Goal: Information Seeking & Learning: Find specific fact

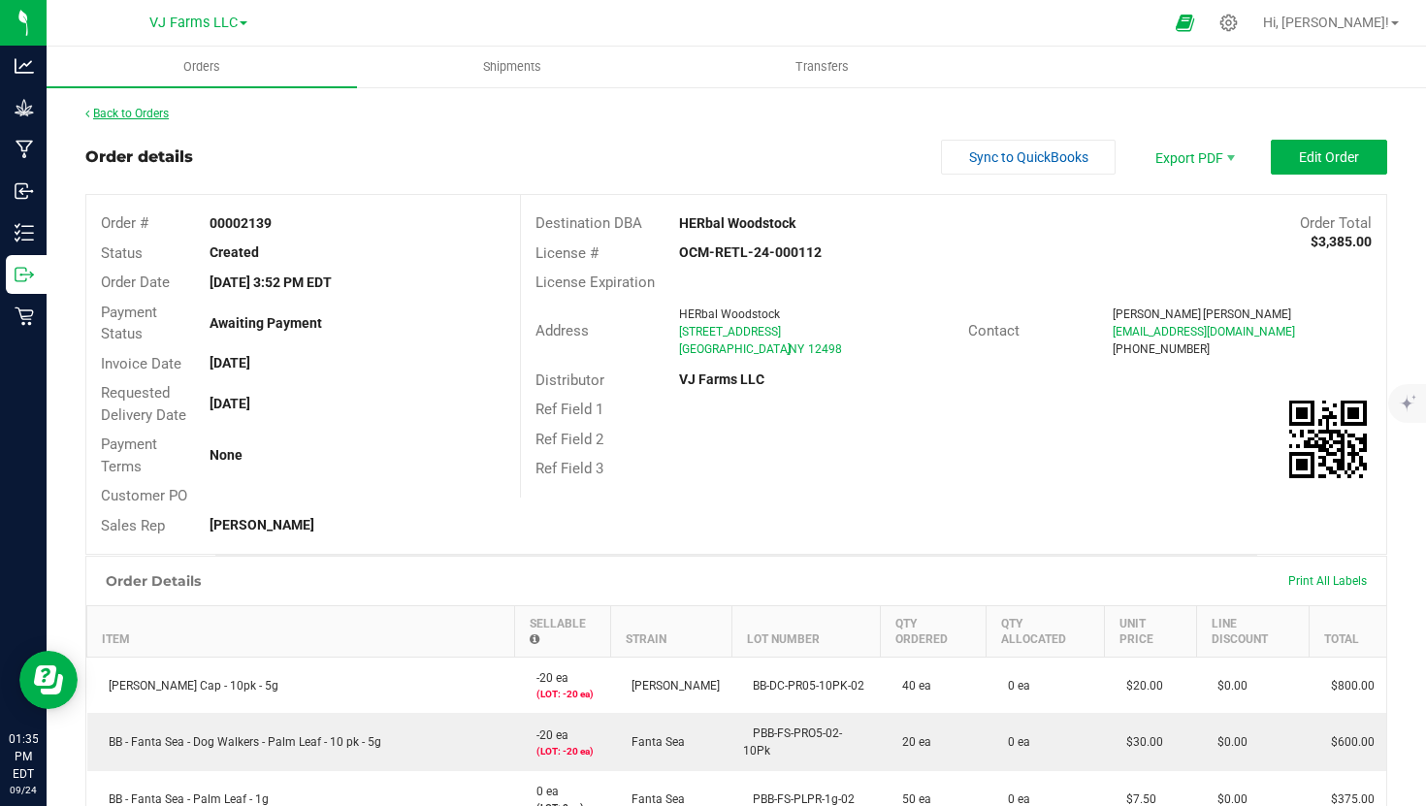
click at [158, 113] on link "Back to Orders" at bounding box center [126, 114] width 83 height 14
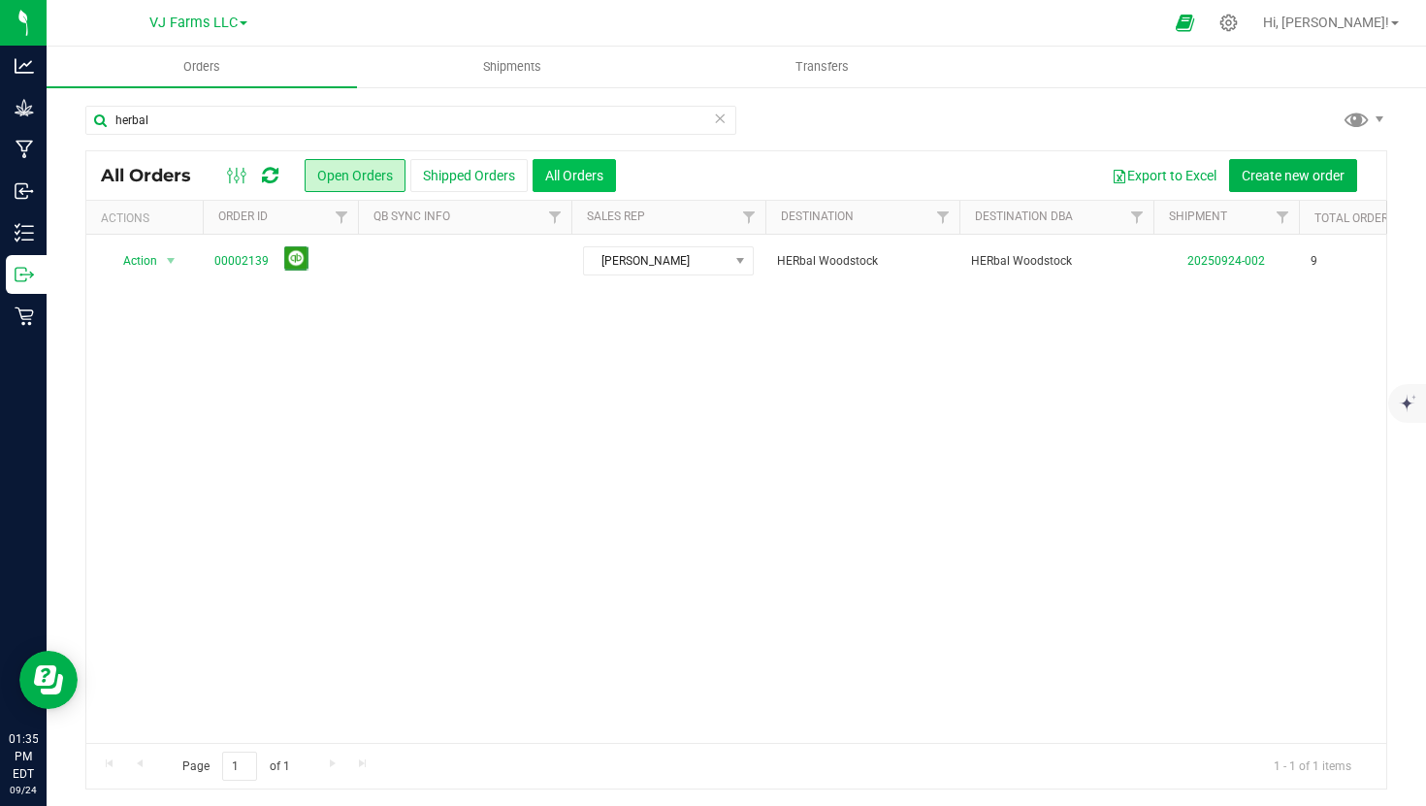
click at [569, 176] on button "All Orders" at bounding box center [573, 175] width 83 height 33
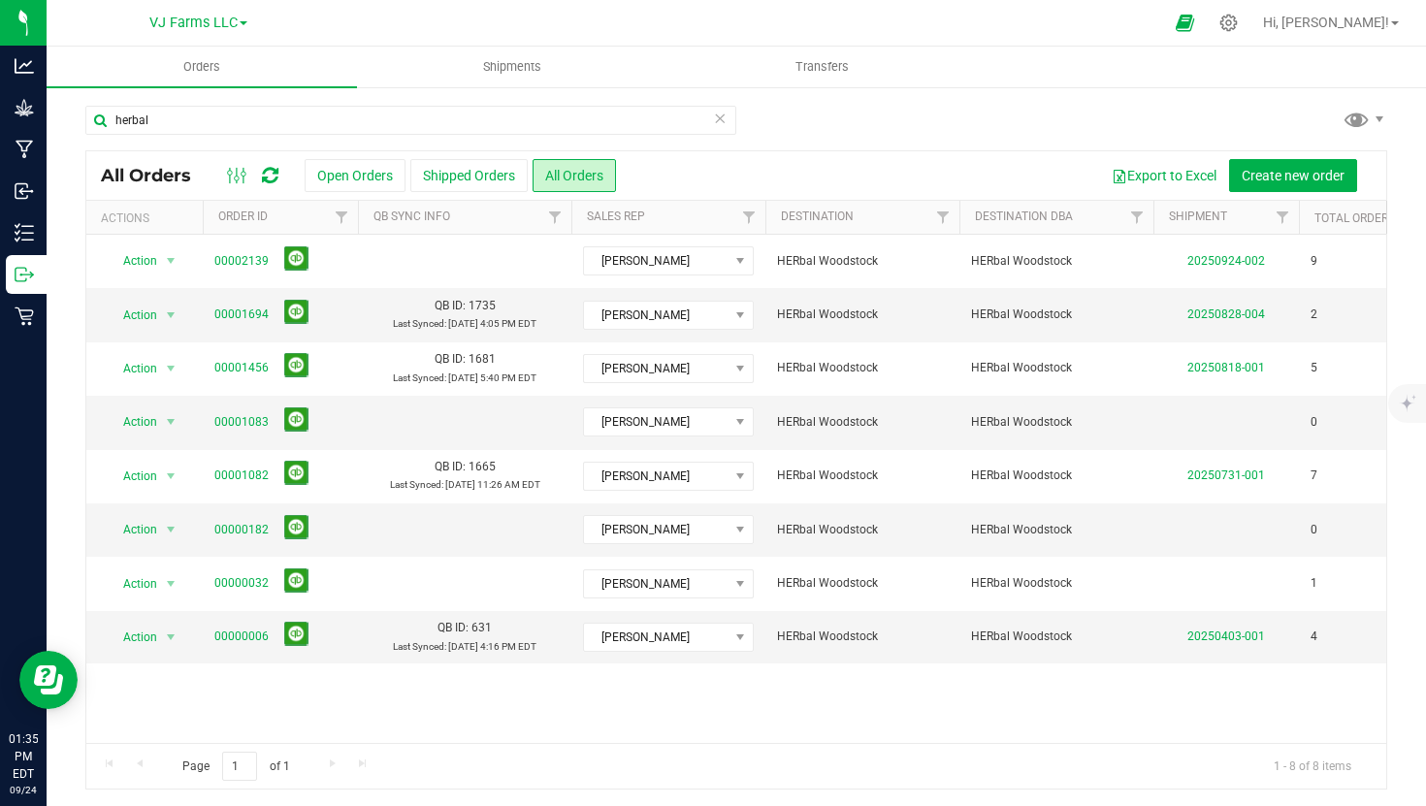
click at [724, 117] on icon at bounding box center [720, 117] width 14 height 23
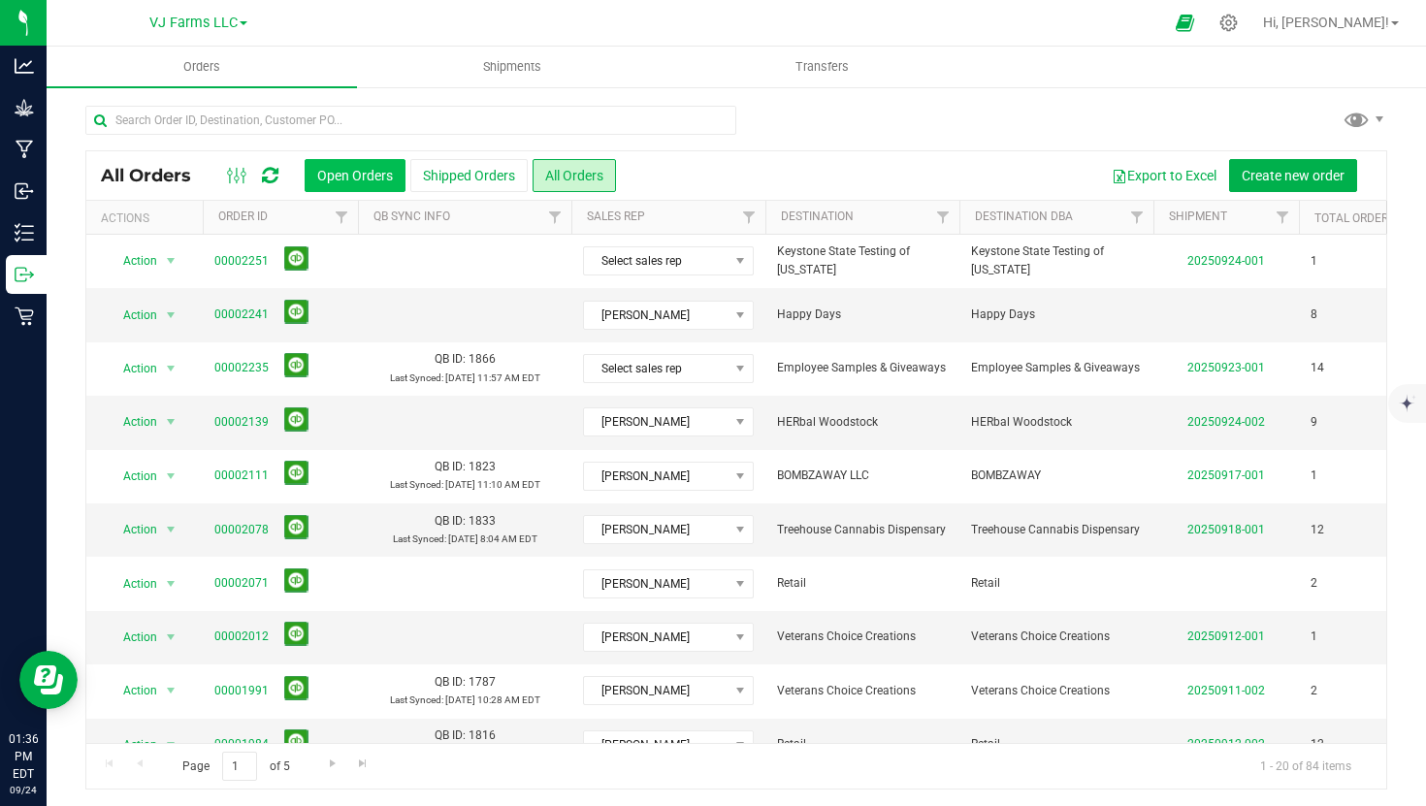
click at [375, 165] on button "Open Orders" at bounding box center [355, 175] width 101 height 33
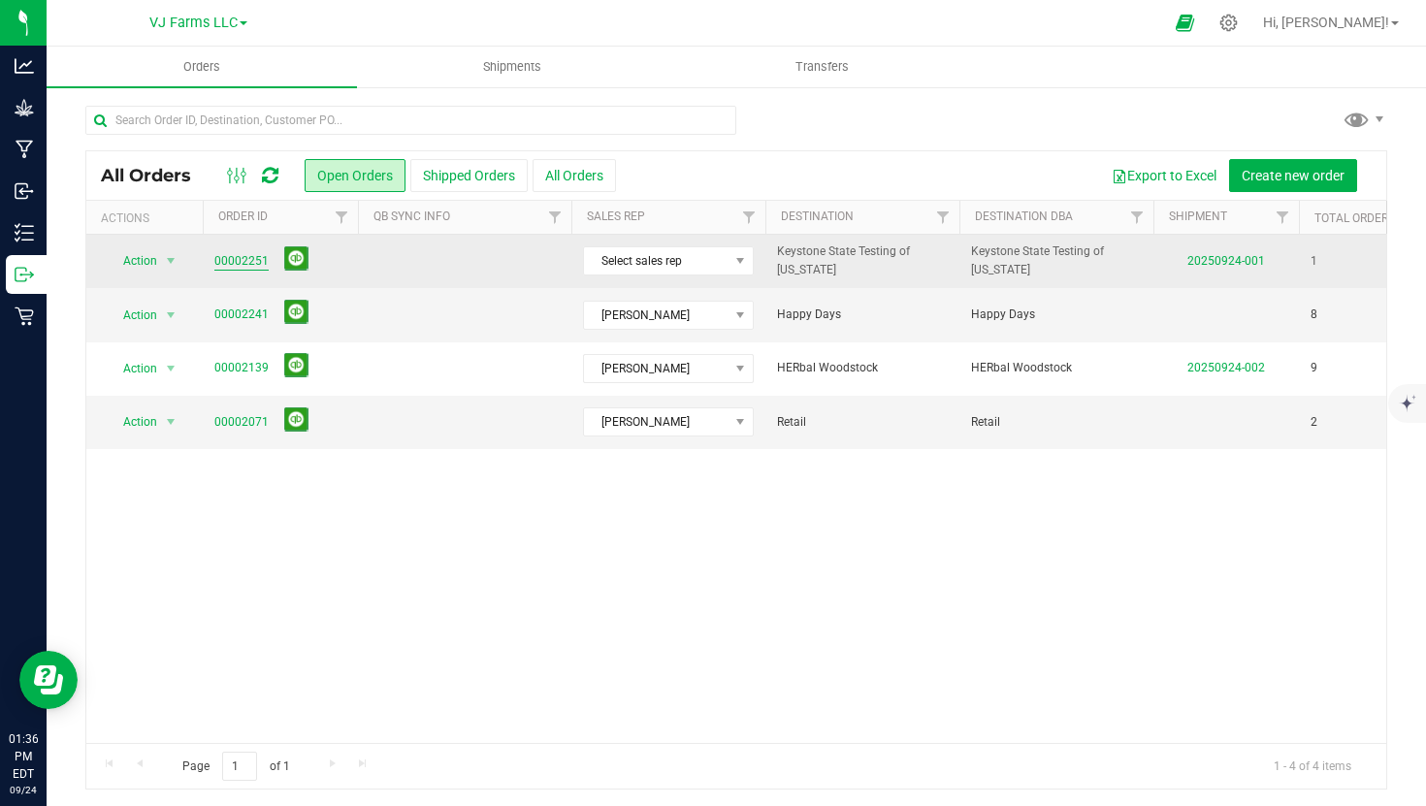
click at [235, 253] on link "00002251" at bounding box center [241, 261] width 54 height 18
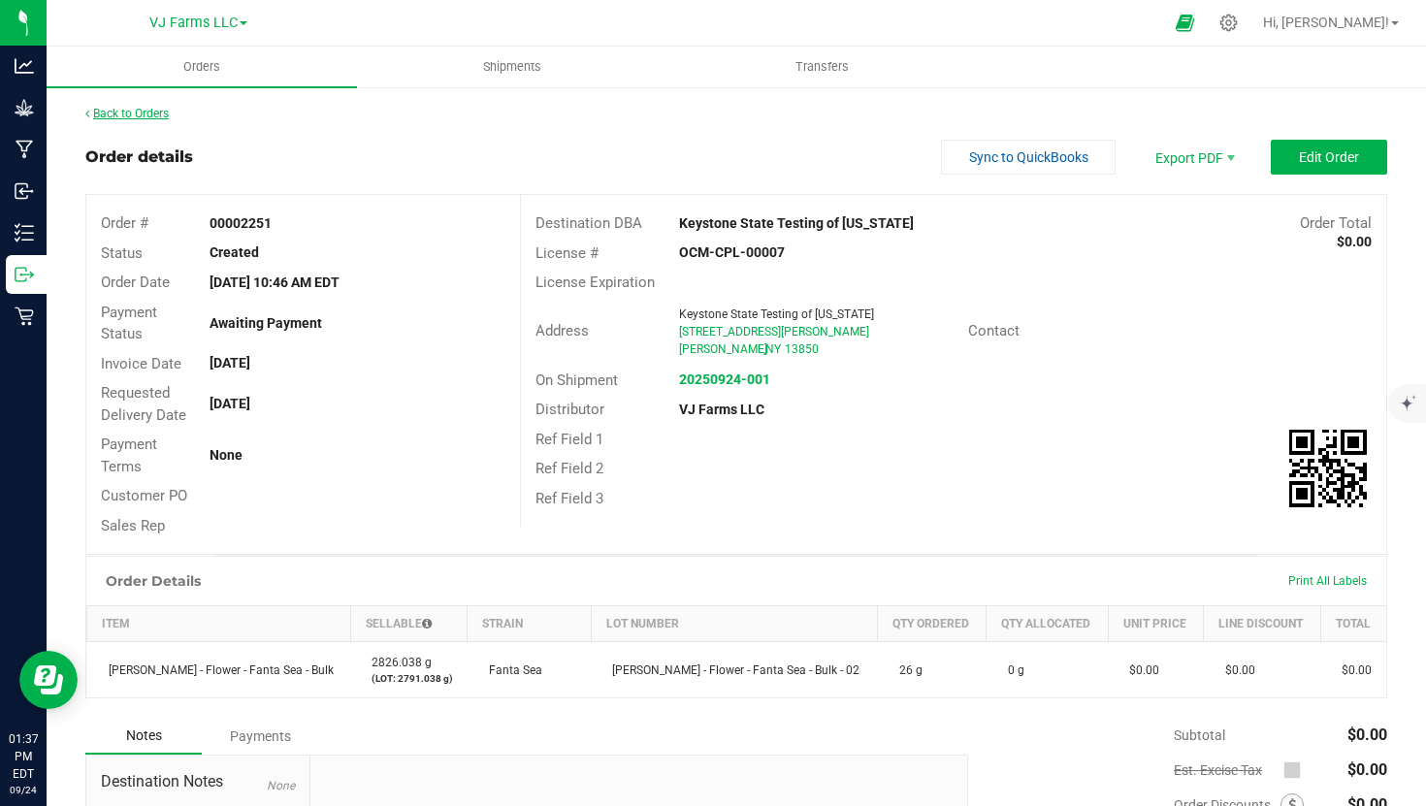
click at [135, 117] on link "Back to Orders" at bounding box center [126, 114] width 83 height 14
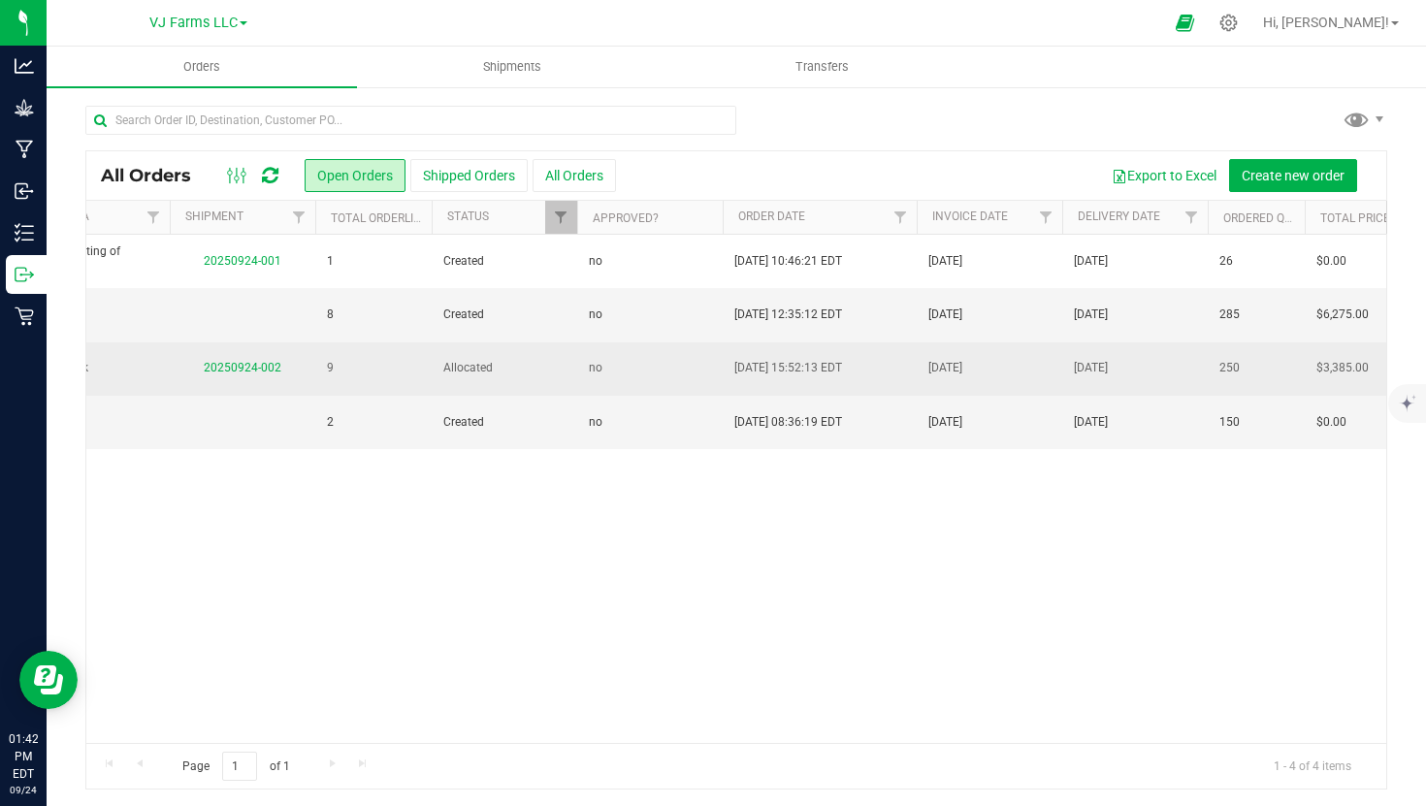
scroll to position [0, 1109]
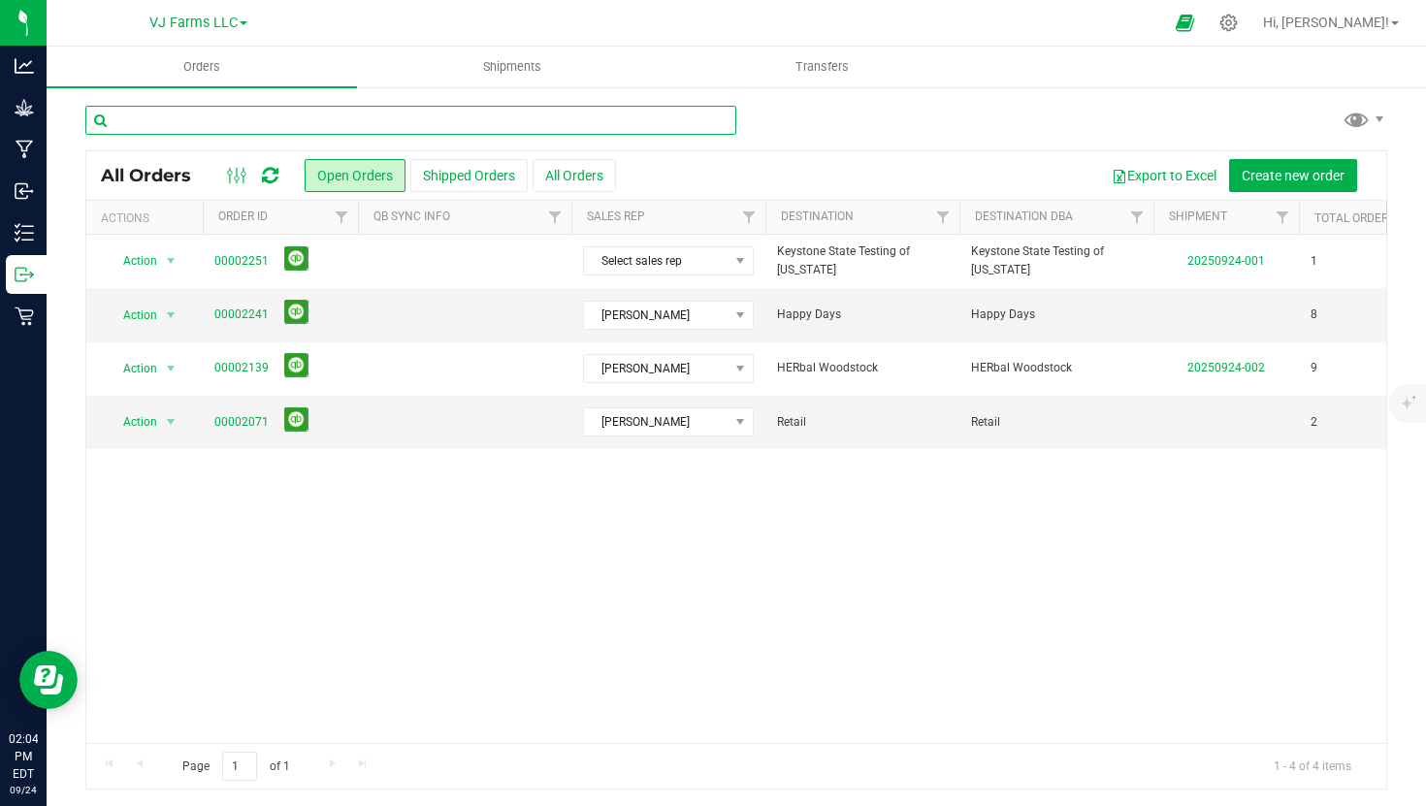
click at [500, 108] on input "text" at bounding box center [410, 120] width 651 height 29
type input "riverbend"
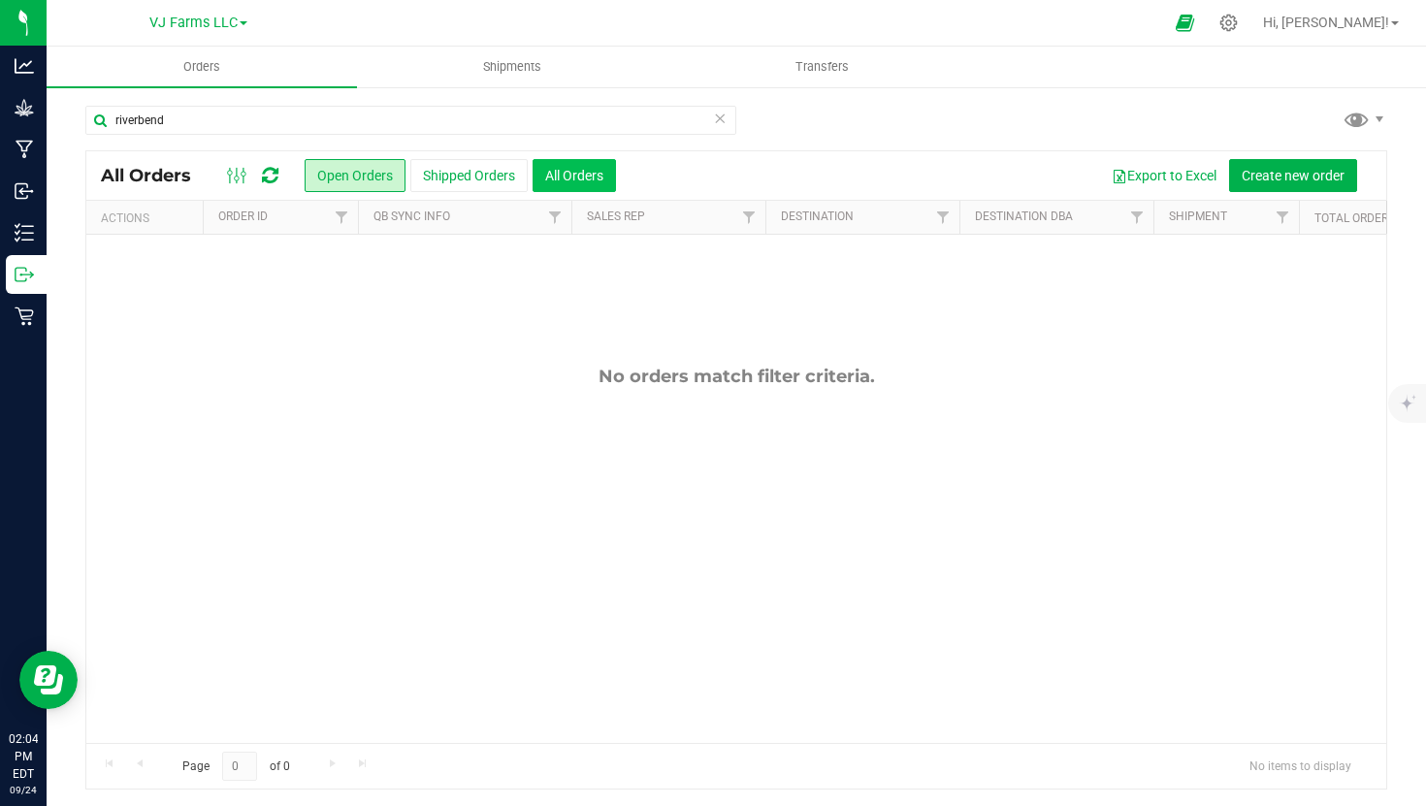
click at [575, 169] on button "All Orders" at bounding box center [573, 175] width 83 height 33
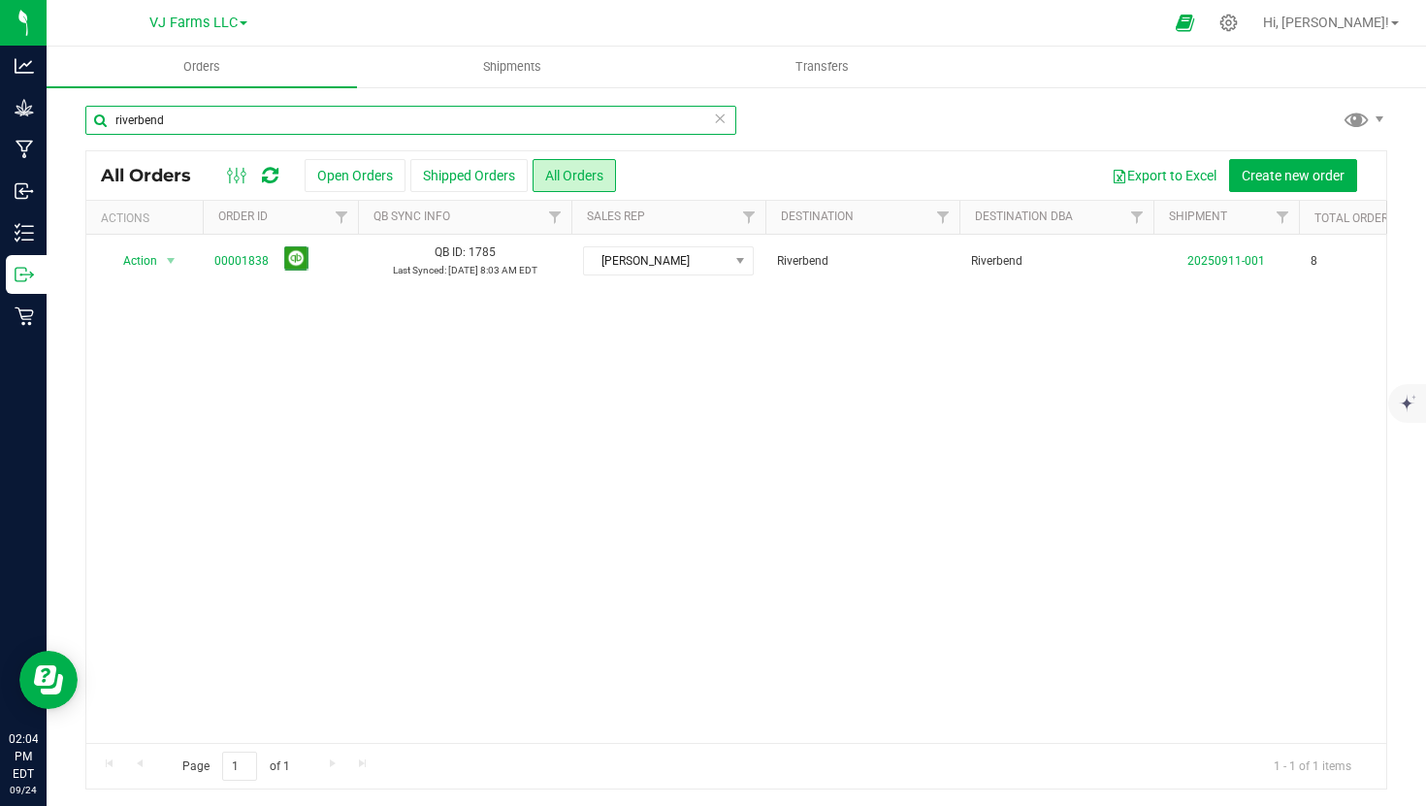
click at [717, 131] on input "riverbend" at bounding box center [410, 120] width 651 height 29
click at [721, 124] on icon at bounding box center [720, 117] width 14 height 23
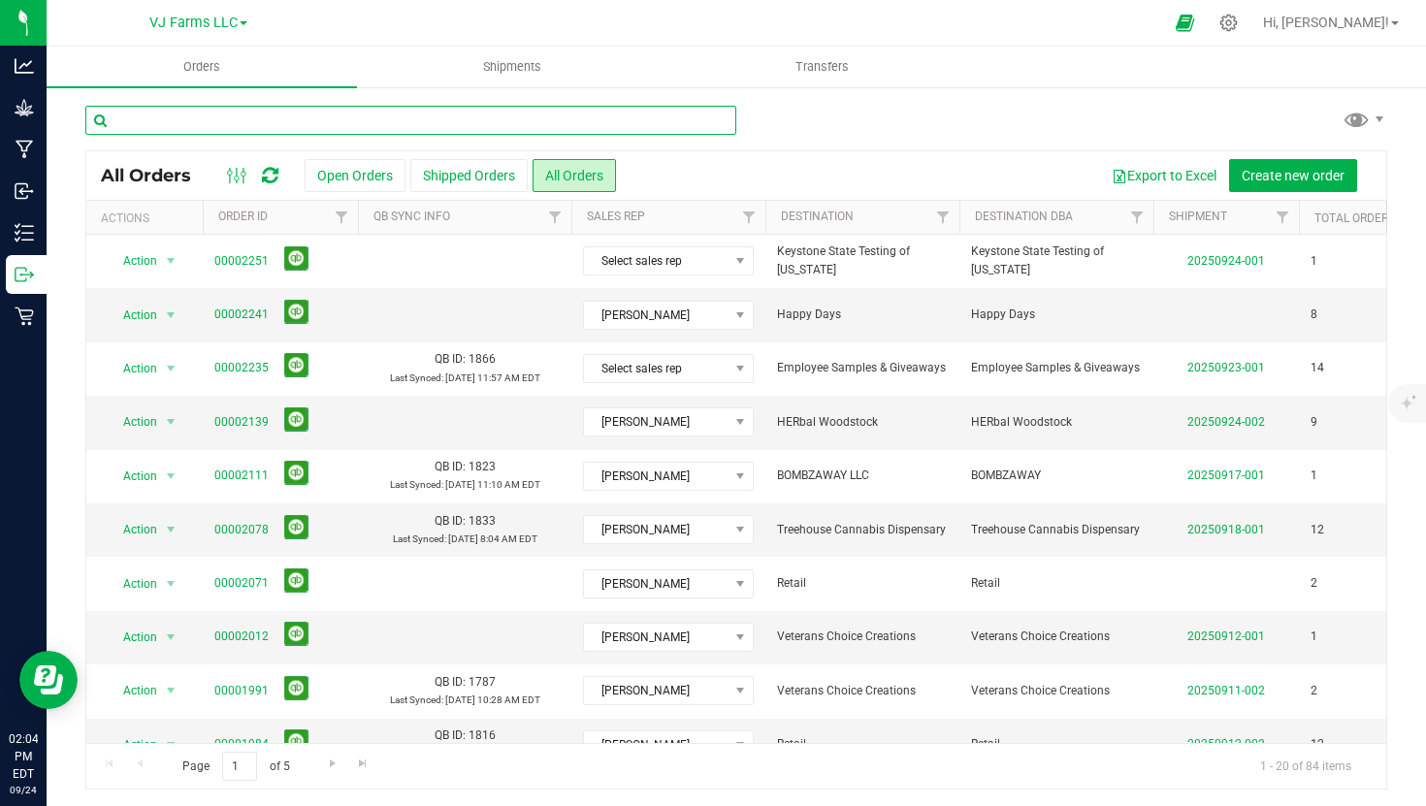
click at [544, 109] on input "text" at bounding box center [410, 120] width 651 height 29
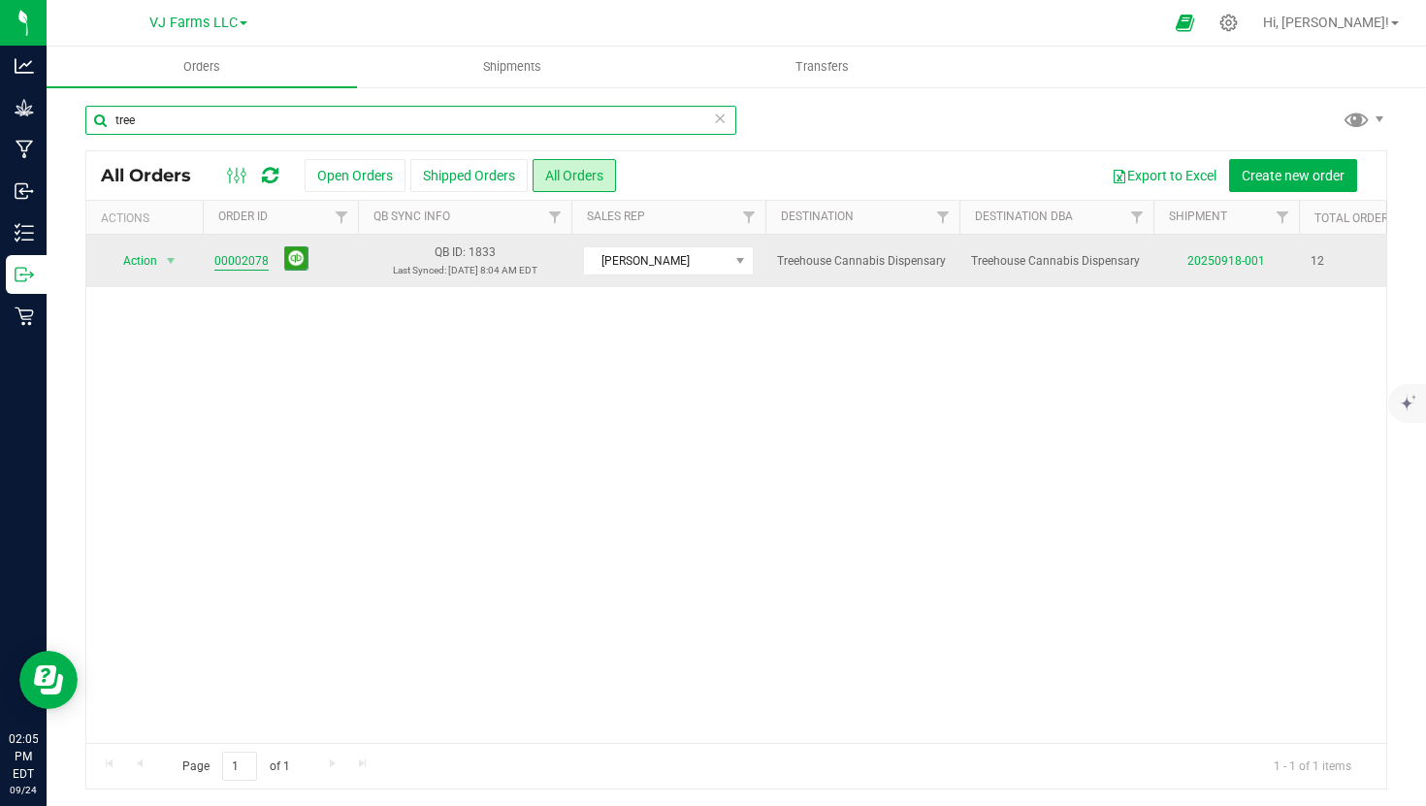
type input "tree"
click at [242, 253] on link "00002078" at bounding box center [241, 261] width 54 height 18
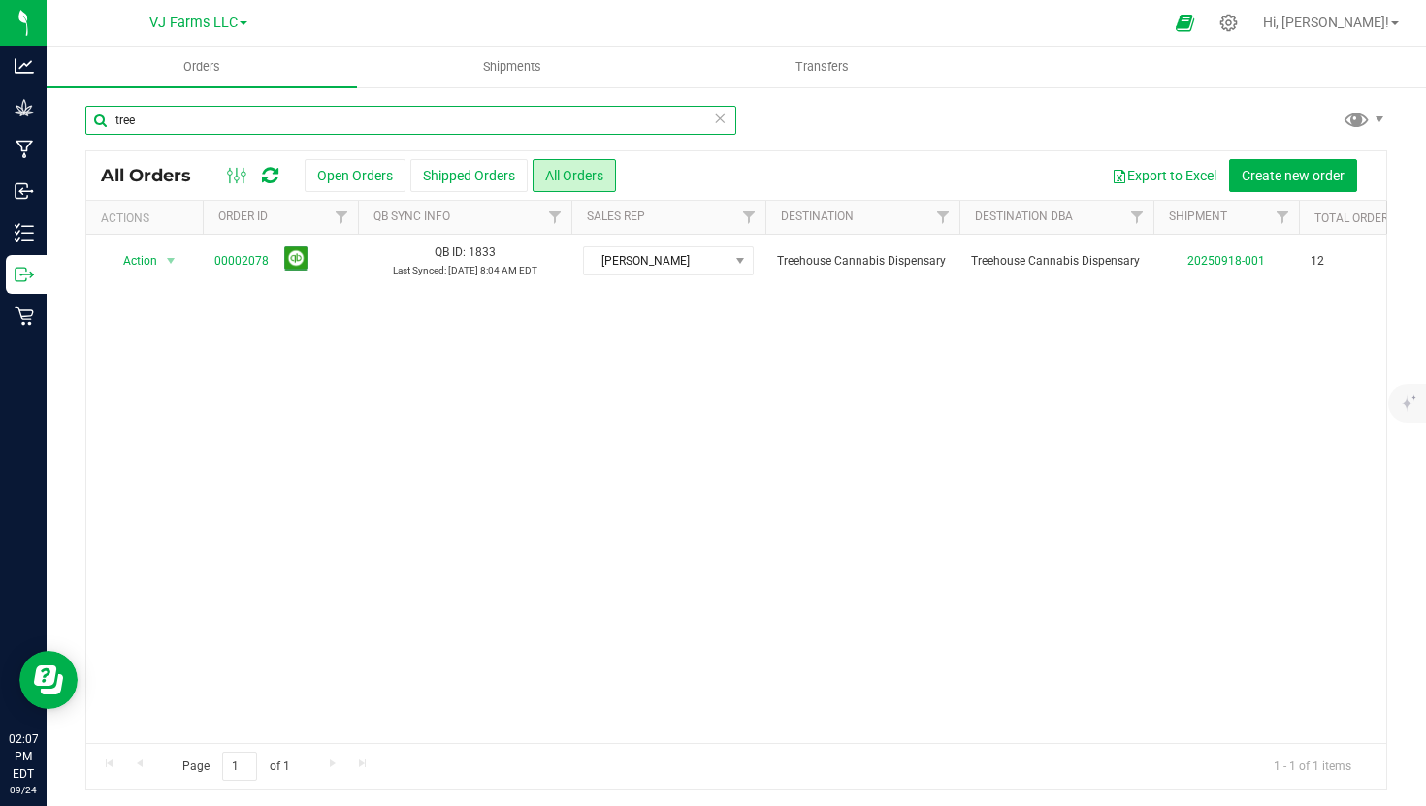
click at [727, 123] on input "tree" at bounding box center [410, 120] width 651 height 29
click at [723, 119] on icon at bounding box center [720, 117] width 14 height 23
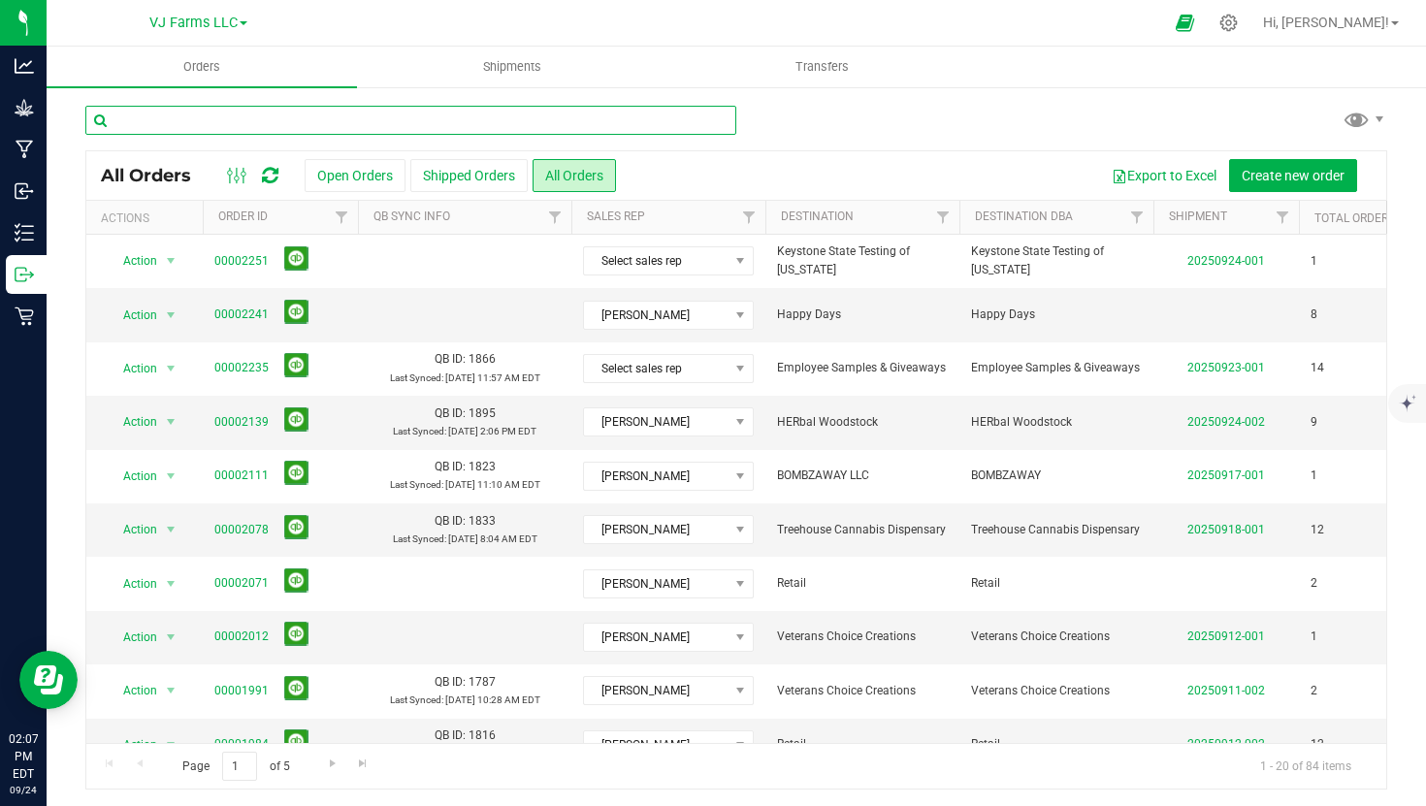
click at [493, 123] on input "text" at bounding box center [410, 120] width 651 height 29
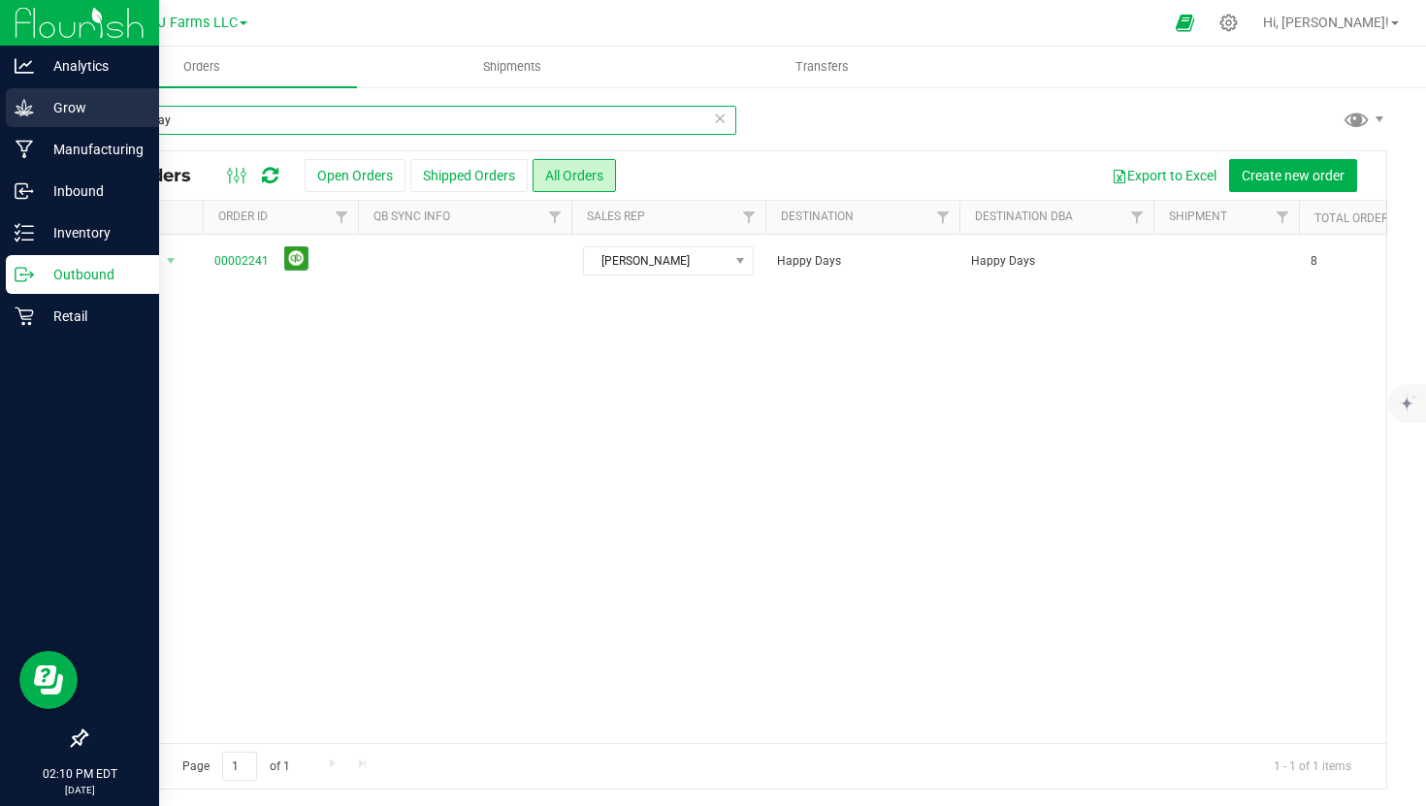
drag, startPoint x: 186, startPoint y: 116, endPoint x: 44, endPoint y: 113, distance: 142.6
click at [44, 113] on div "Analytics Grow Manufacturing Inbound Inventory Outbound Retail 02:10 PM EDT [DA…" at bounding box center [713, 403] width 1426 height 806
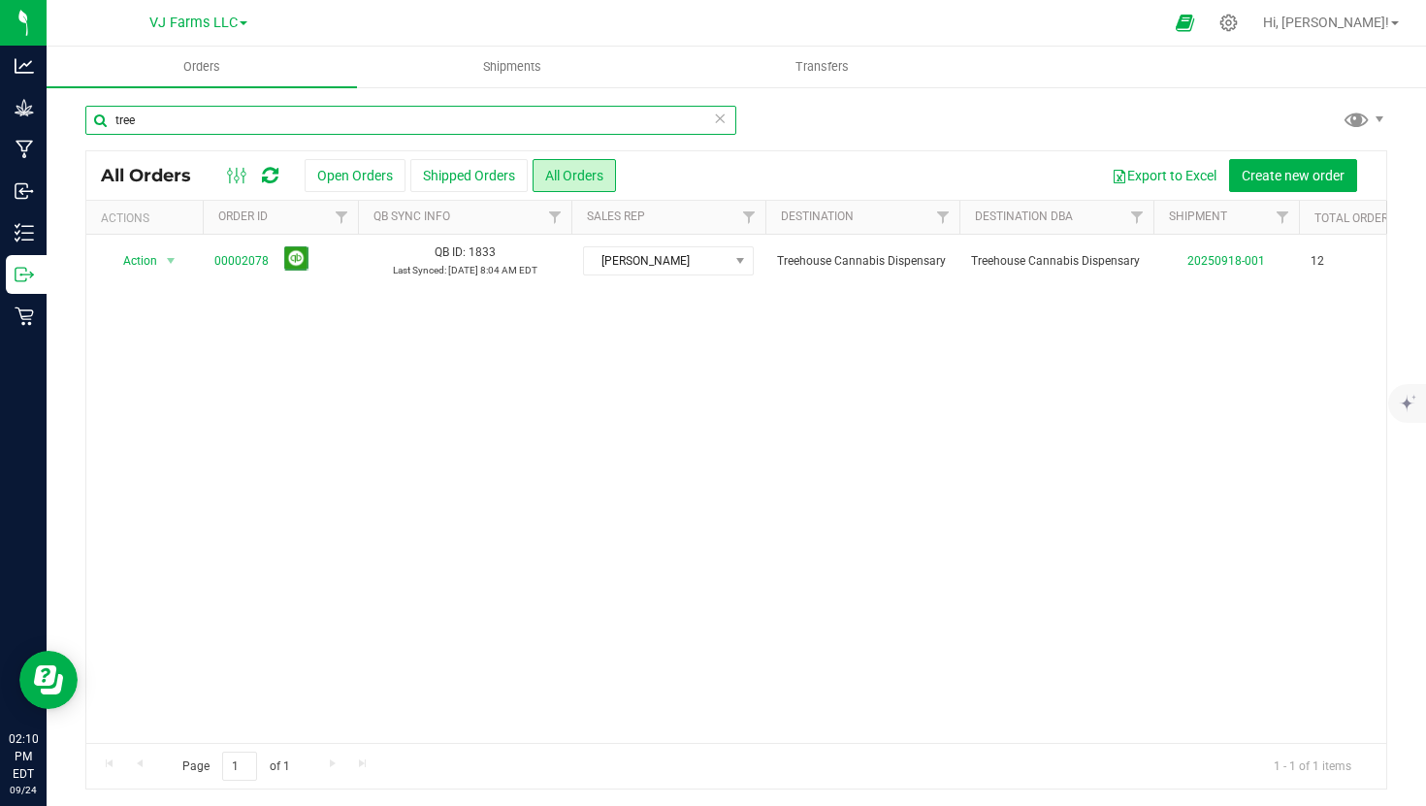
type input "tree"
click at [714, 129] on span at bounding box center [720, 118] width 14 height 25
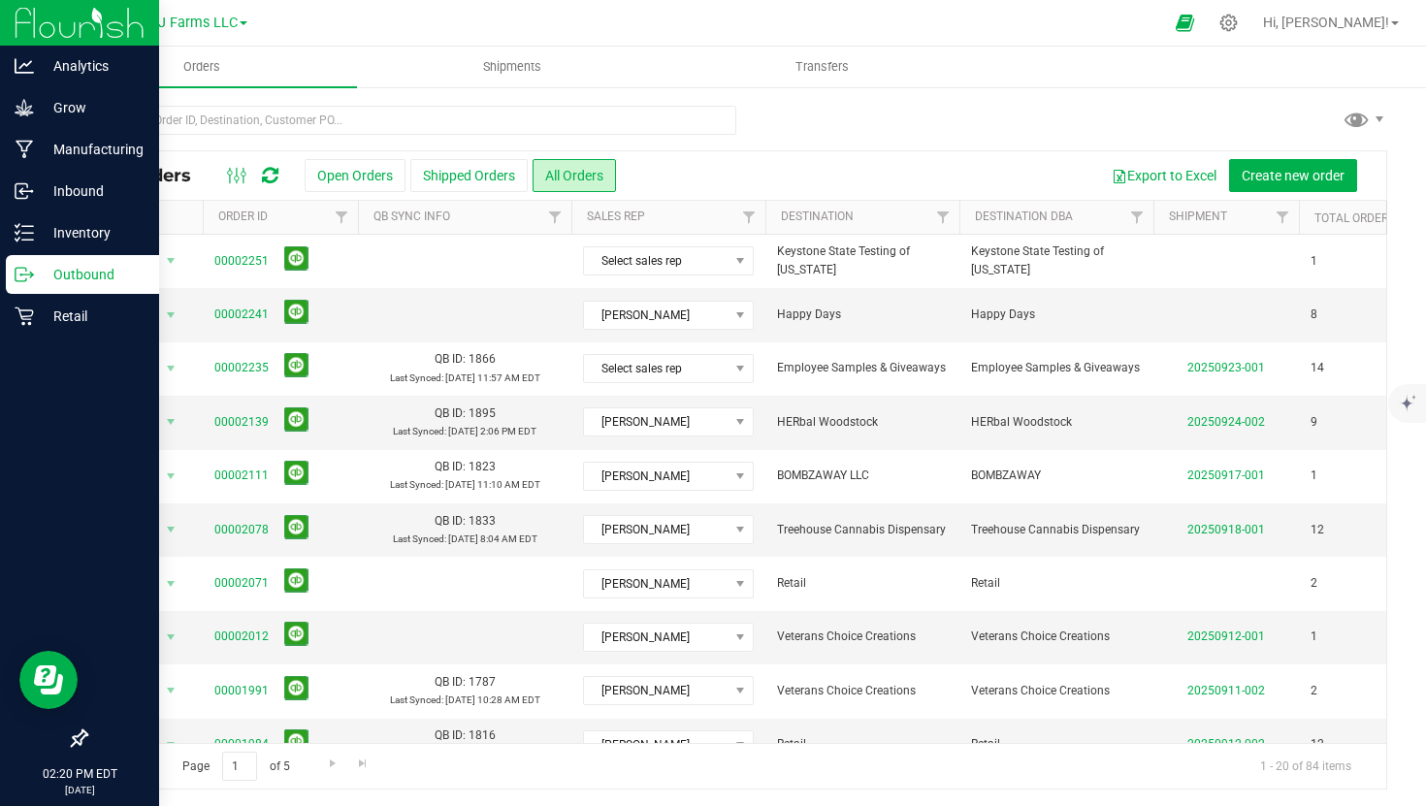
click at [40, 274] on p "Outbound" at bounding box center [92, 274] width 116 height 23
click at [80, 263] on p "Outbound" at bounding box center [92, 274] width 116 height 23
click at [2, 273] on link "Outbound" at bounding box center [79, 276] width 159 height 42
click at [90, 217] on div "Inventory" at bounding box center [82, 232] width 153 height 39
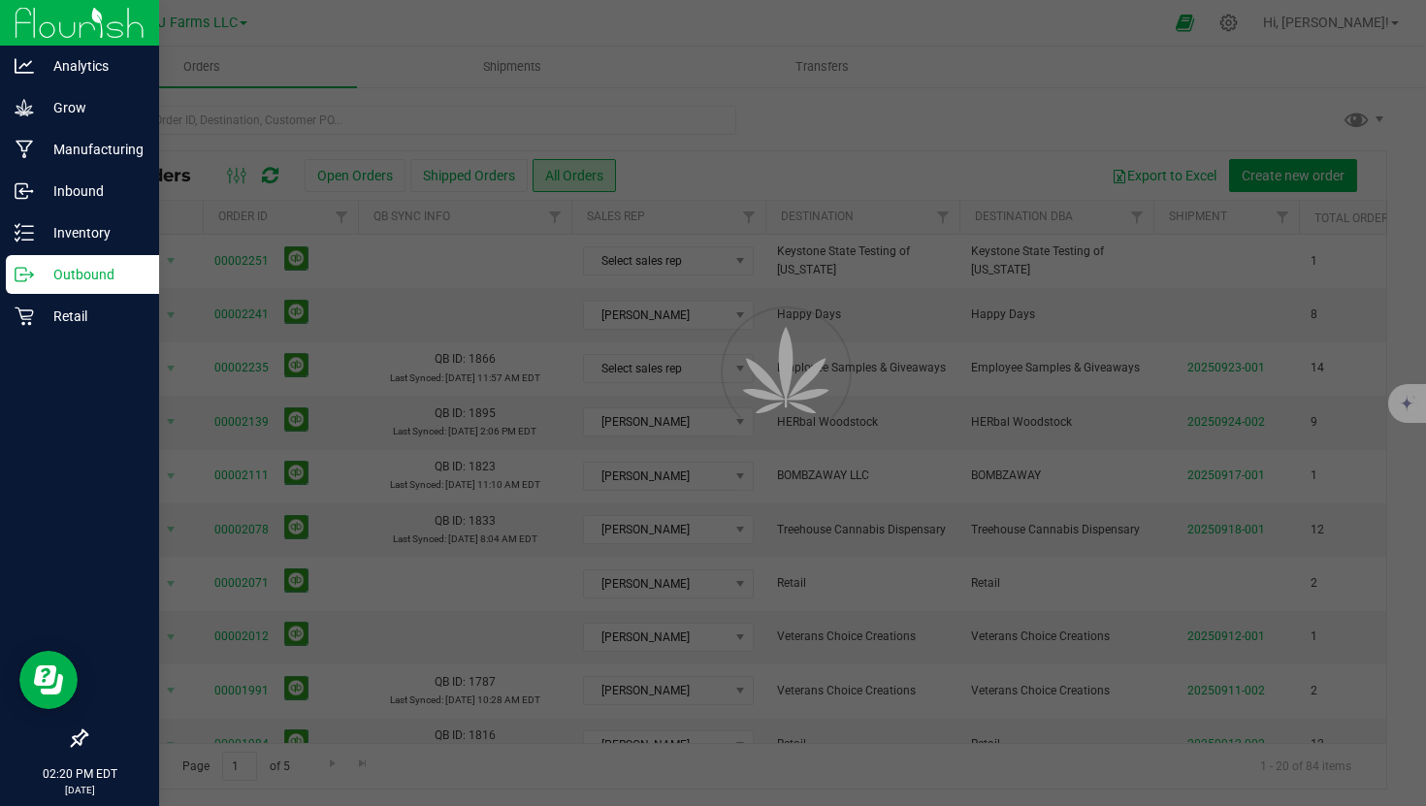
click at [90, 276] on p "Outbound" at bounding box center [92, 274] width 116 height 23
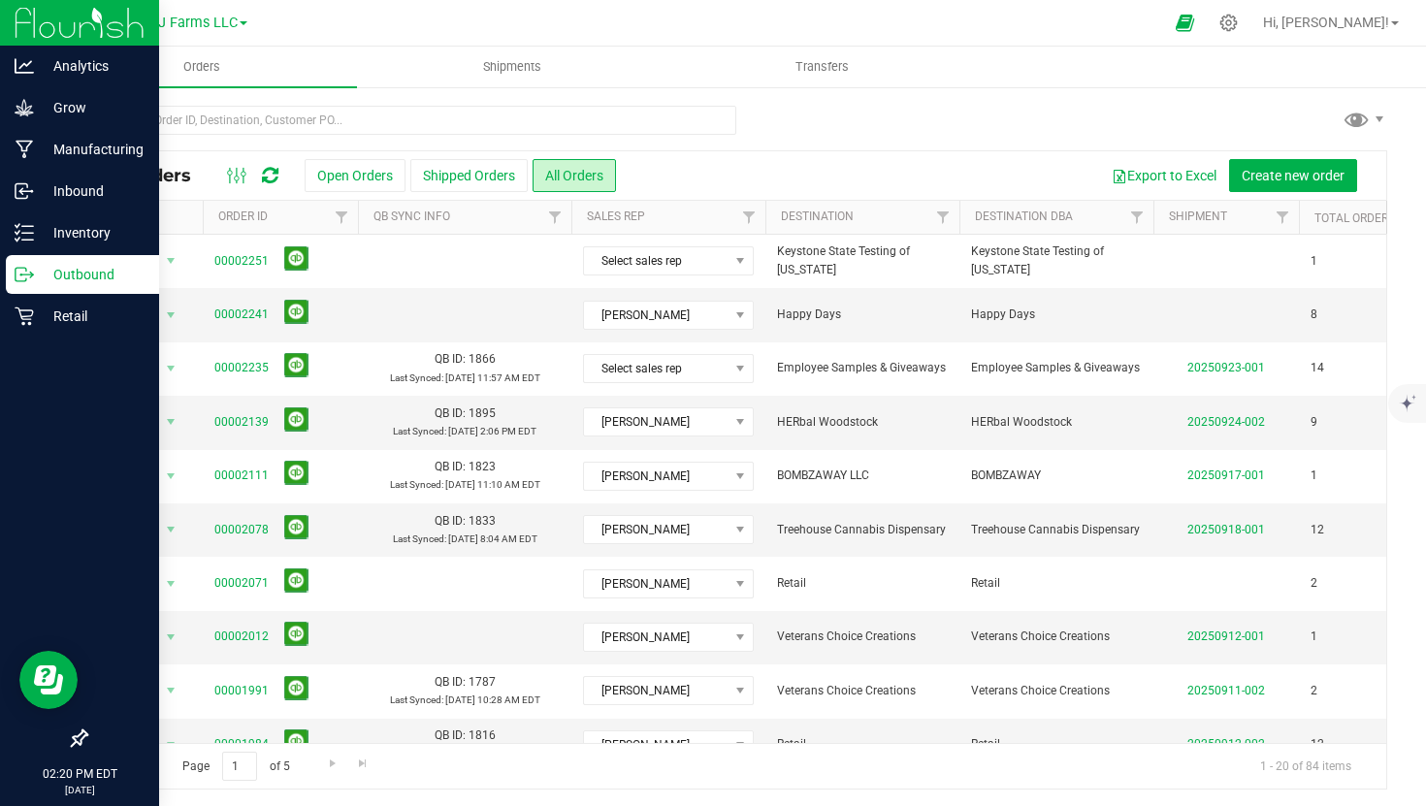
click at [48, 281] on p "Outbound" at bounding box center [92, 274] width 116 height 23
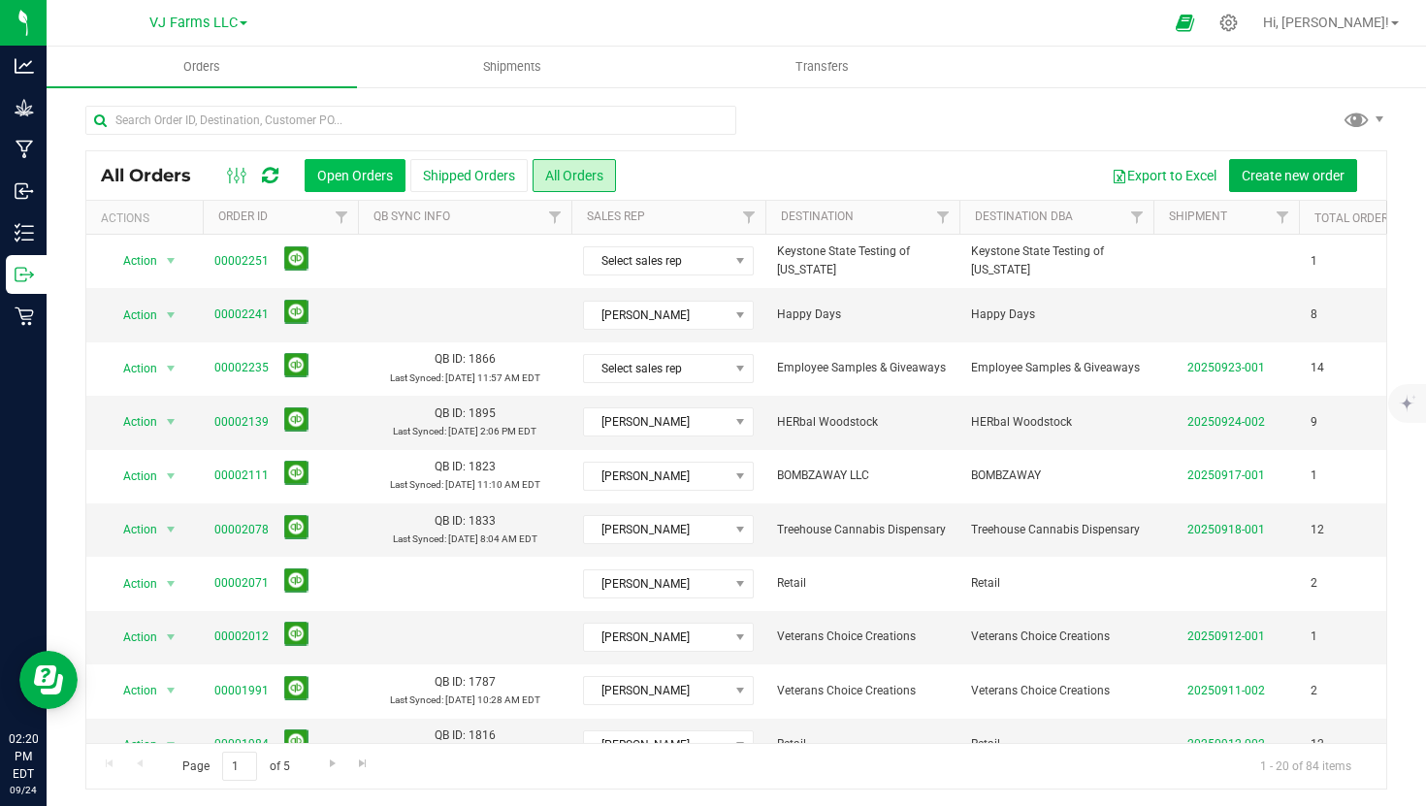
click at [385, 190] on button "Open Orders" at bounding box center [355, 175] width 101 height 33
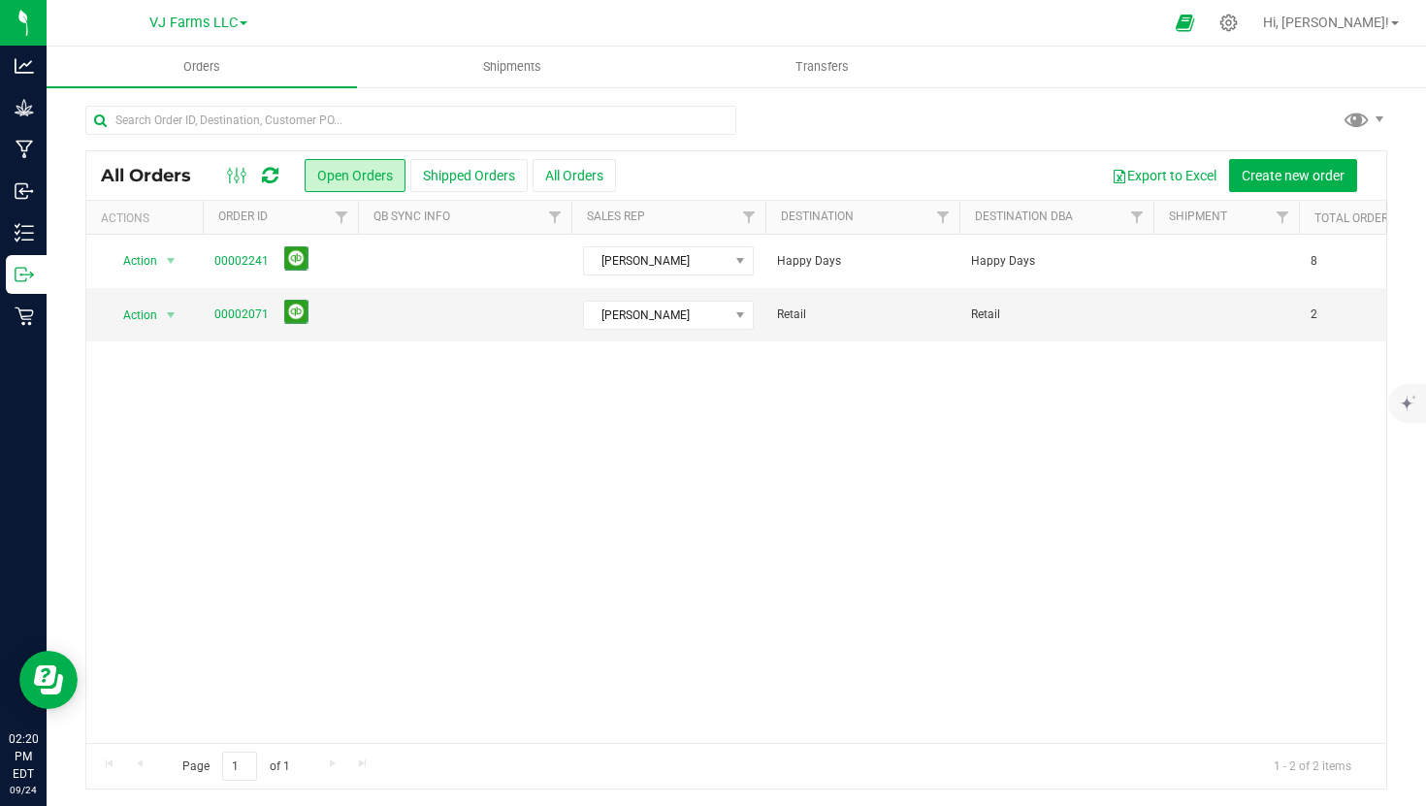
click at [591, 192] on div "All Orders Open Orders Shipped Orders All Orders Export to Excel Create new ord…" at bounding box center [736, 175] width 1300 height 48
click at [588, 186] on button "All Orders" at bounding box center [573, 175] width 83 height 33
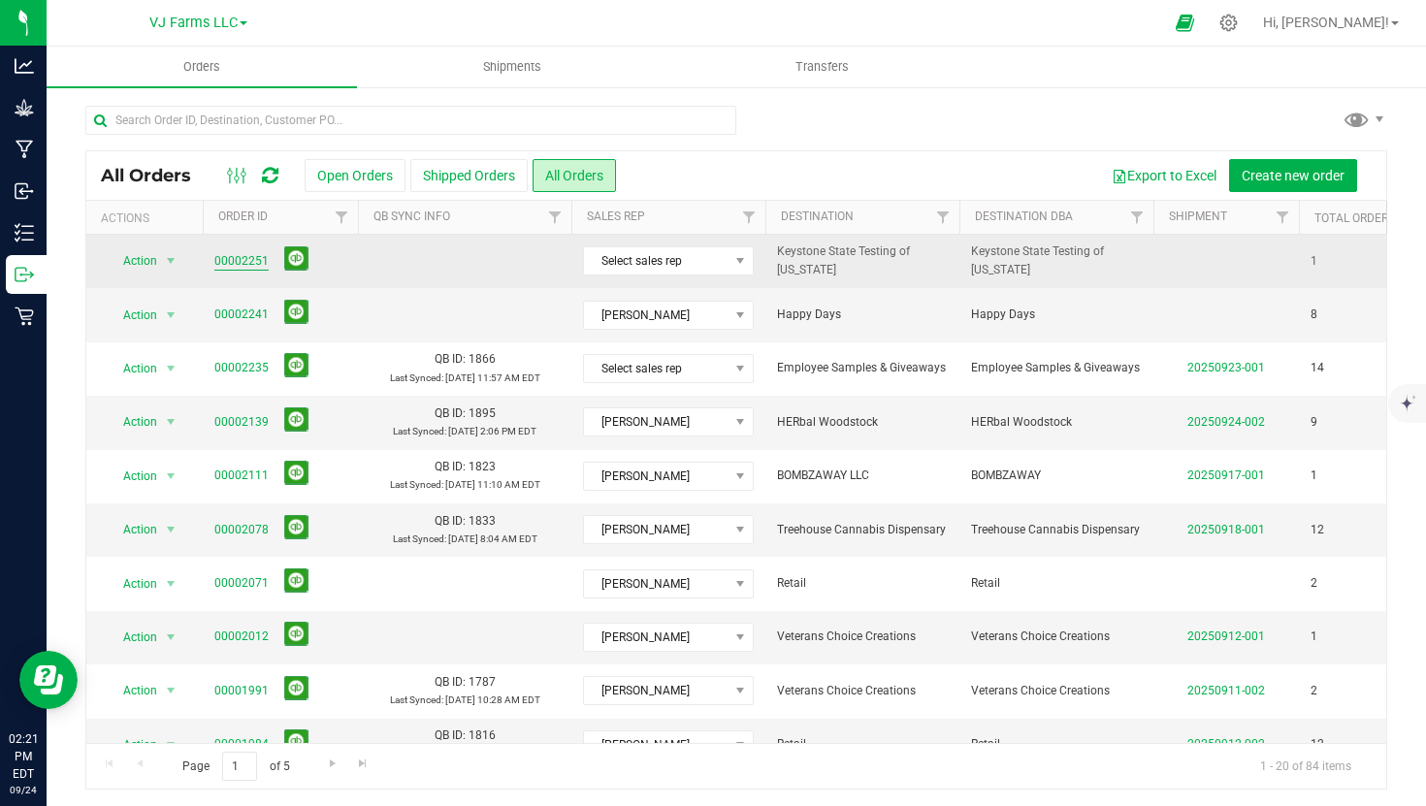
click at [221, 259] on link "00002251" at bounding box center [241, 261] width 54 height 18
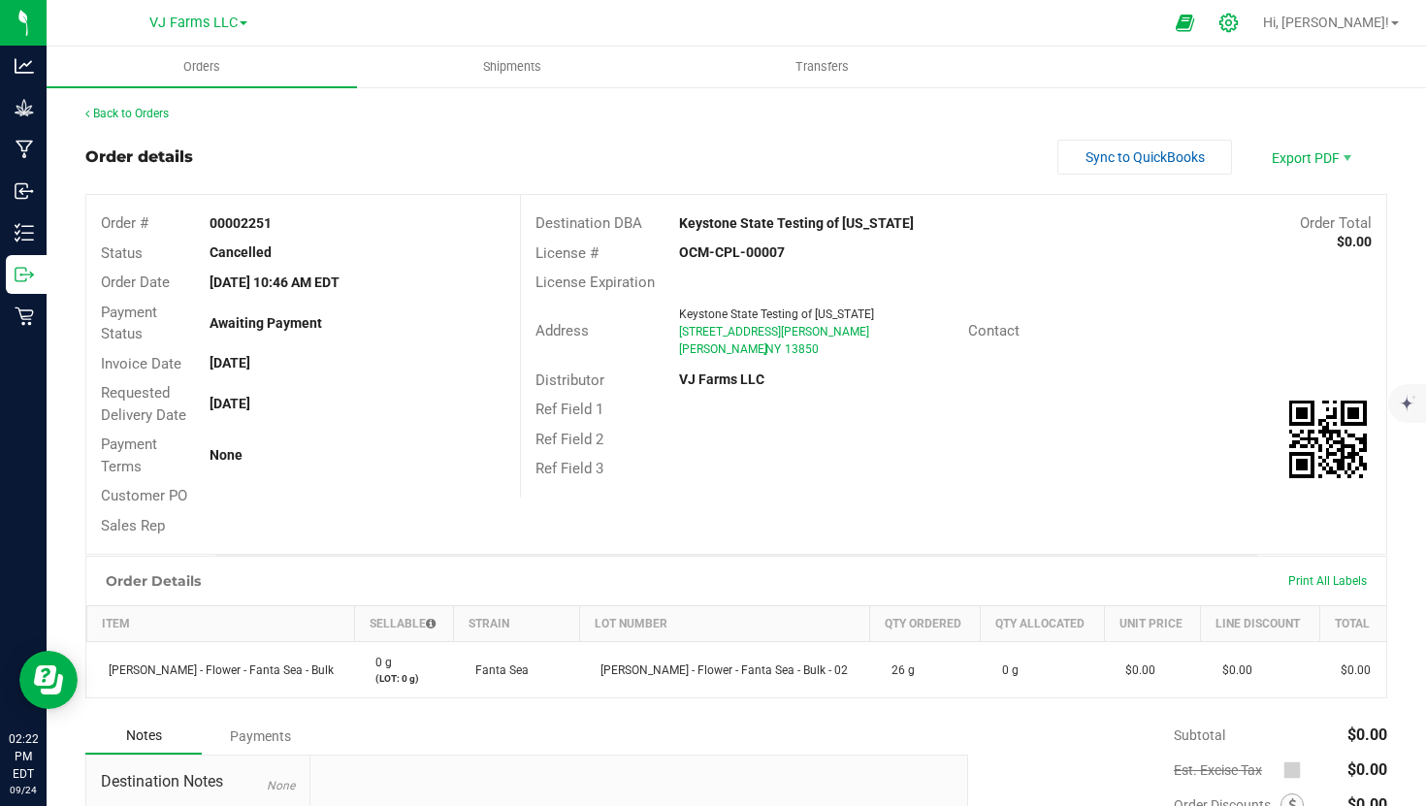
click at [1239, 15] on icon at bounding box center [1228, 23] width 20 height 20
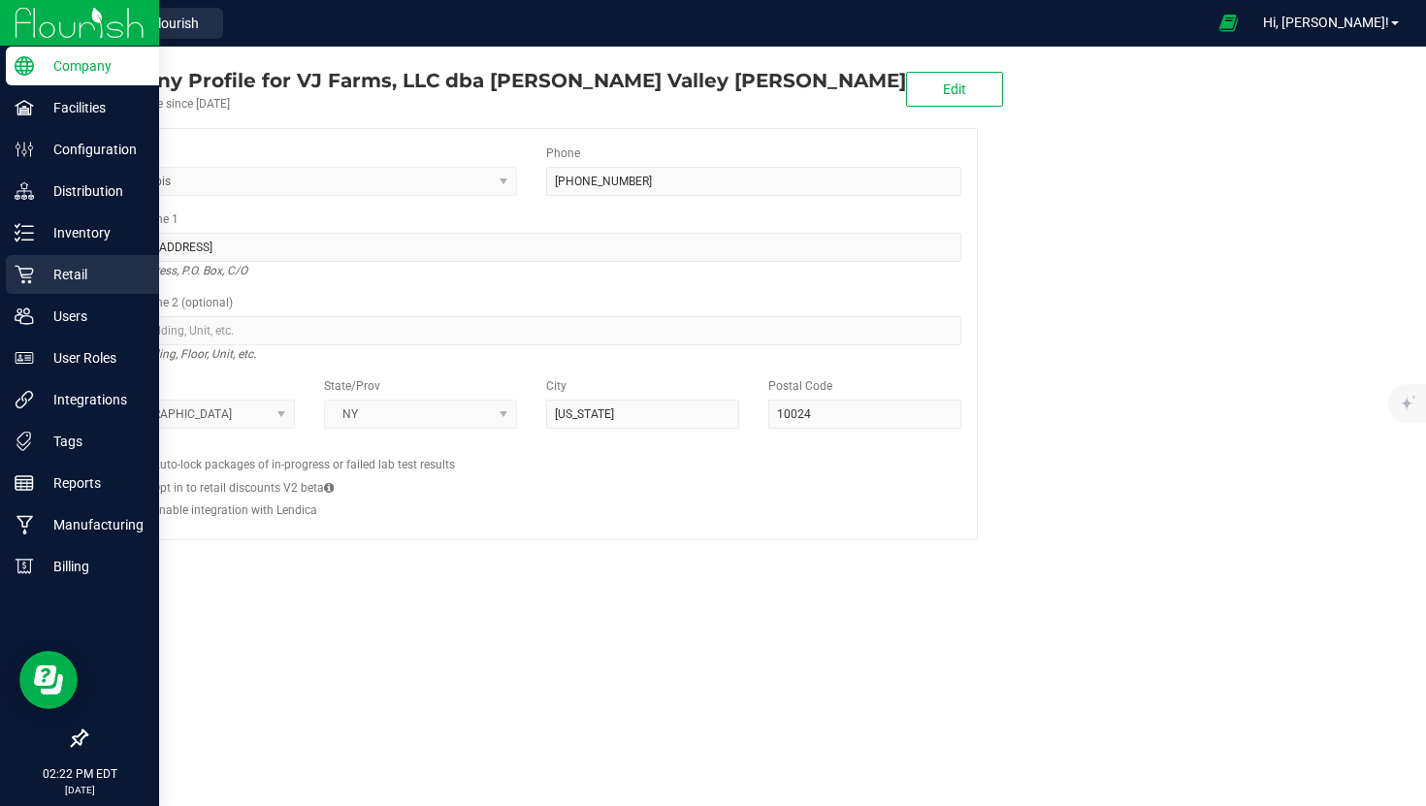
click at [27, 274] on icon at bounding box center [24, 274] width 19 height 19
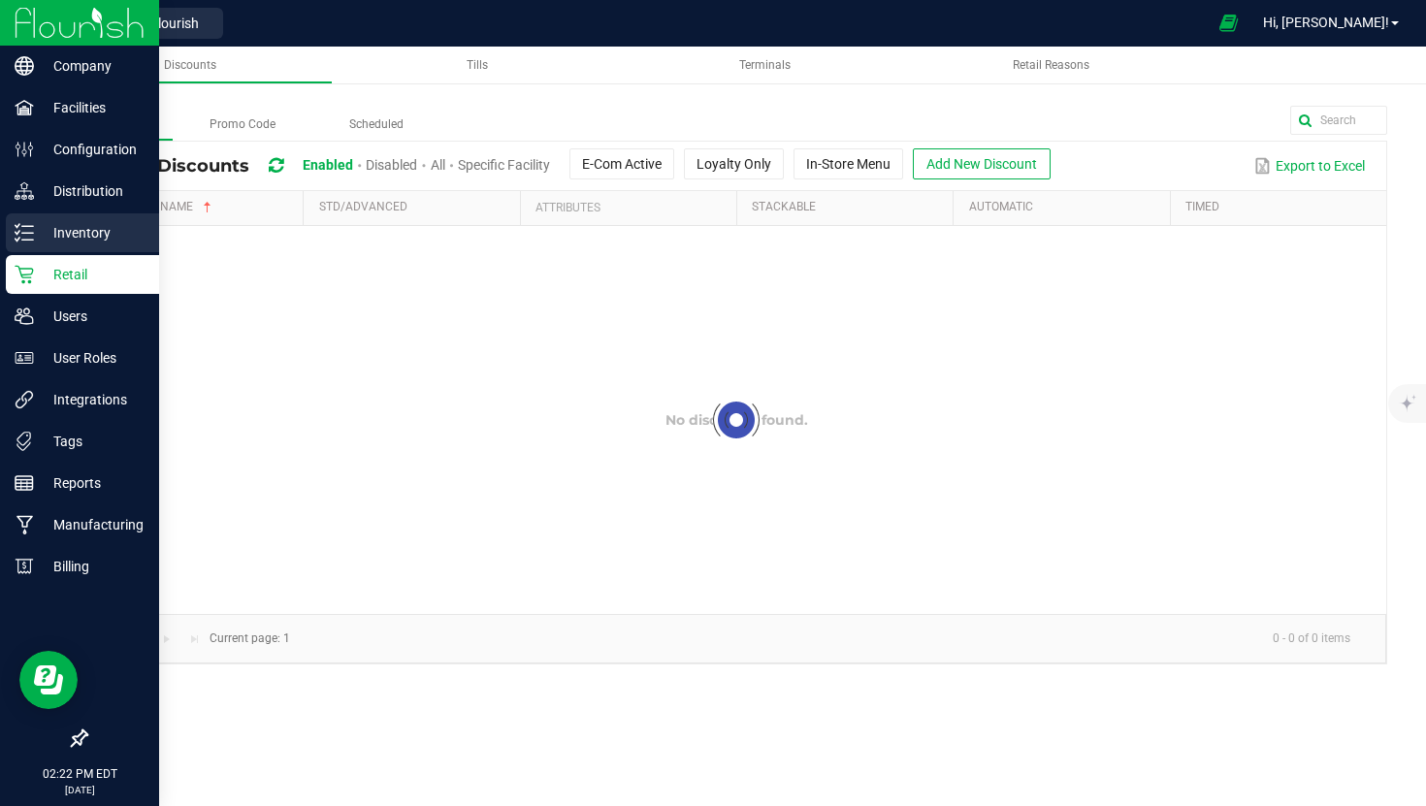
click at [71, 235] on p "Inventory" at bounding box center [92, 232] width 116 height 23
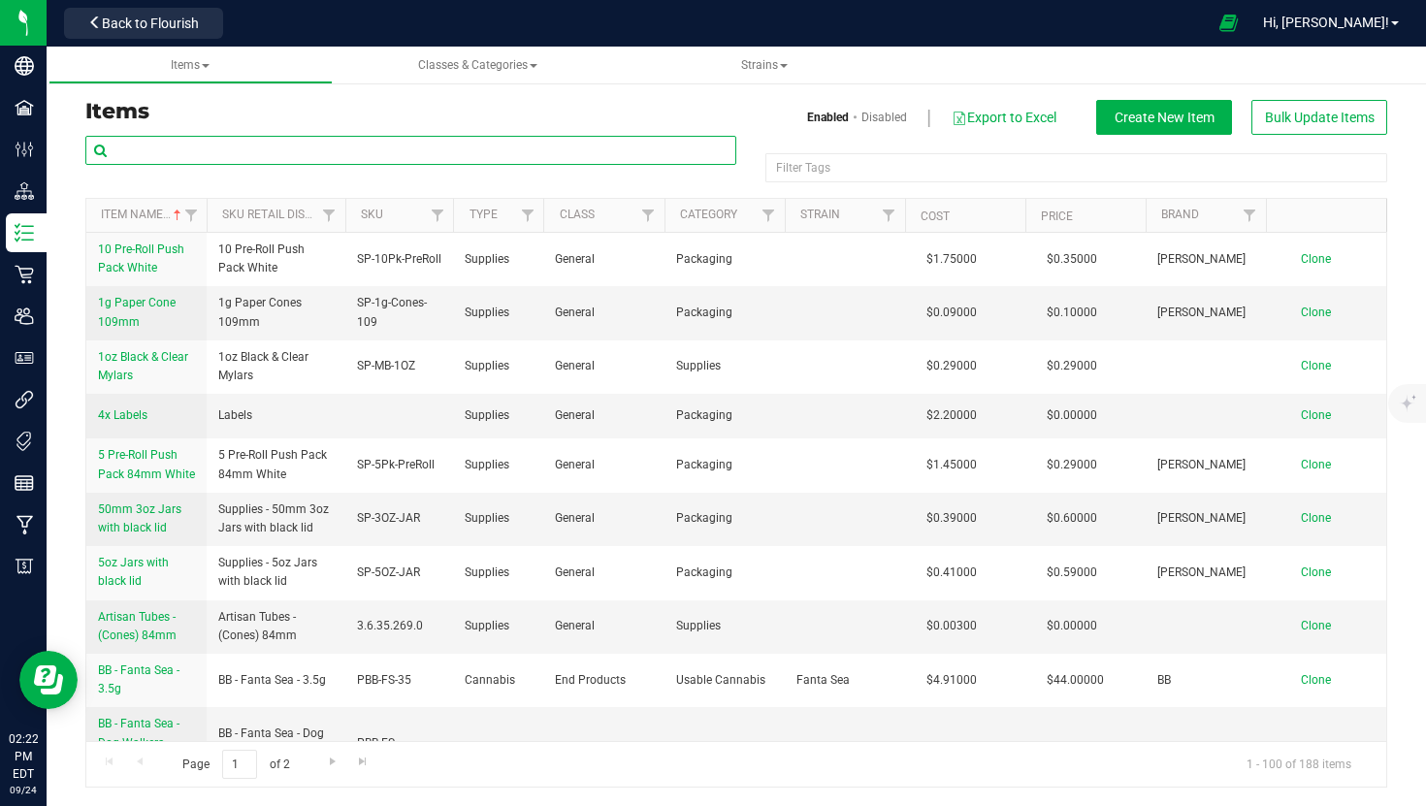
click at [341, 149] on input "text" at bounding box center [410, 150] width 651 height 29
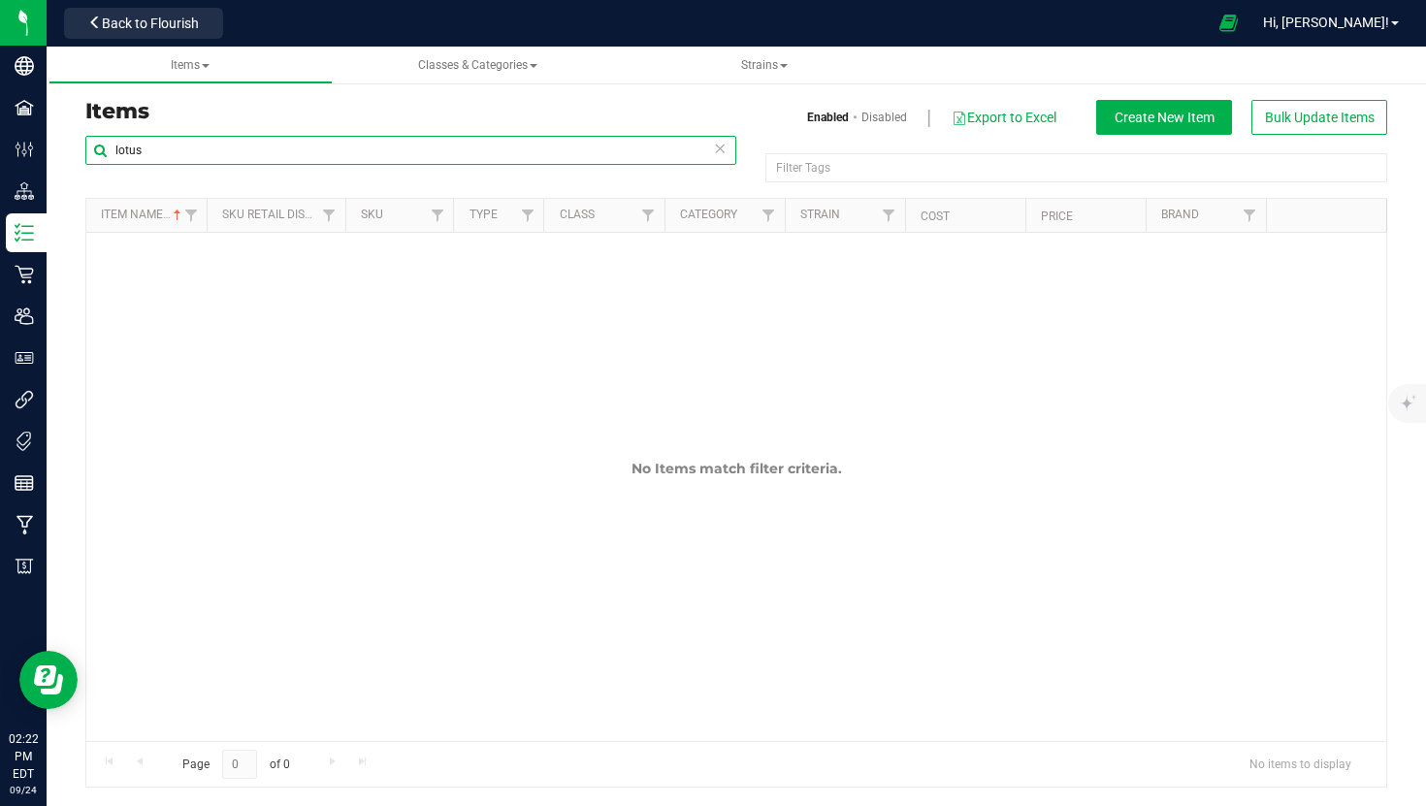
type input "lotus"
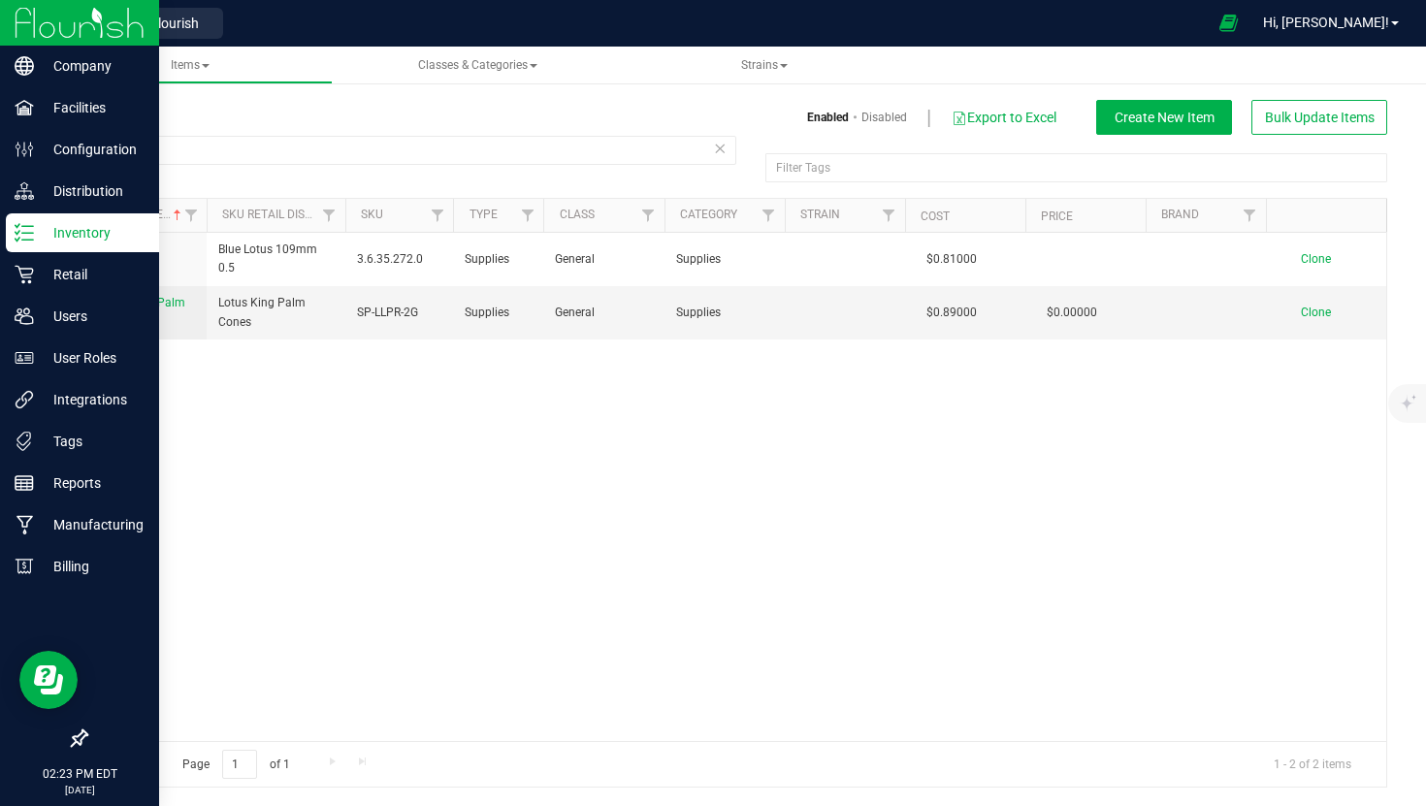
click at [27, 233] on line at bounding box center [27, 233] width 11 height 0
click at [81, 32] on img at bounding box center [80, 23] width 130 height 46
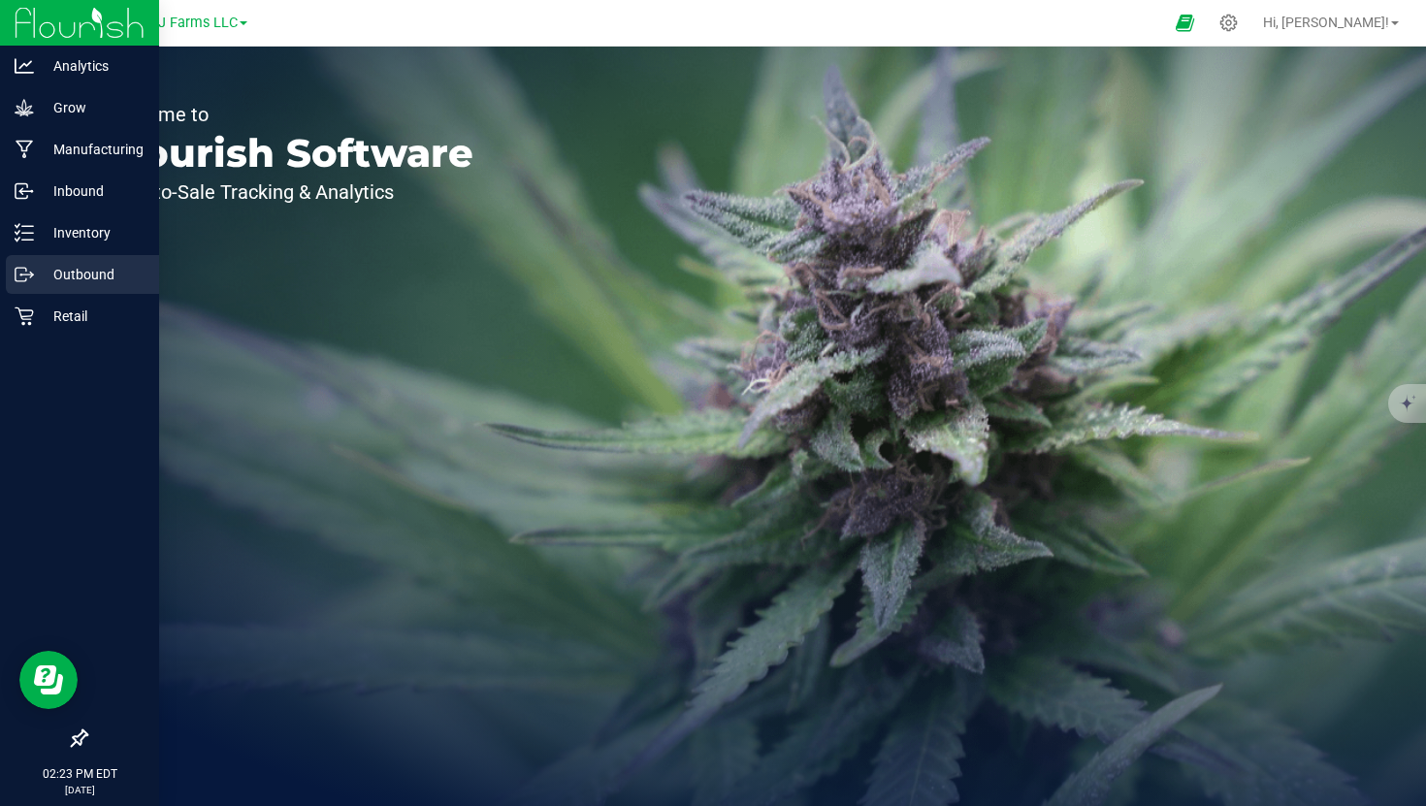
click at [111, 272] on p "Outbound" at bounding box center [92, 274] width 116 height 23
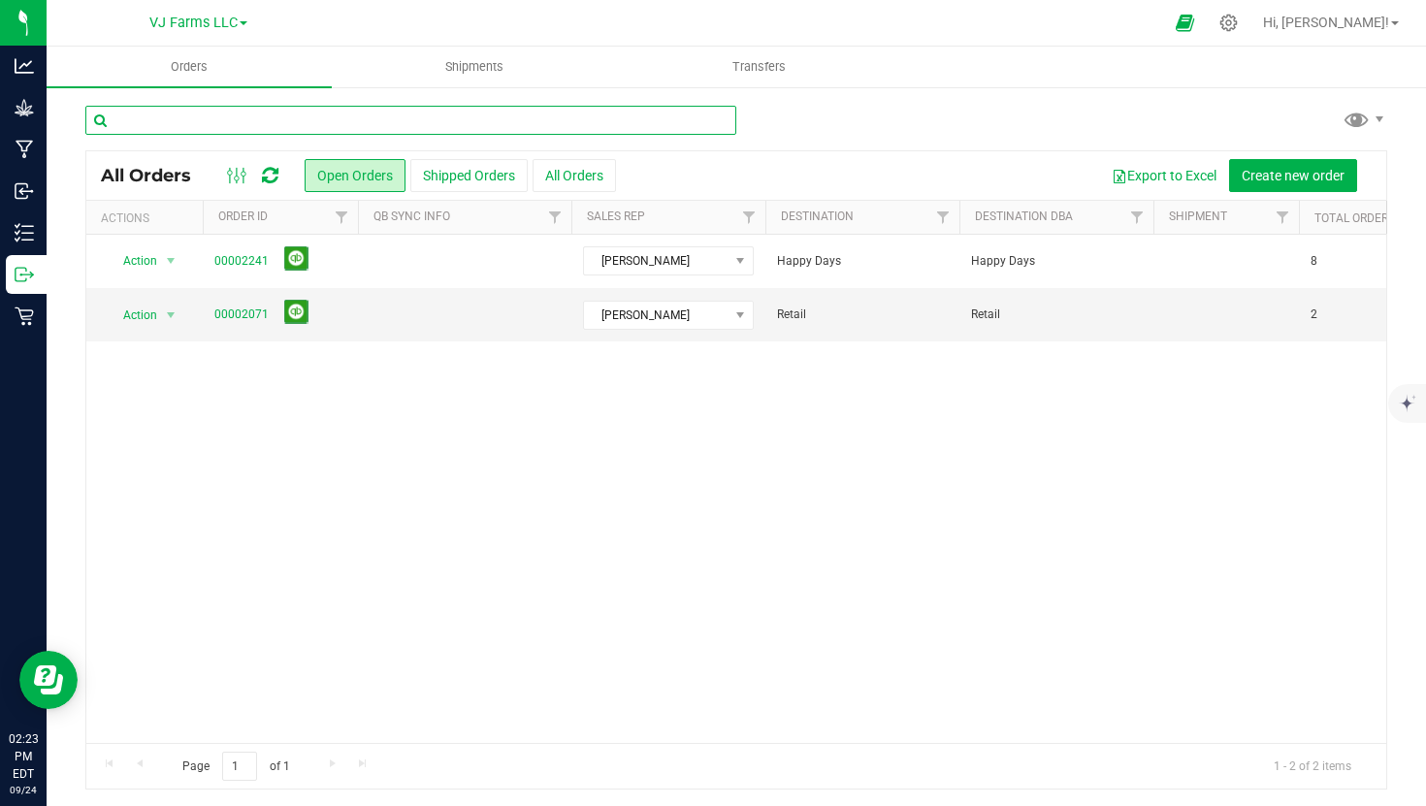
click at [581, 117] on input "text" at bounding box center [410, 120] width 651 height 29
type input "keystone"
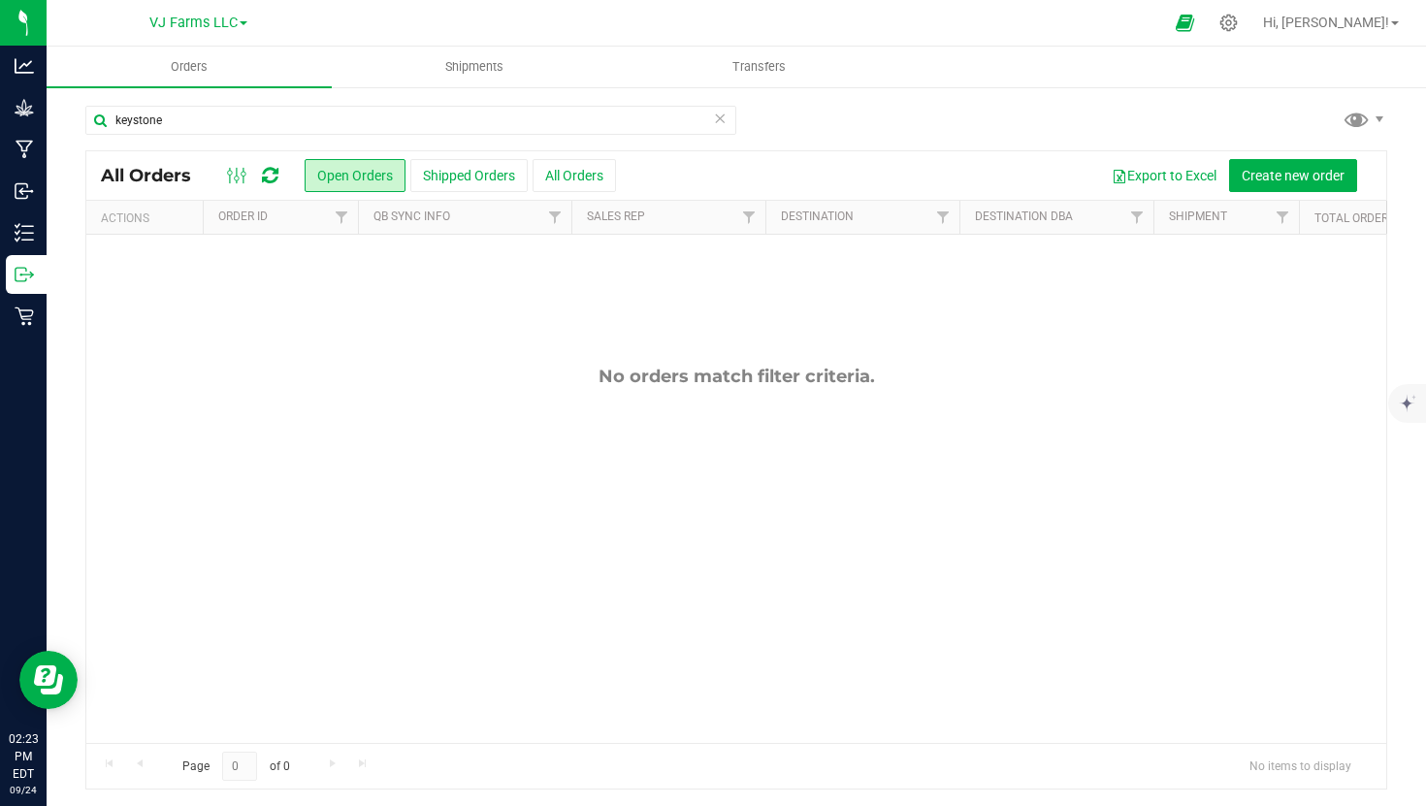
click at [620, 180] on div "Export to Excel Create new order" at bounding box center [994, 175] width 756 height 33
click at [588, 180] on button "All Orders" at bounding box center [573, 175] width 83 height 33
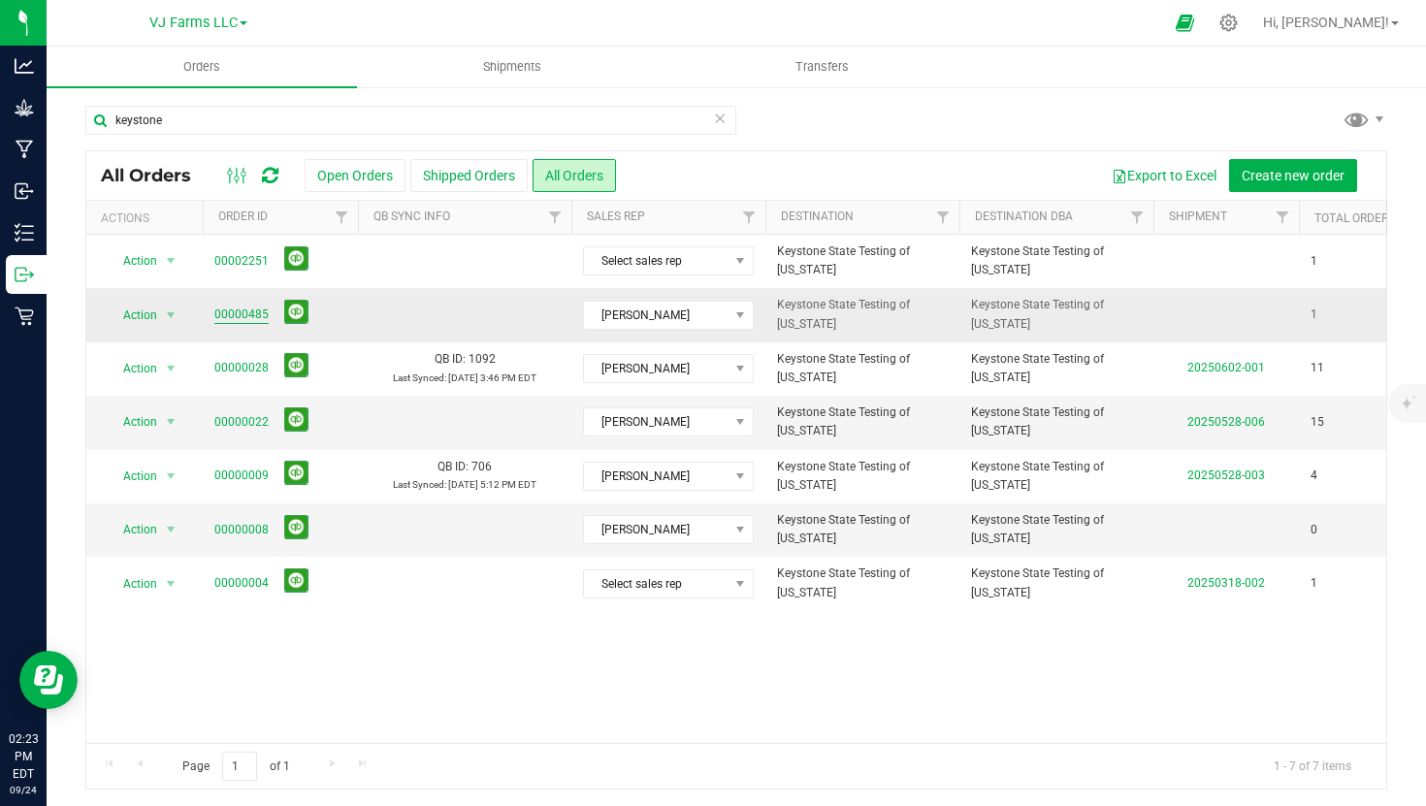
click at [242, 313] on link "00000485" at bounding box center [241, 315] width 54 height 18
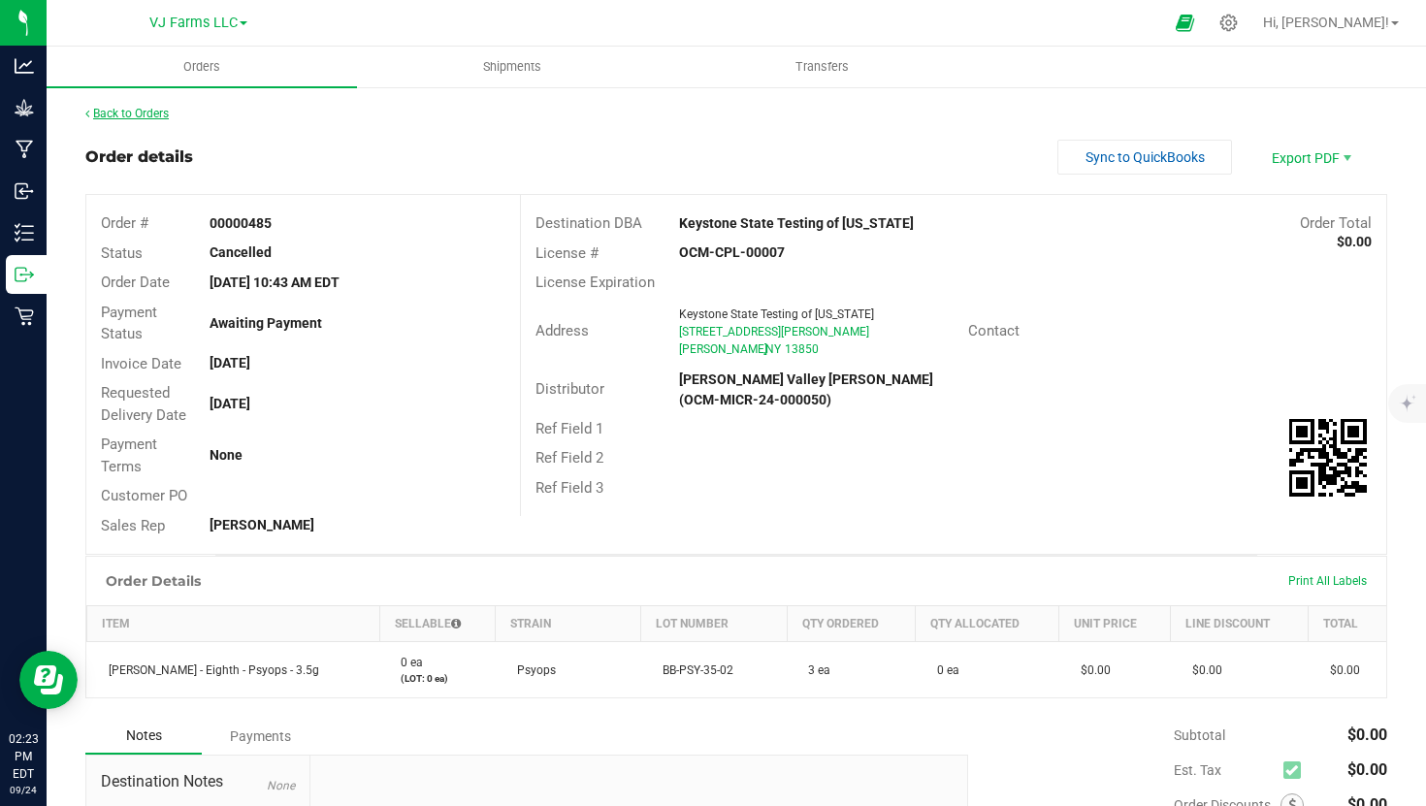
click at [149, 118] on link "Back to Orders" at bounding box center [126, 114] width 83 height 14
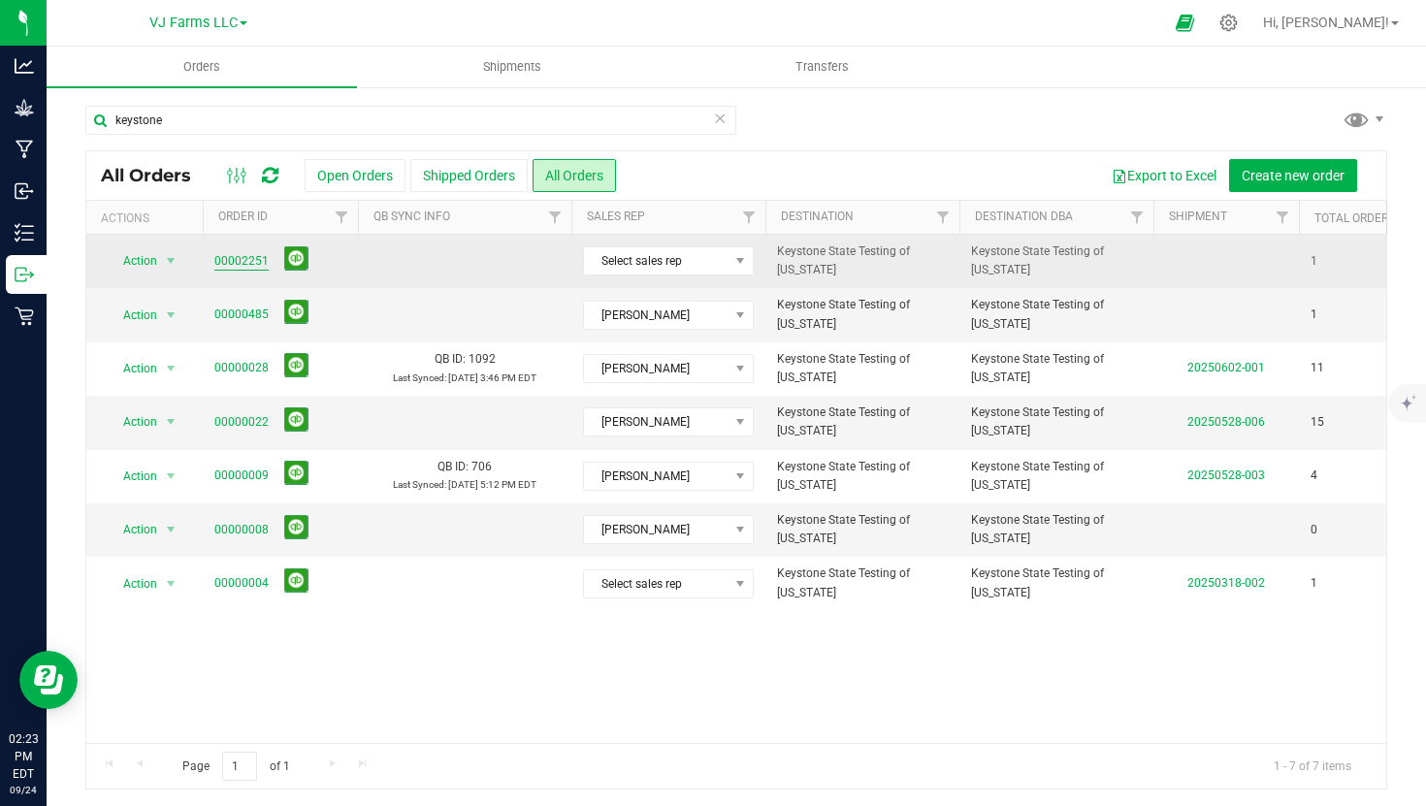
click at [253, 258] on link "00002251" at bounding box center [241, 261] width 54 height 18
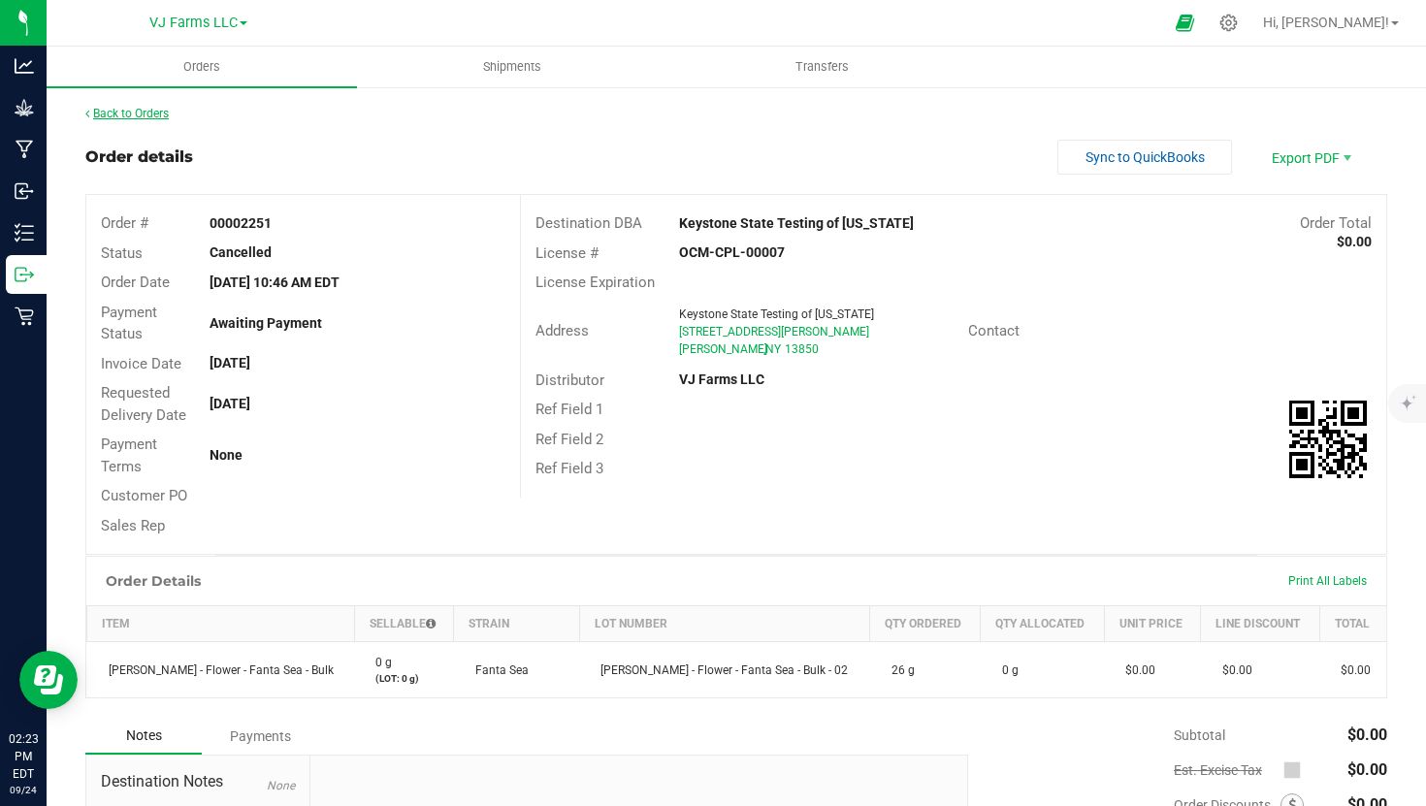
click at [134, 108] on link "Back to Orders" at bounding box center [126, 114] width 83 height 14
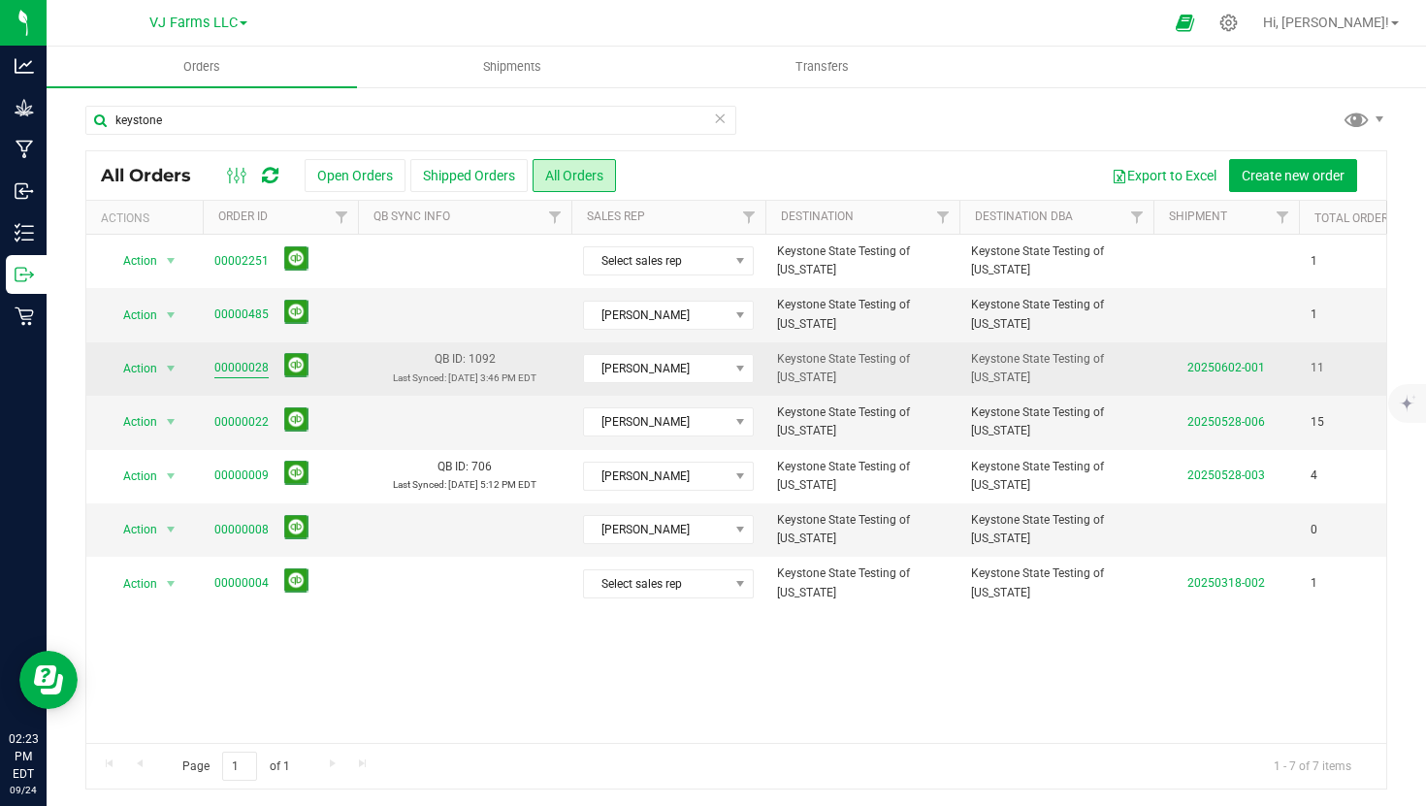
click at [252, 367] on link "00000028" at bounding box center [241, 368] width 54 height 18
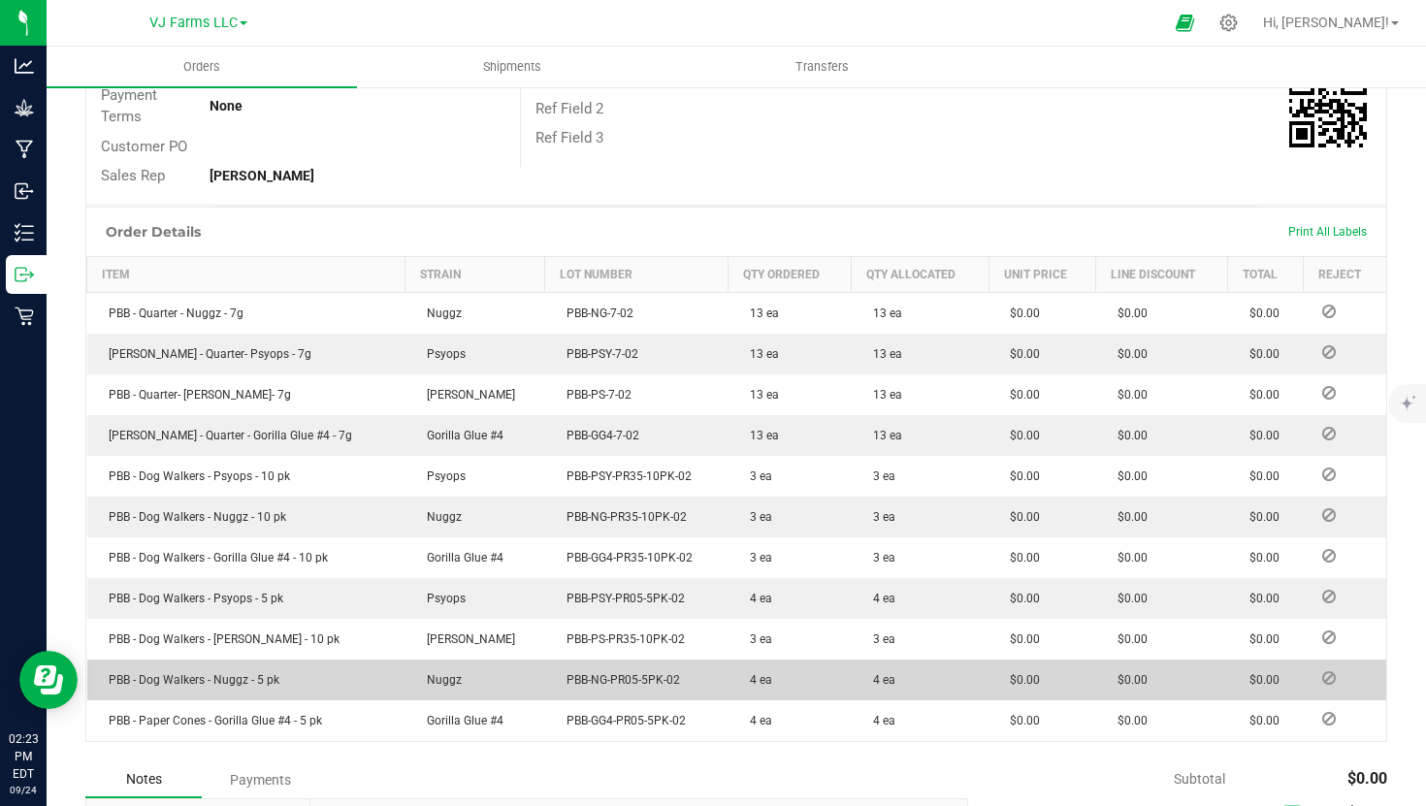
scroll to position [414, 0]
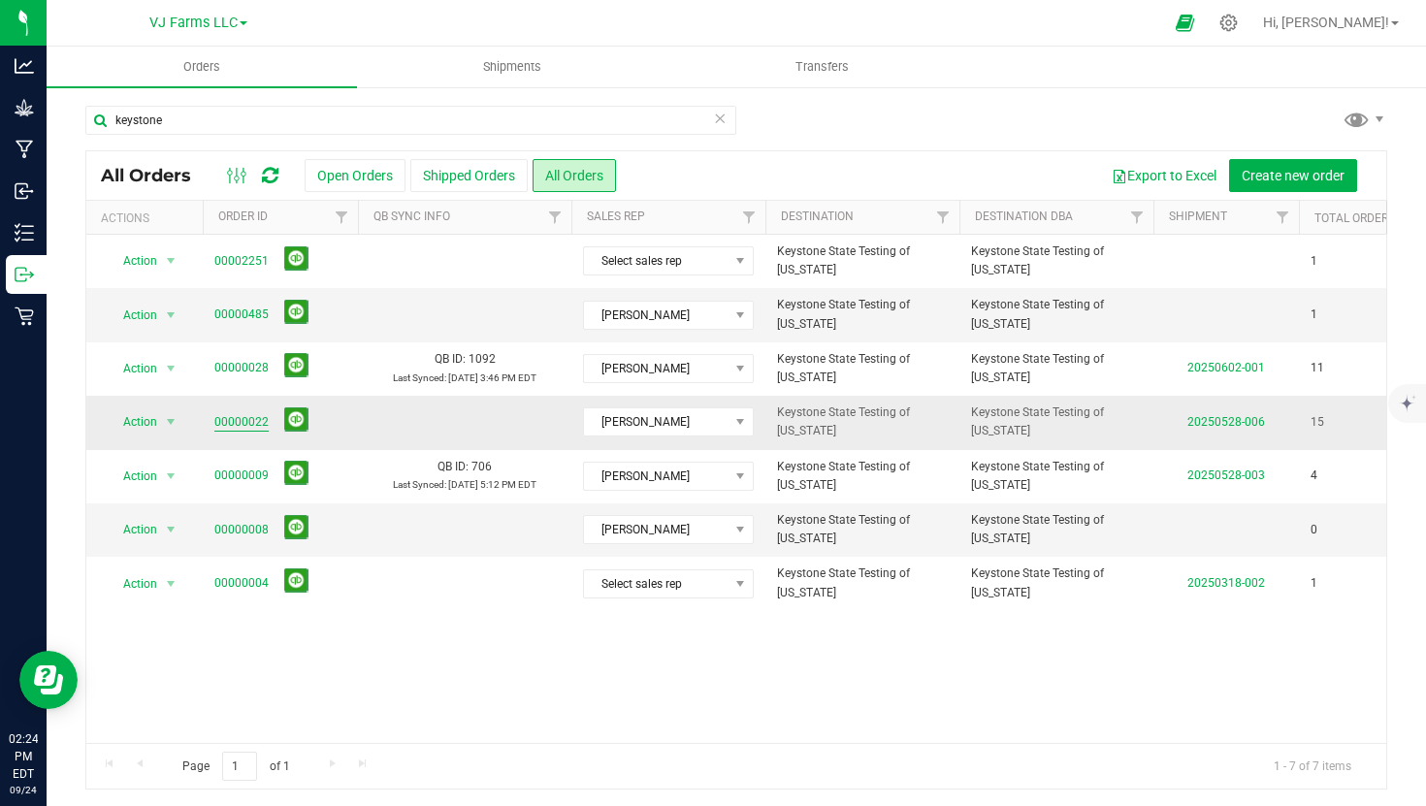
click at [242, 419] on link "00000022" at bounding box center [241, 422] width 54 height 18
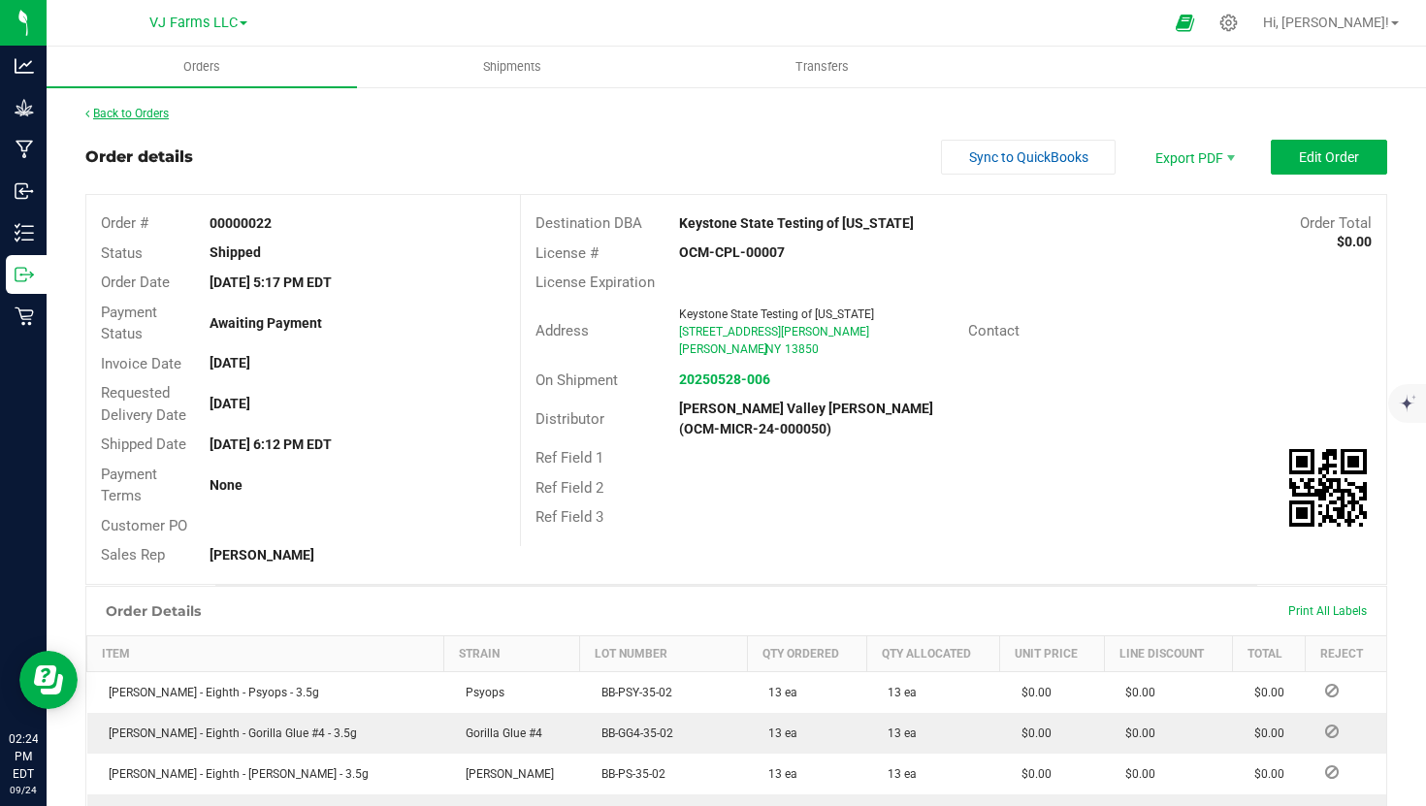
click at [122, 113] on link "Back to Orders" at bounding box center [126, 114] width 83 height 14
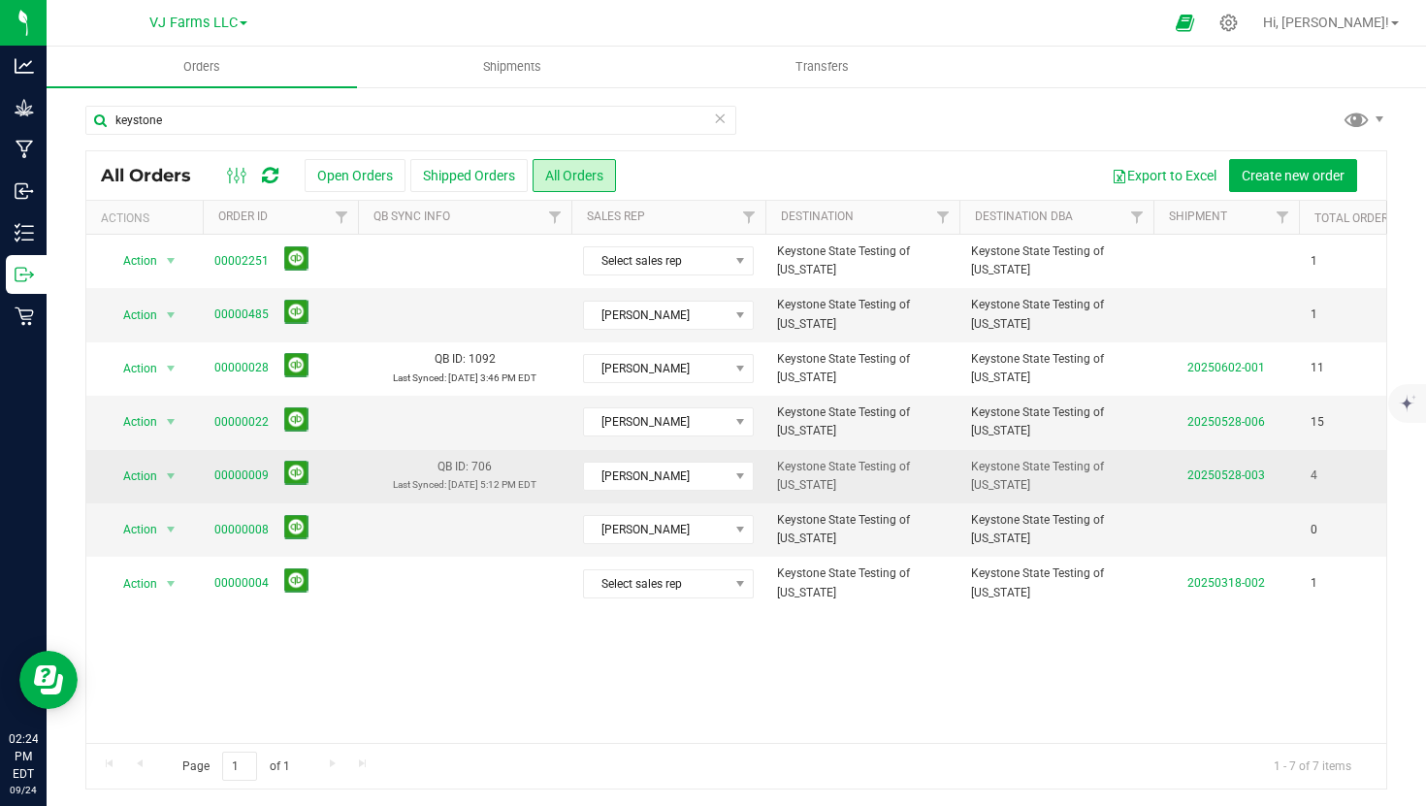
click at [239, 466] on span "00000009" at bounding box center [280, 476] width 132 height 30
click at [239, 467] on link "00000009" at bounding box center [241, 476] width 54 height 18
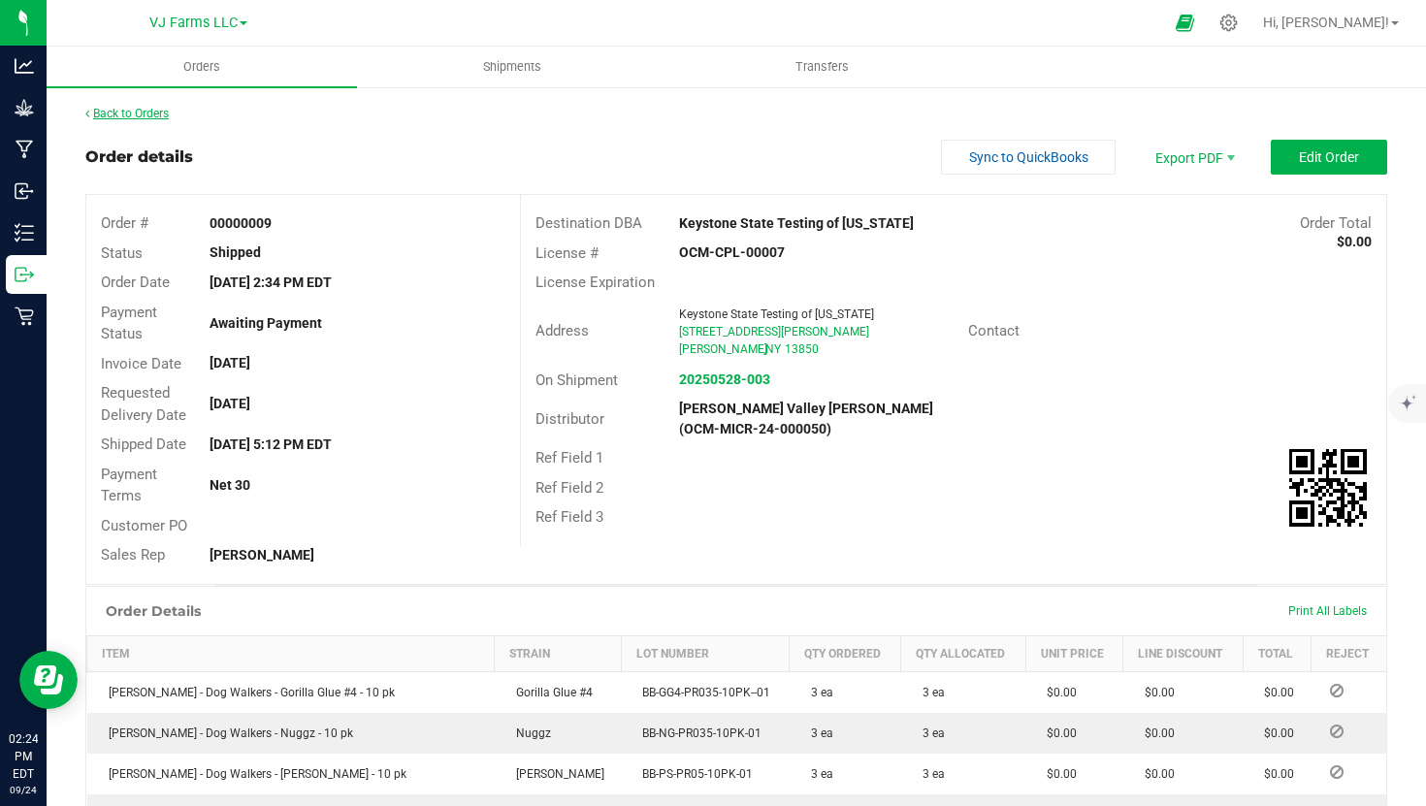
click at [124, 108] on link "Back to Orders" at bounding box center [126, 114] width 83 height 14
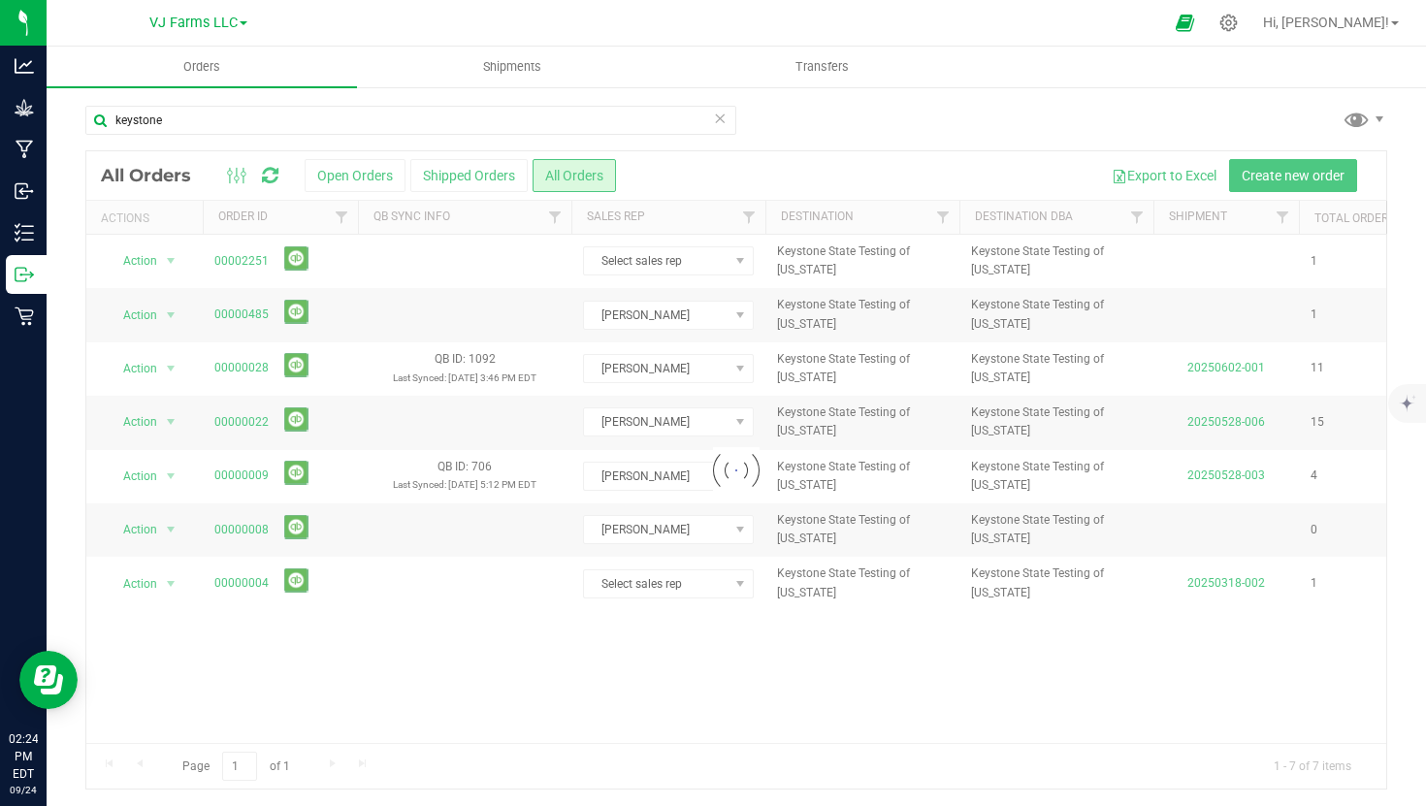
scroll to position [3, 0]
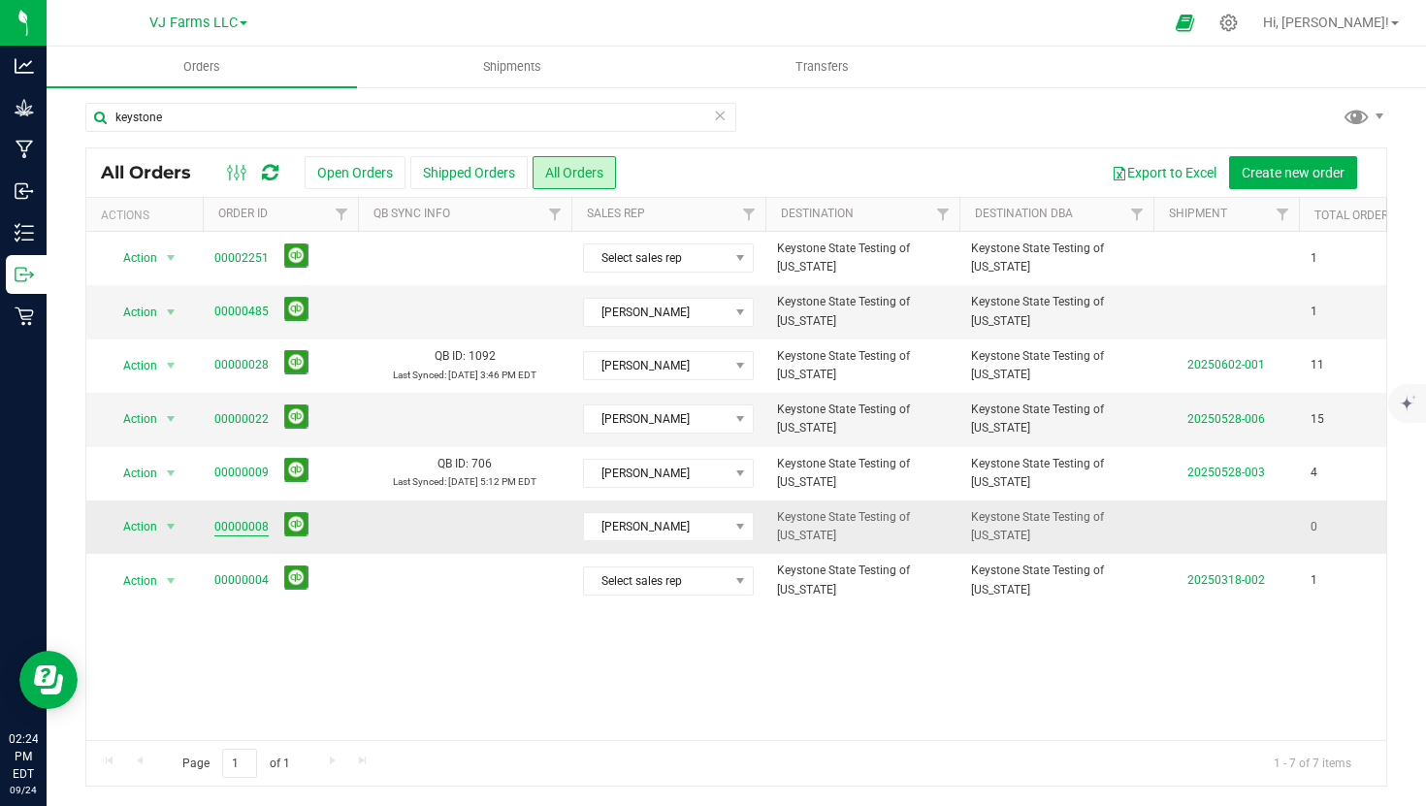
click at [252, 524] on link "00000008" at bounding box center [241, 527] width 54 height 18
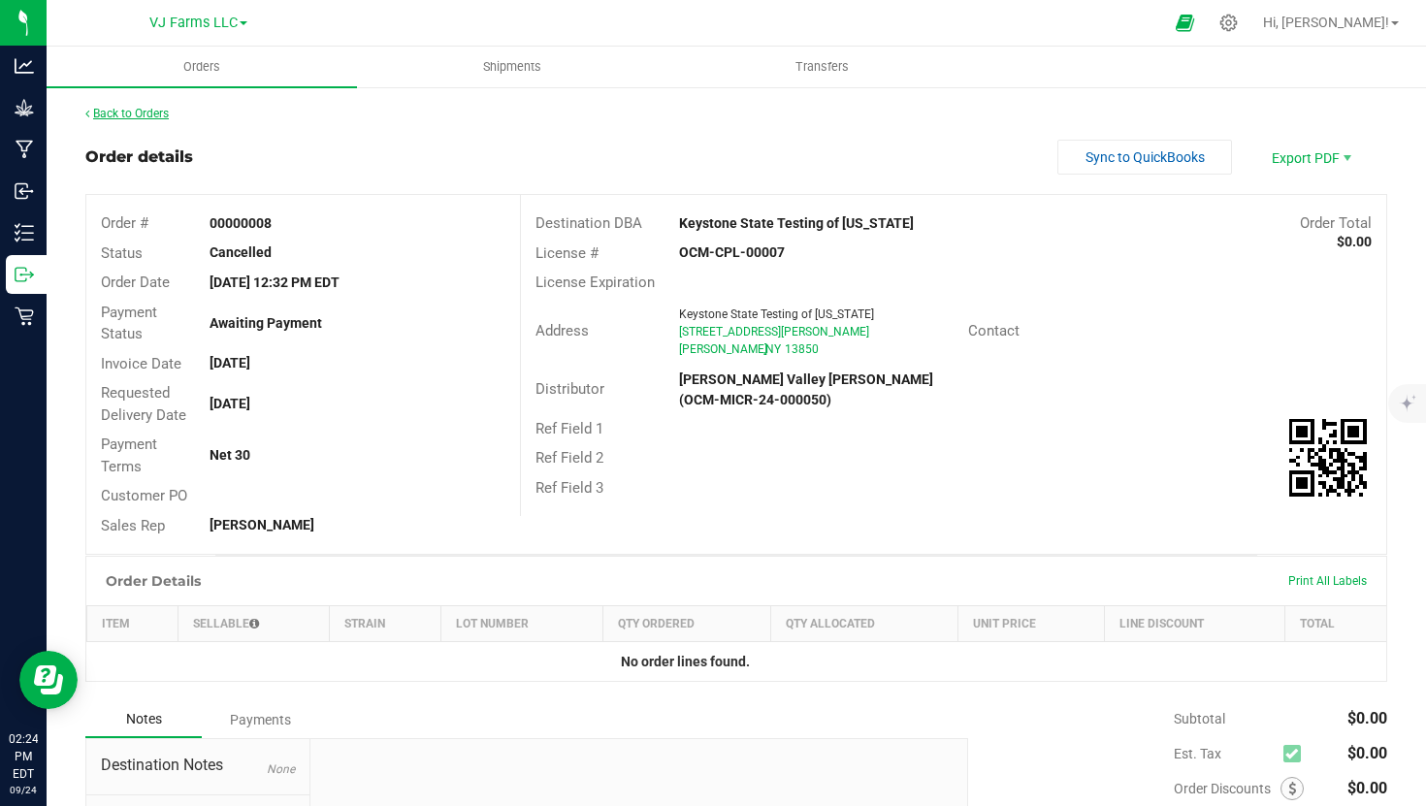
click at [152, 107] on link "Back to Orders" at bounding box center [126, 114] width 83 height 14
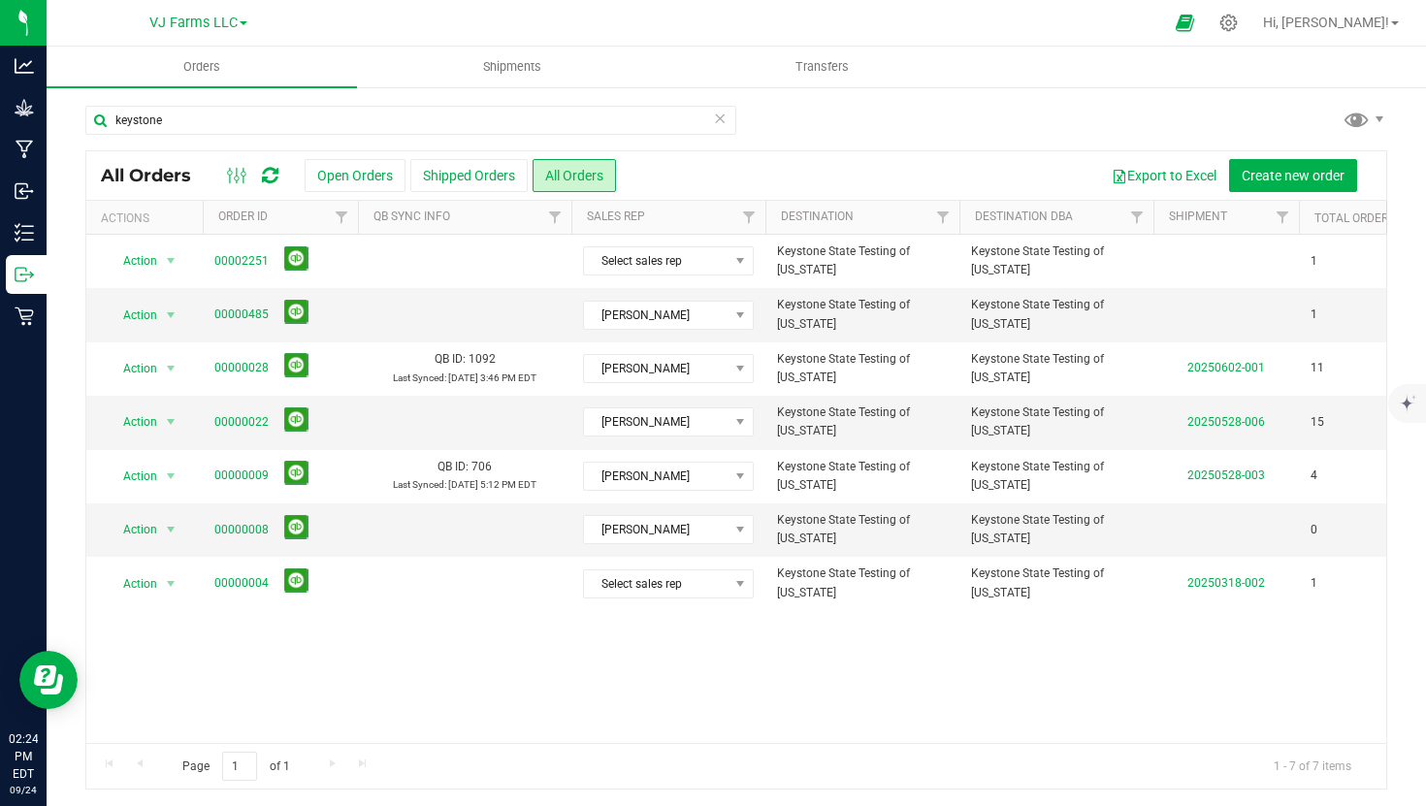
click at [797, 164] on div "Export to Excel Create new order" at bounding box center [994, 175] width 756 height 33
click at [723, 117] on icon at bounding box center [720, 117] width 14 height 23
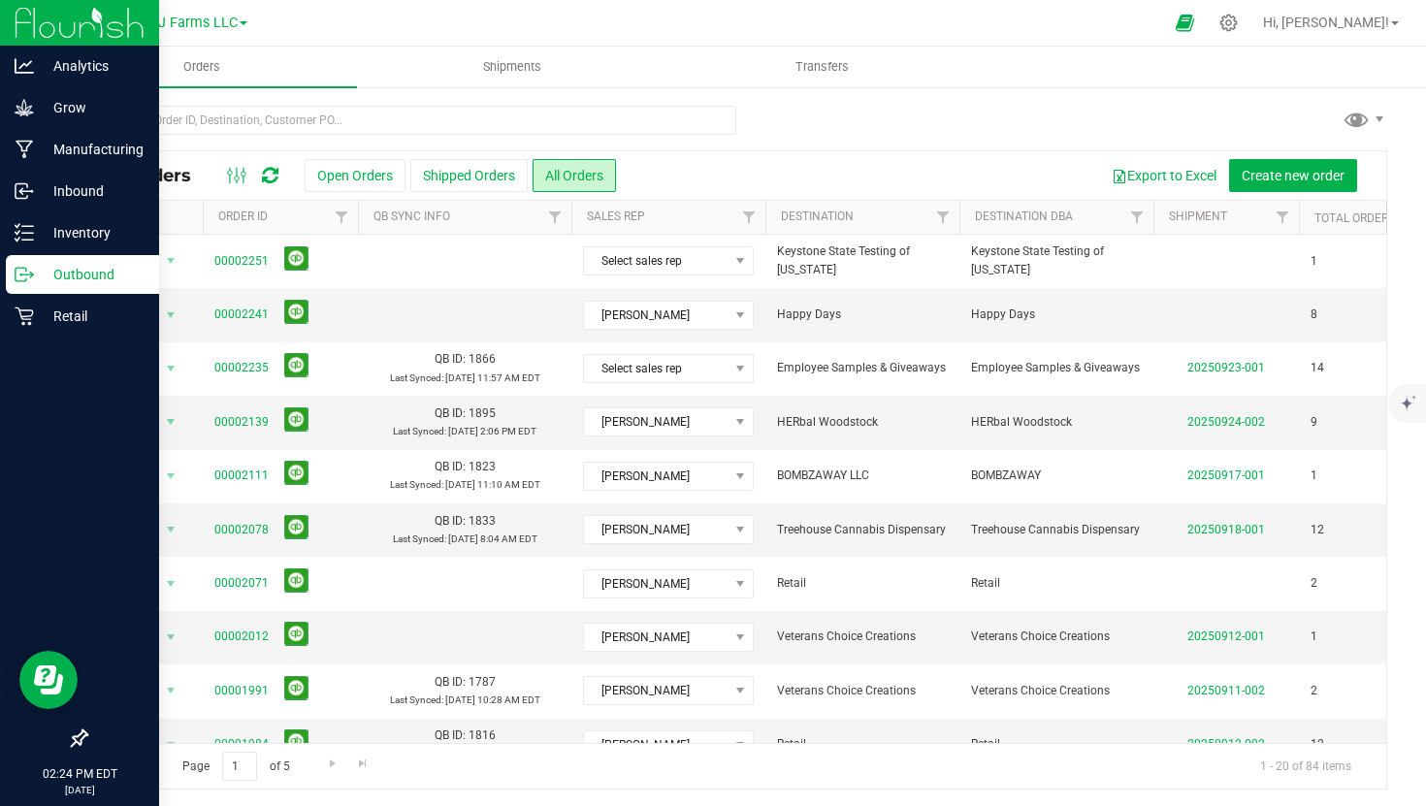
click at [22, 278] on icon at bounding box center [24, 274] width 19 height 19
click at [33, 276] on div "Outbound" at bounding box center [82, 274] width 153 height 39
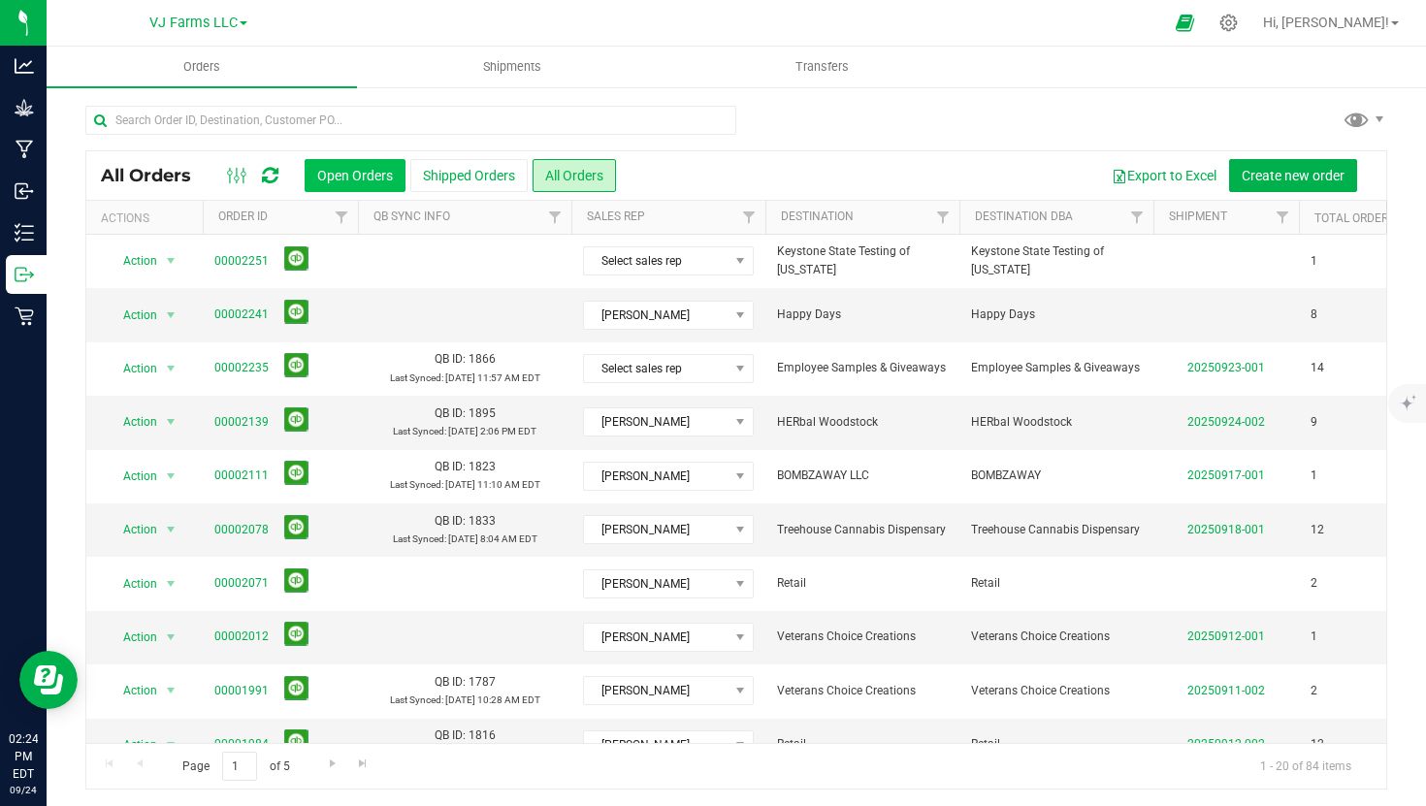
click at [394, 176] on button "Open Orders" at bounding box center [355, 175] width 101 height 33
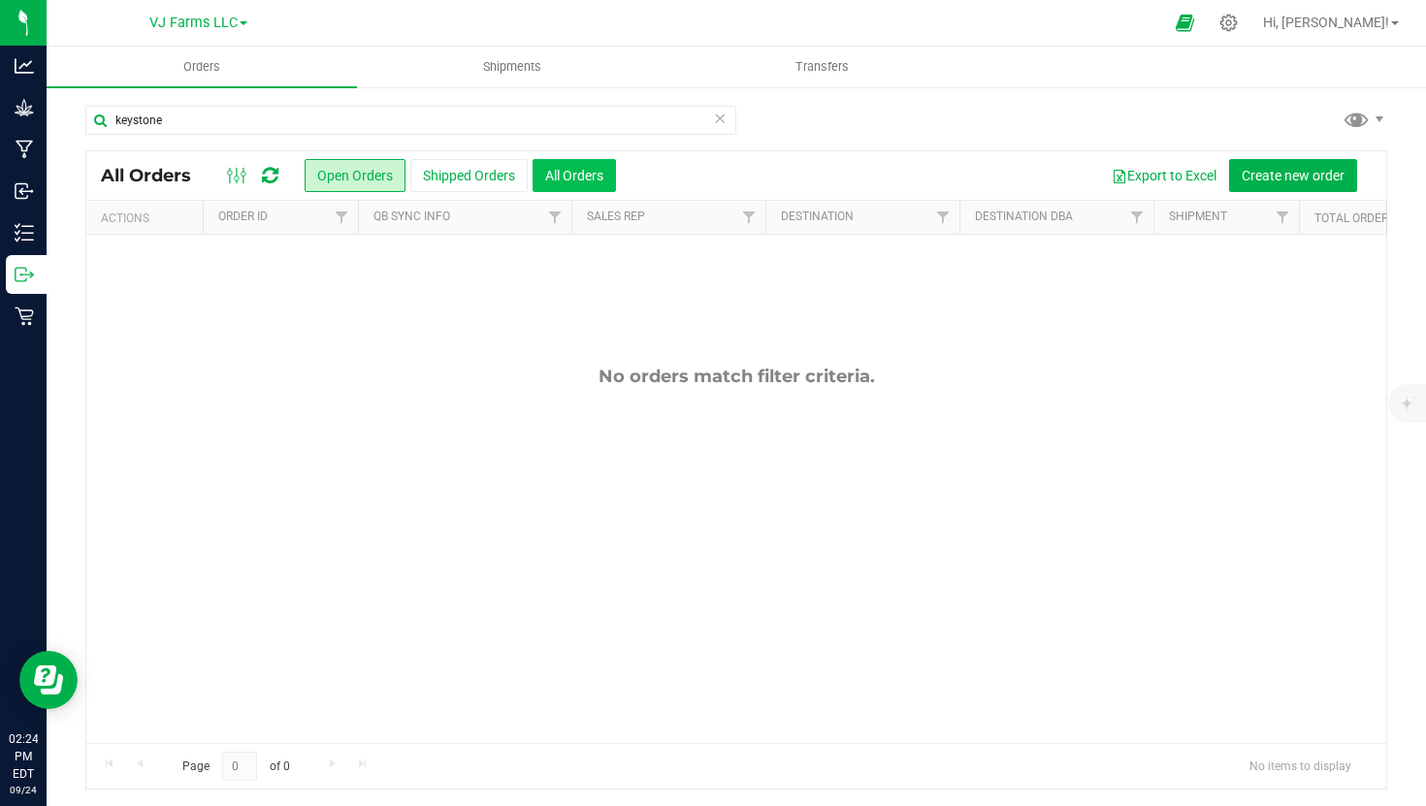
click at [561, 184] on button "All Orders" at bounding box center [573, 175] width 83 height 33
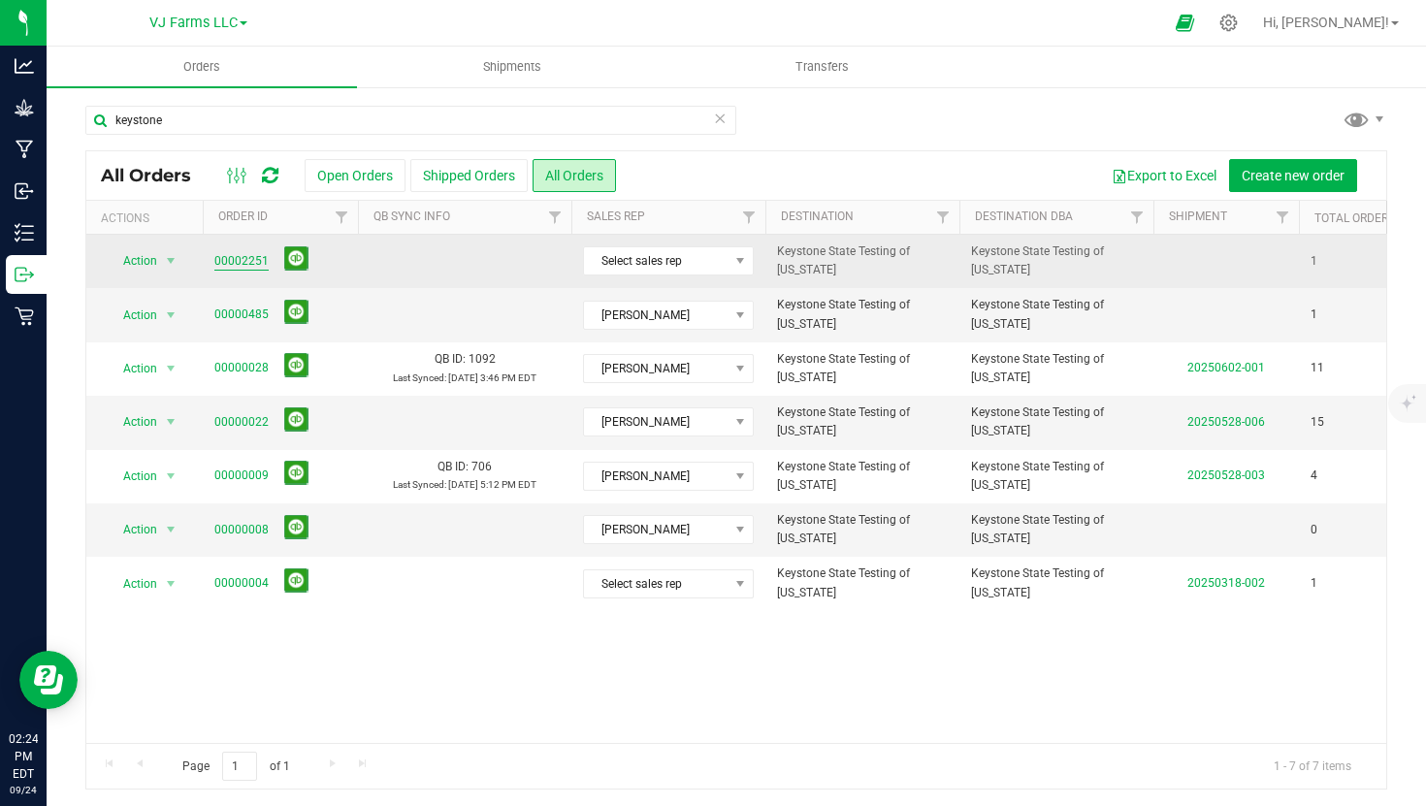
click at [242, 270] on link "00002251" at bounding box center [241, 261] width 54 height 18
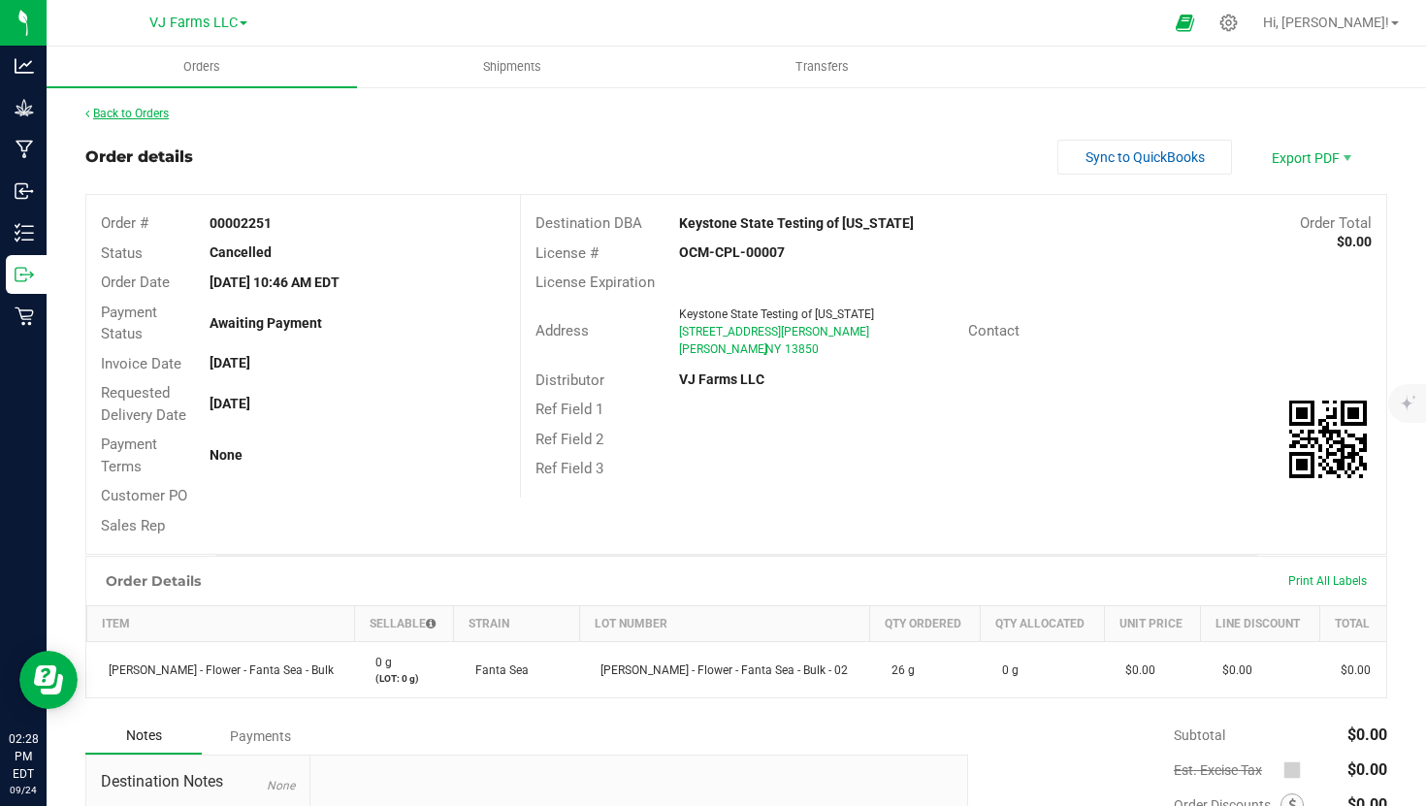
click at [160, 110] on link "Back to Orders" at bounding box center [126, 114] width 83 height 14
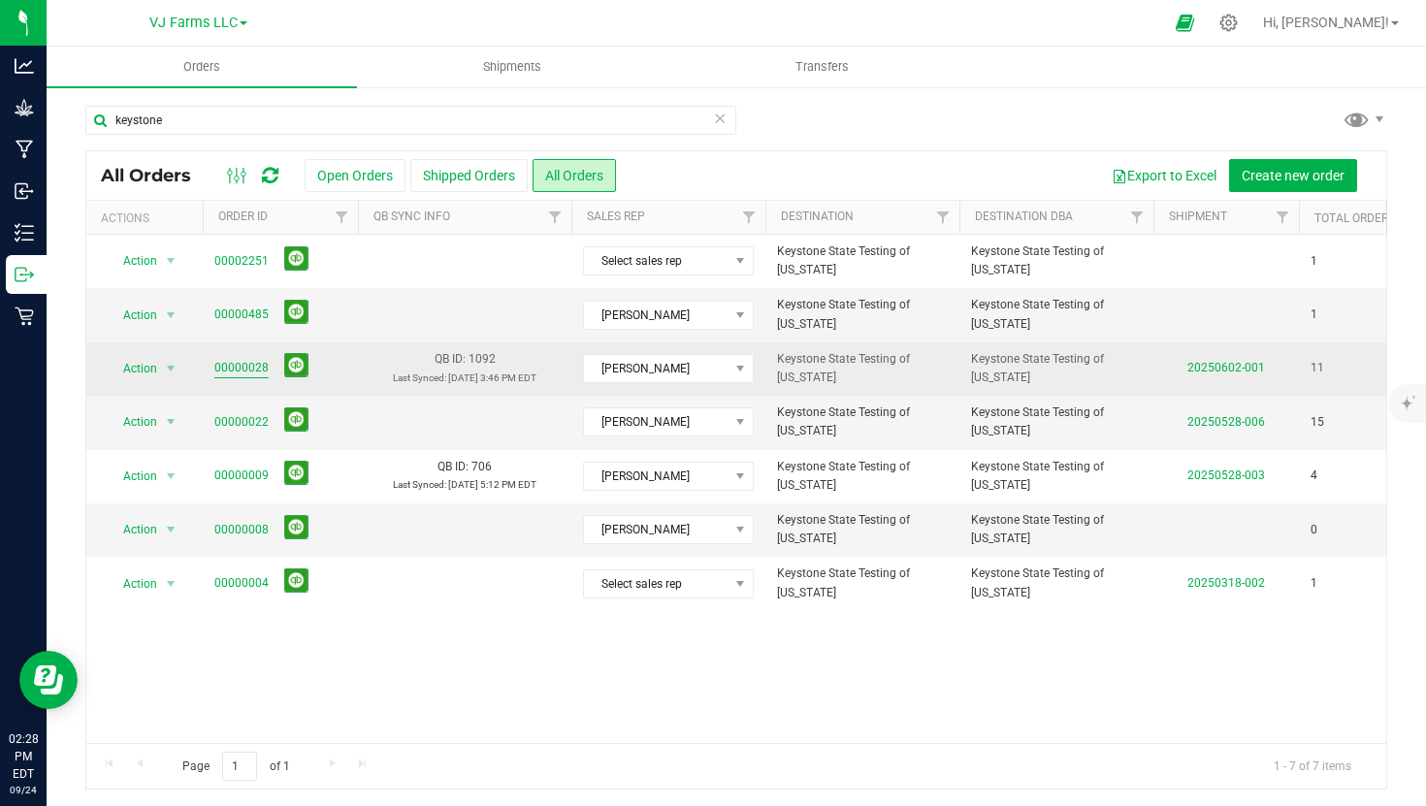
click at [252, 368] on link "00000028" at bounding box center [241, 368] width 54 height 18
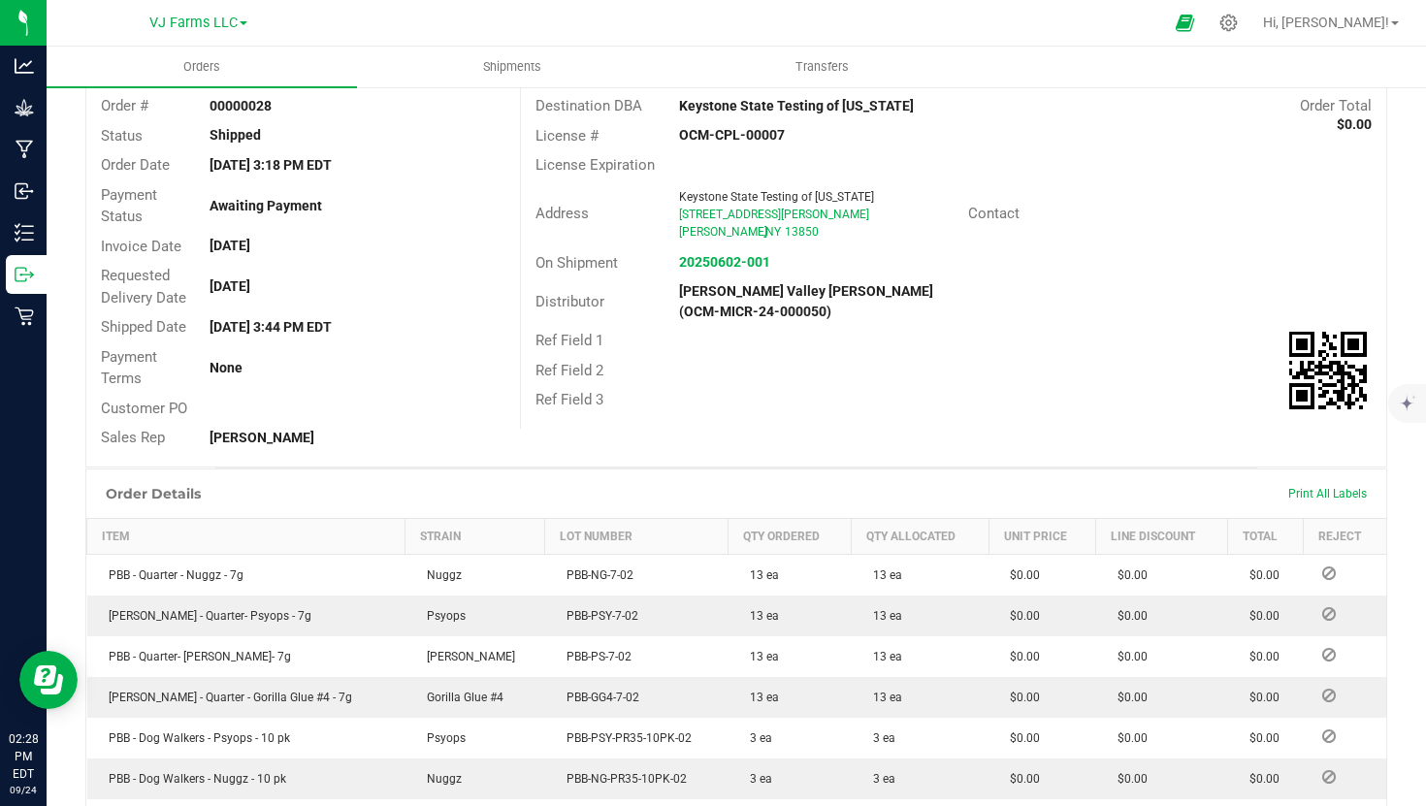
scroll to position [142, 0]
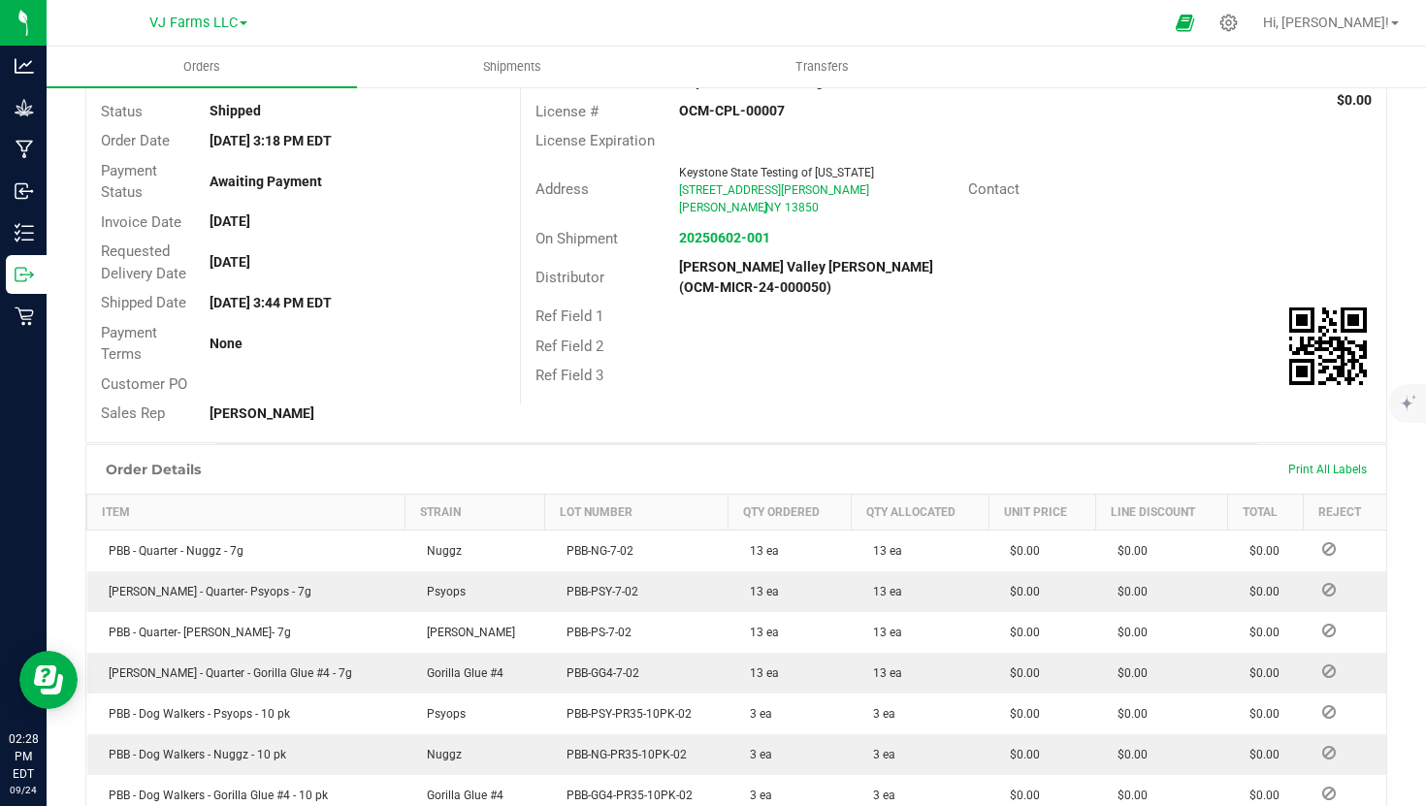
click at [833, 479] on div "Order Details Print All Labels" at bounding box center [736, 469] width 1300 height 48
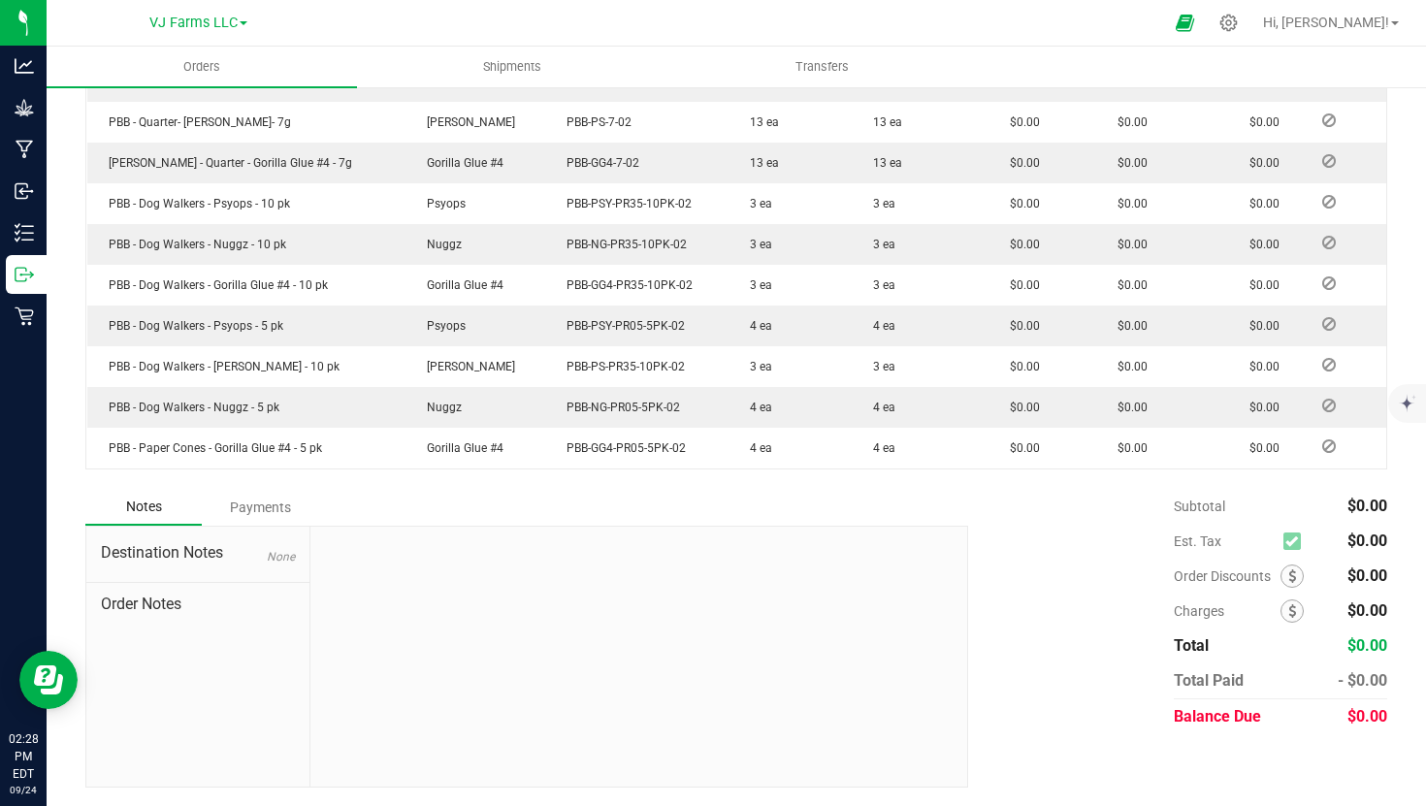
scroll to position [0, 0]
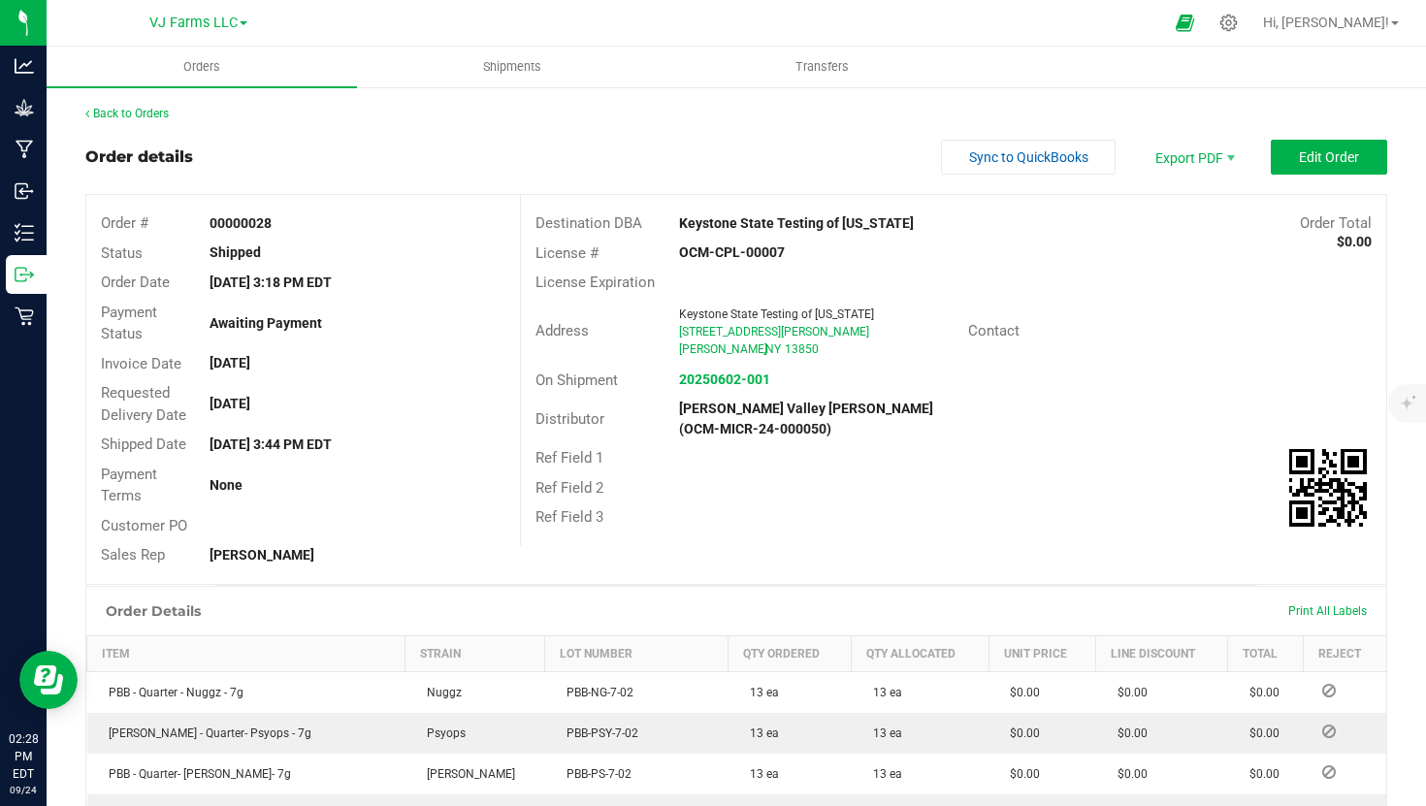
click at [146, 122] on div "Back to Orders Order details Sync to QuickBooks Export PDF Edit Order Order # 0…" at bounding box center [736, 772] width 1302 height 1335
click at [152, 109] on link "Back to Orders" at bounding box center [126, 114] width 83 height 14
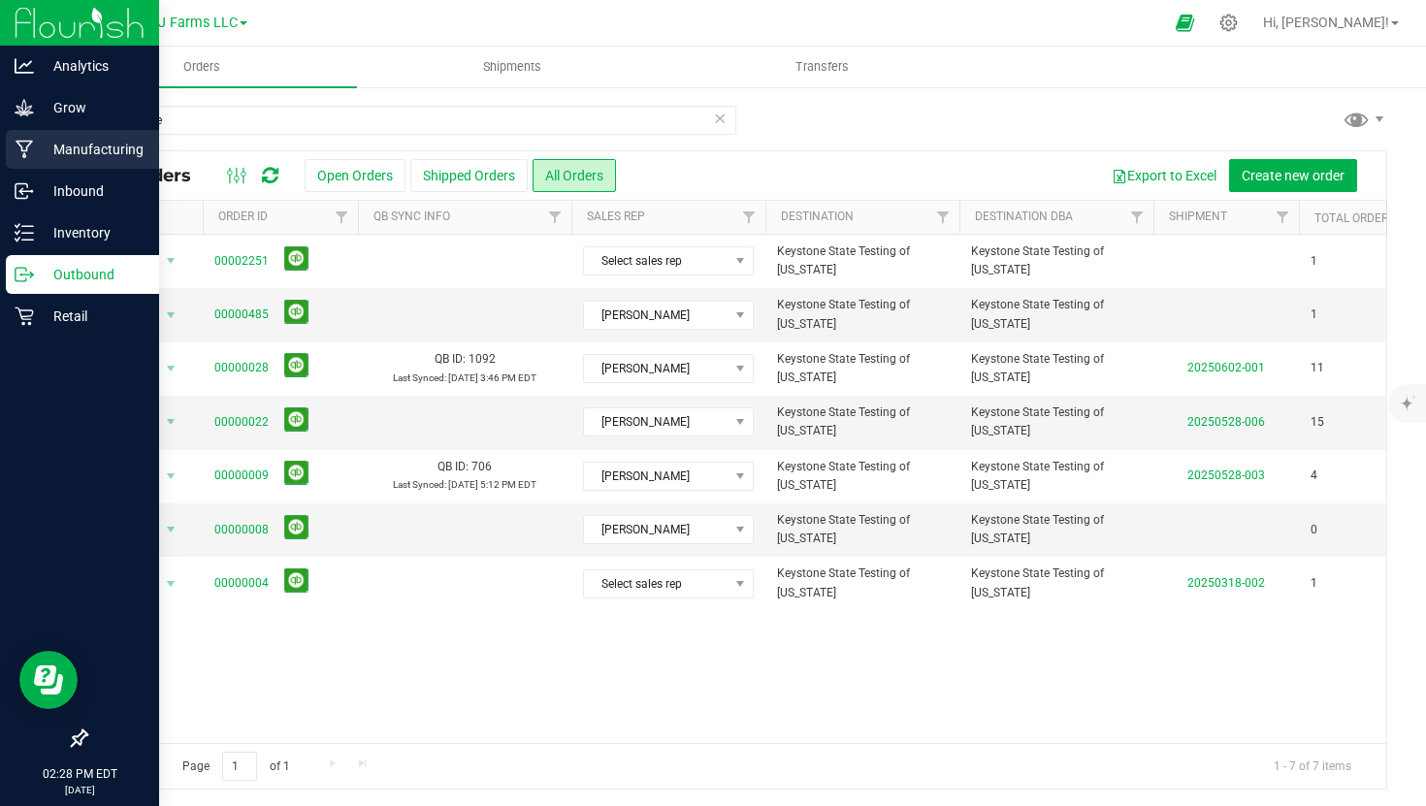
click at [60, 152] on p "Manufacturing" at bounding box center [92, 149] width 116 height 23
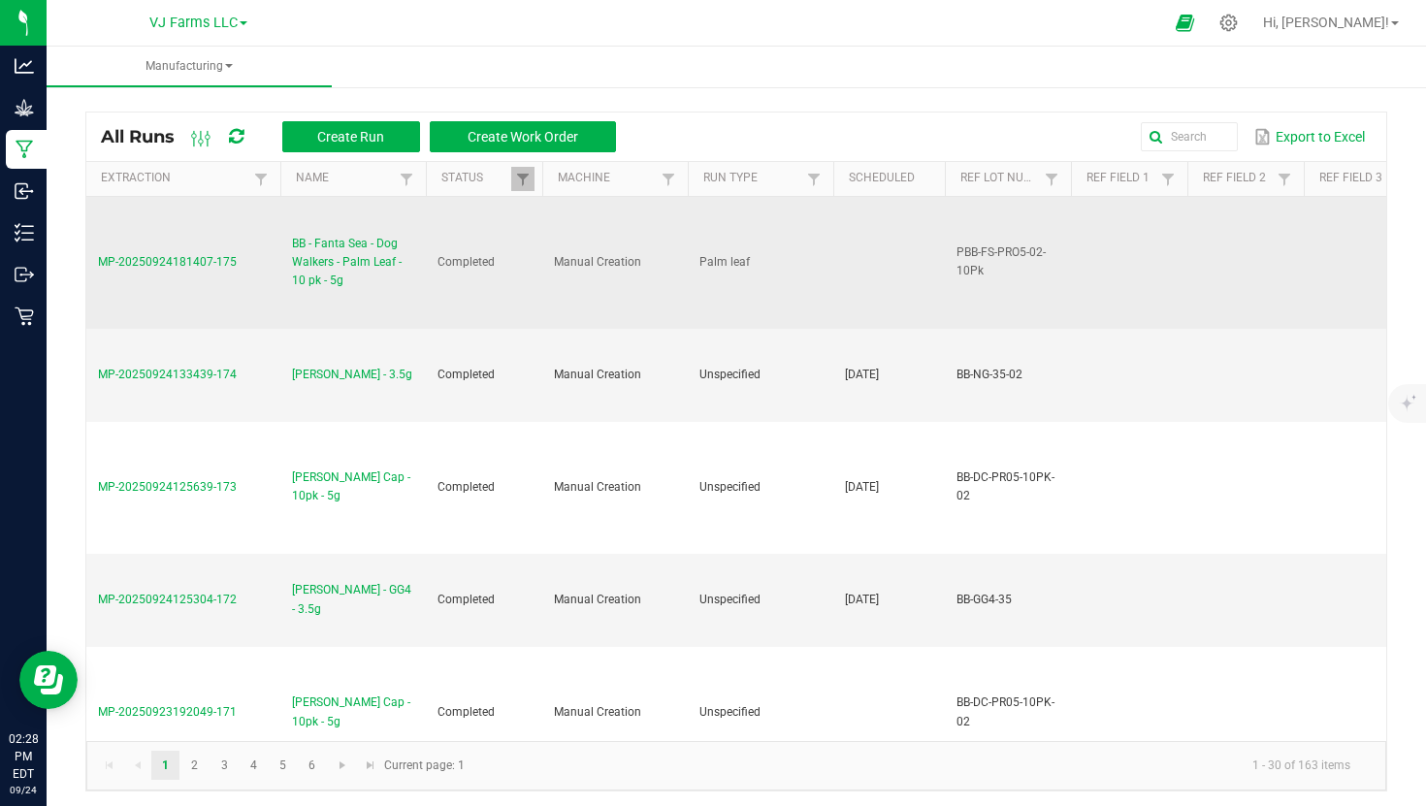
click at [362, 265] on span "BB - Fanta Sea - Dog Walkers - Palm Leaf - 10 pk - 5g" at bounding box center [353, 263] width 122 height 56
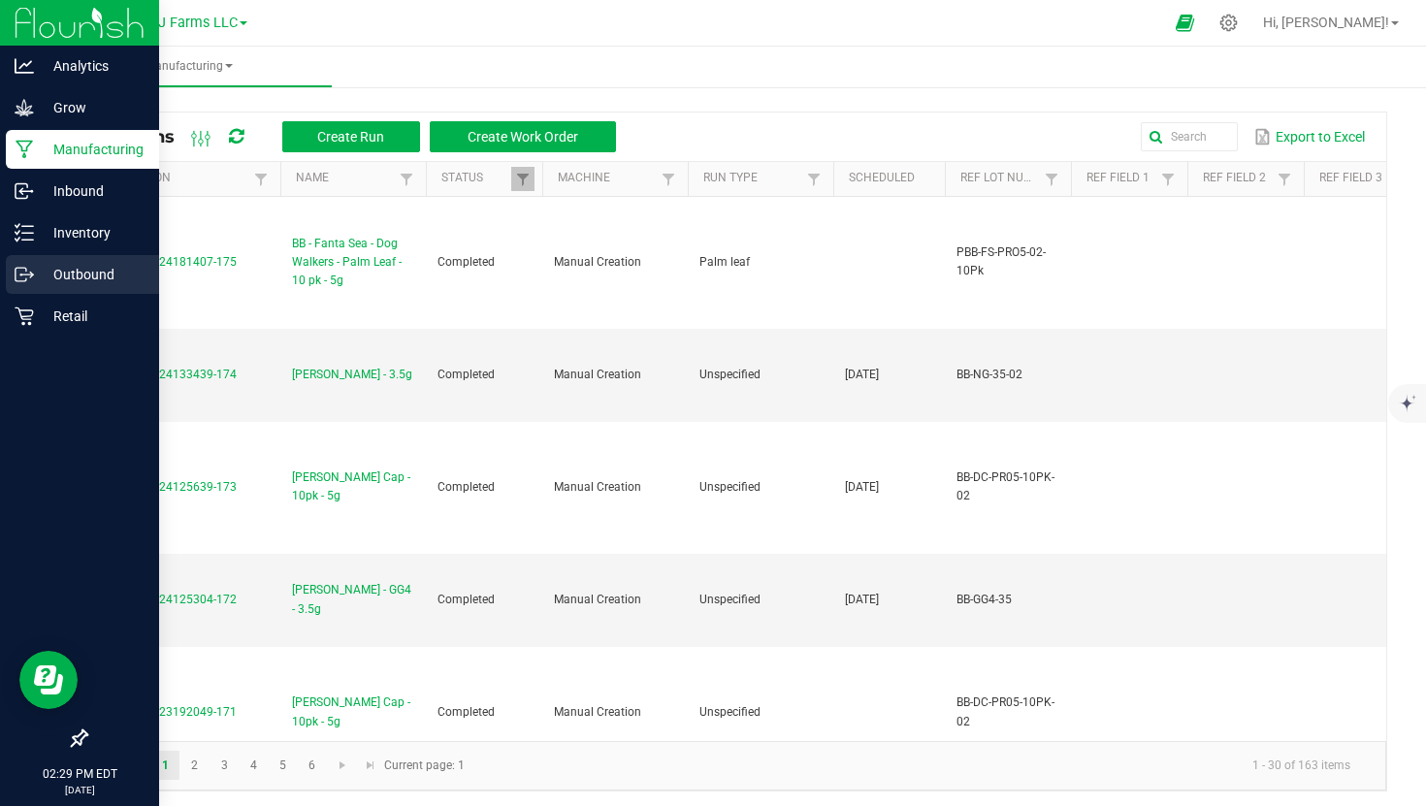
click at [33, 268] on icon at bounding box center [24, 274] width 19 height 19
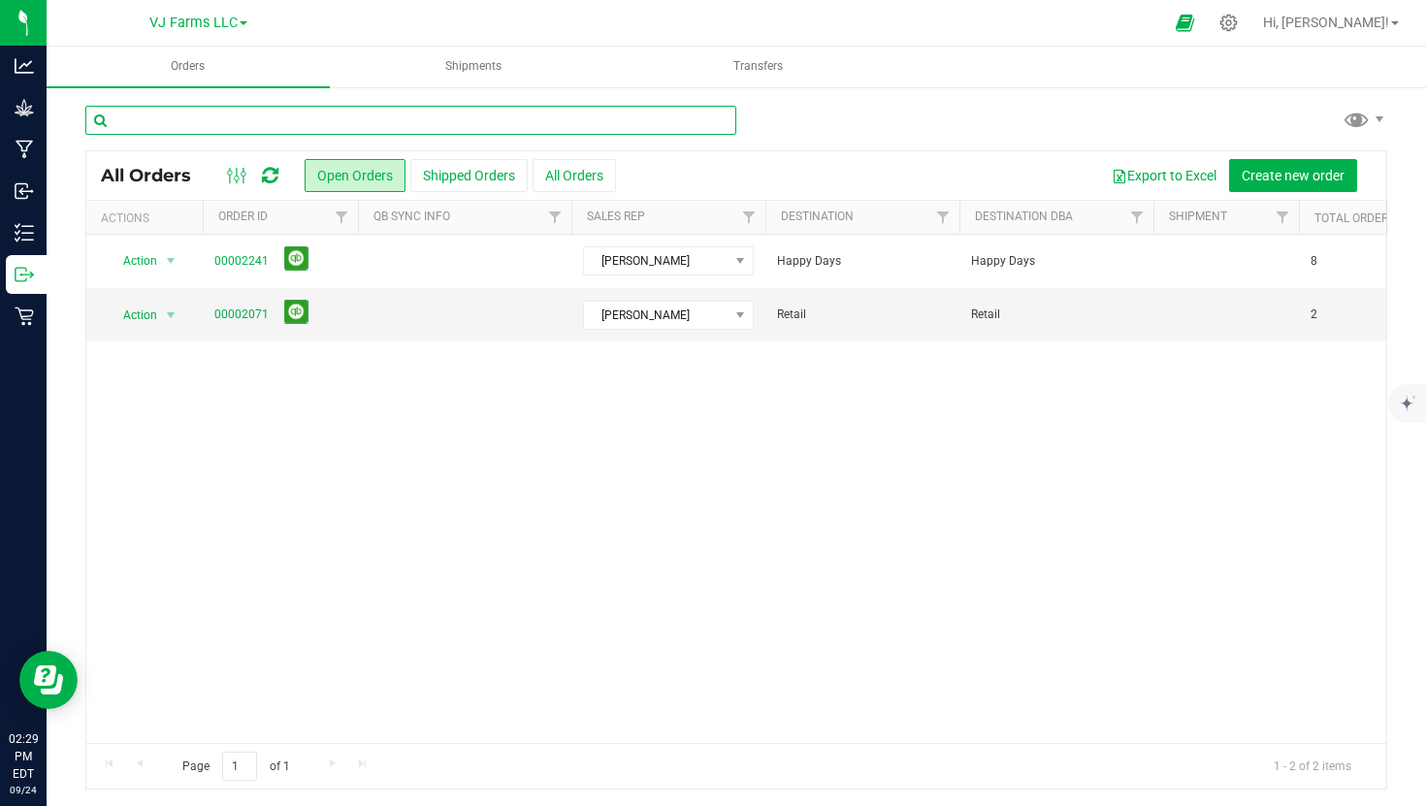
click at [533, 119] on input "text" at bounding box center [410, 120] width 651 height 29
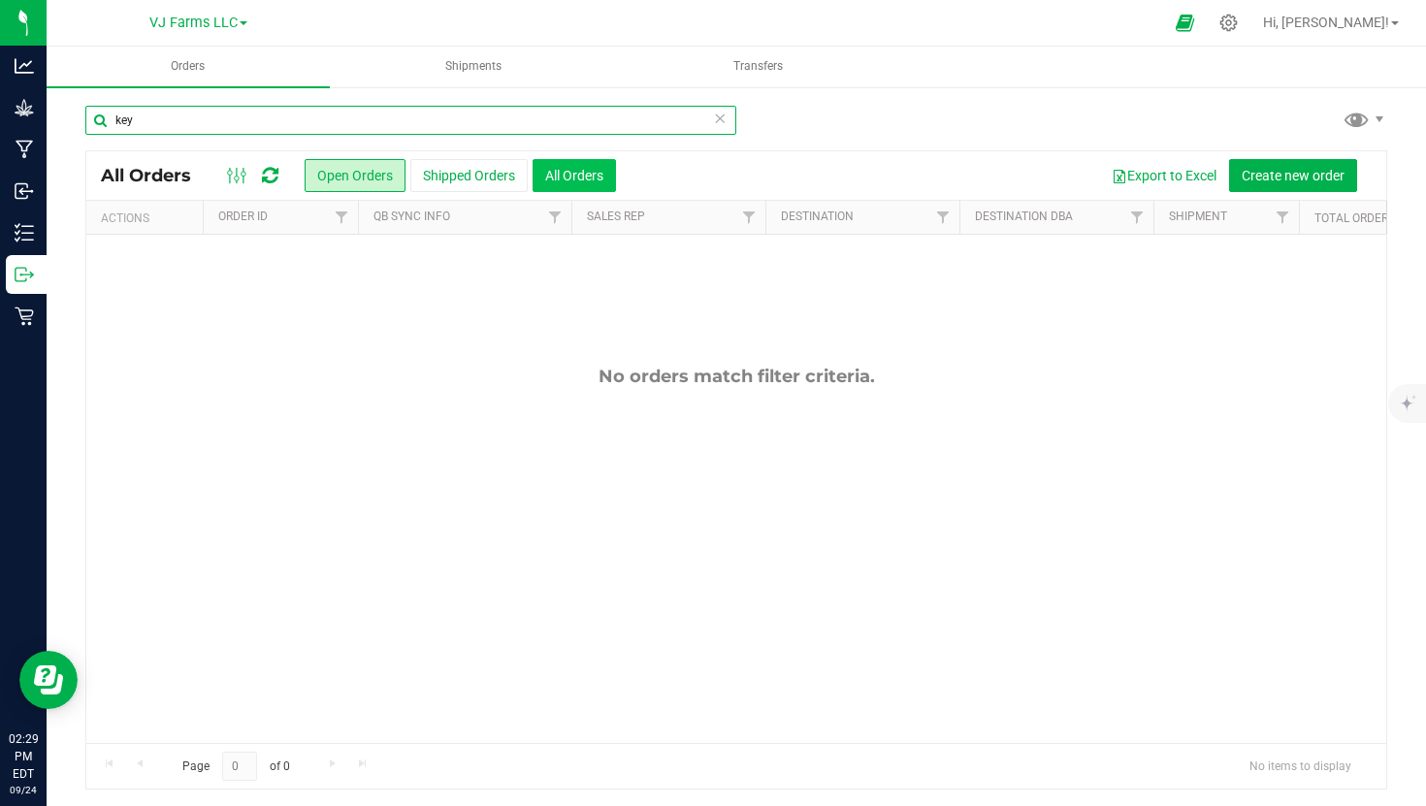
type input "key"
click at [582, 166] on button "All Orders" at bounding box center [573, 175] width 83 height 33
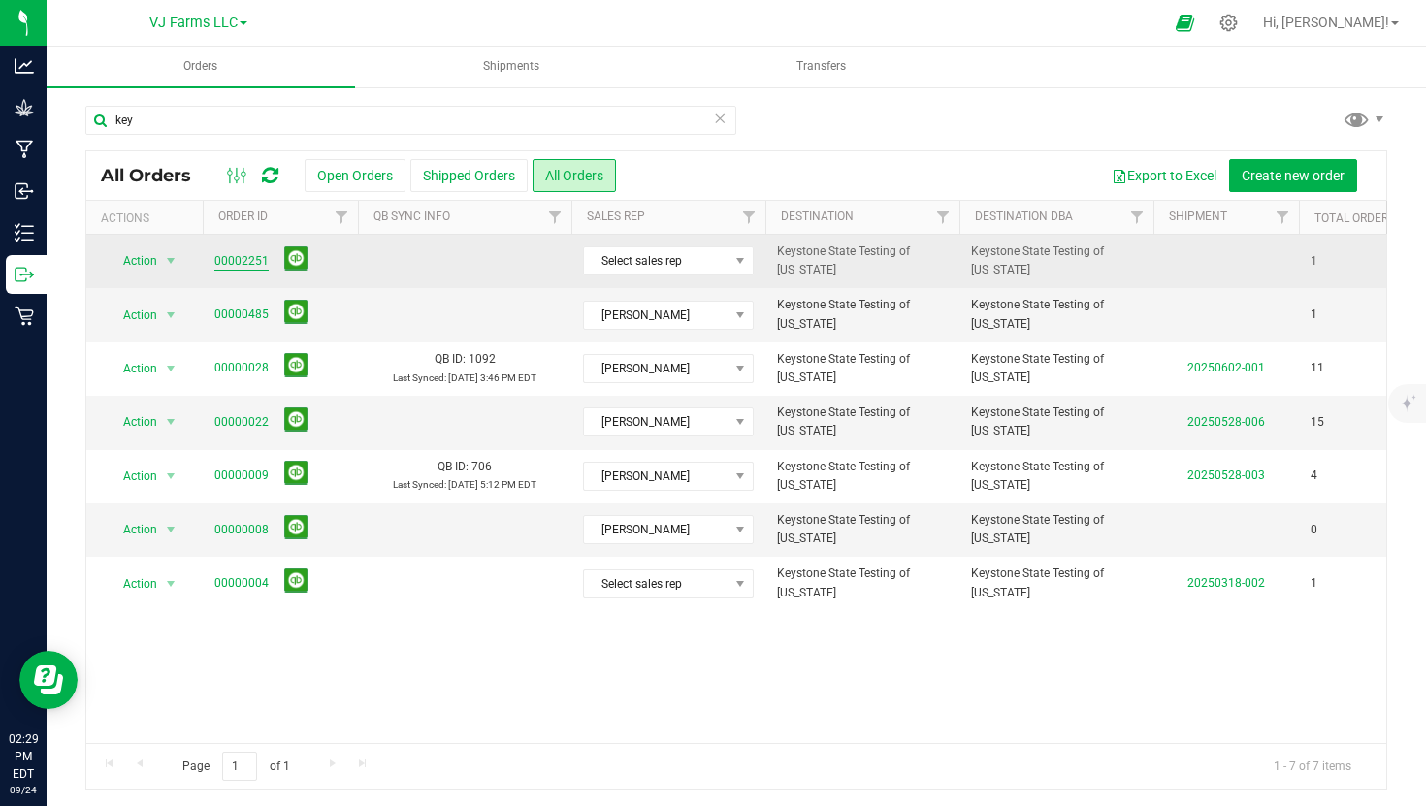
click at [234, 262] on link "00002251" at bounding box center [241, 261] width 54 height 18
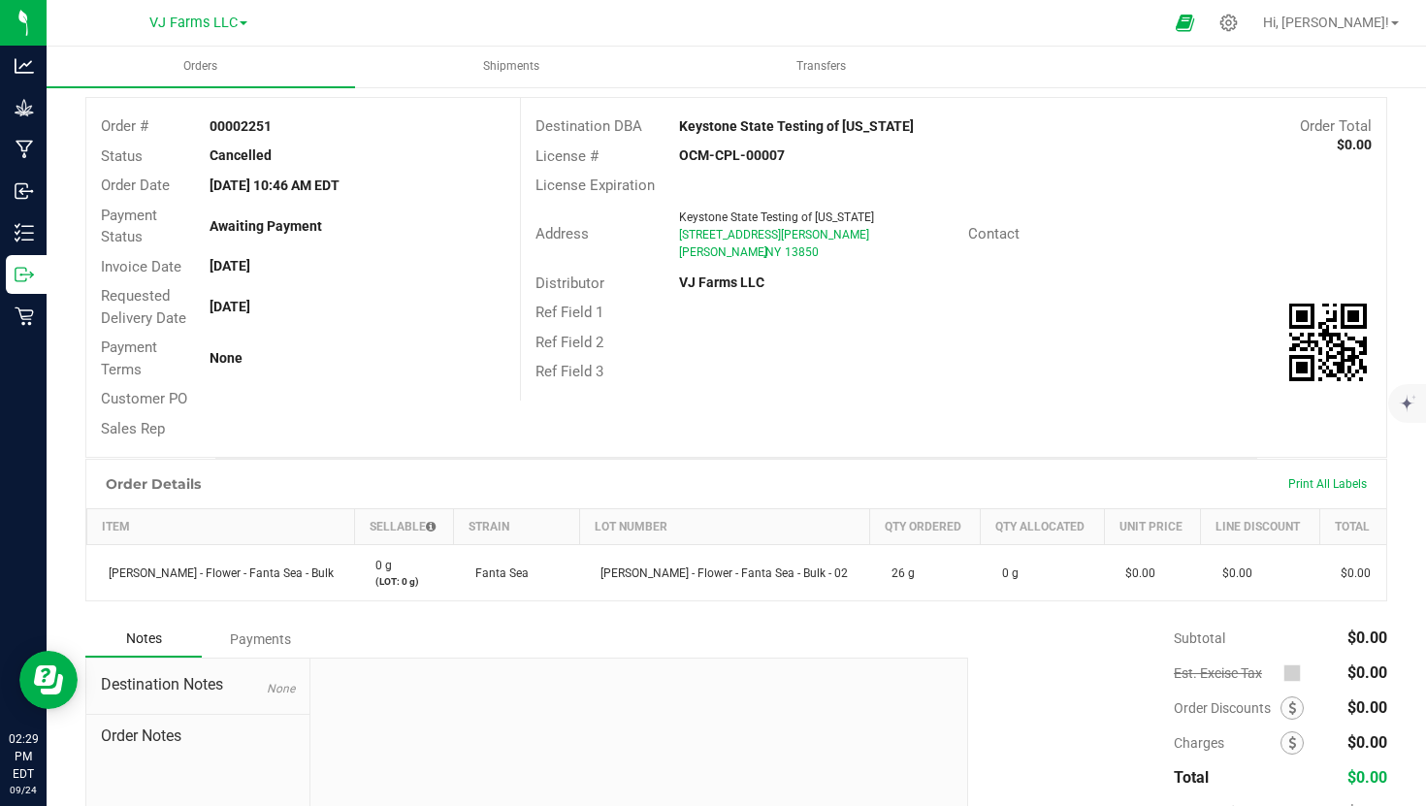
scroll to position [141, 0]
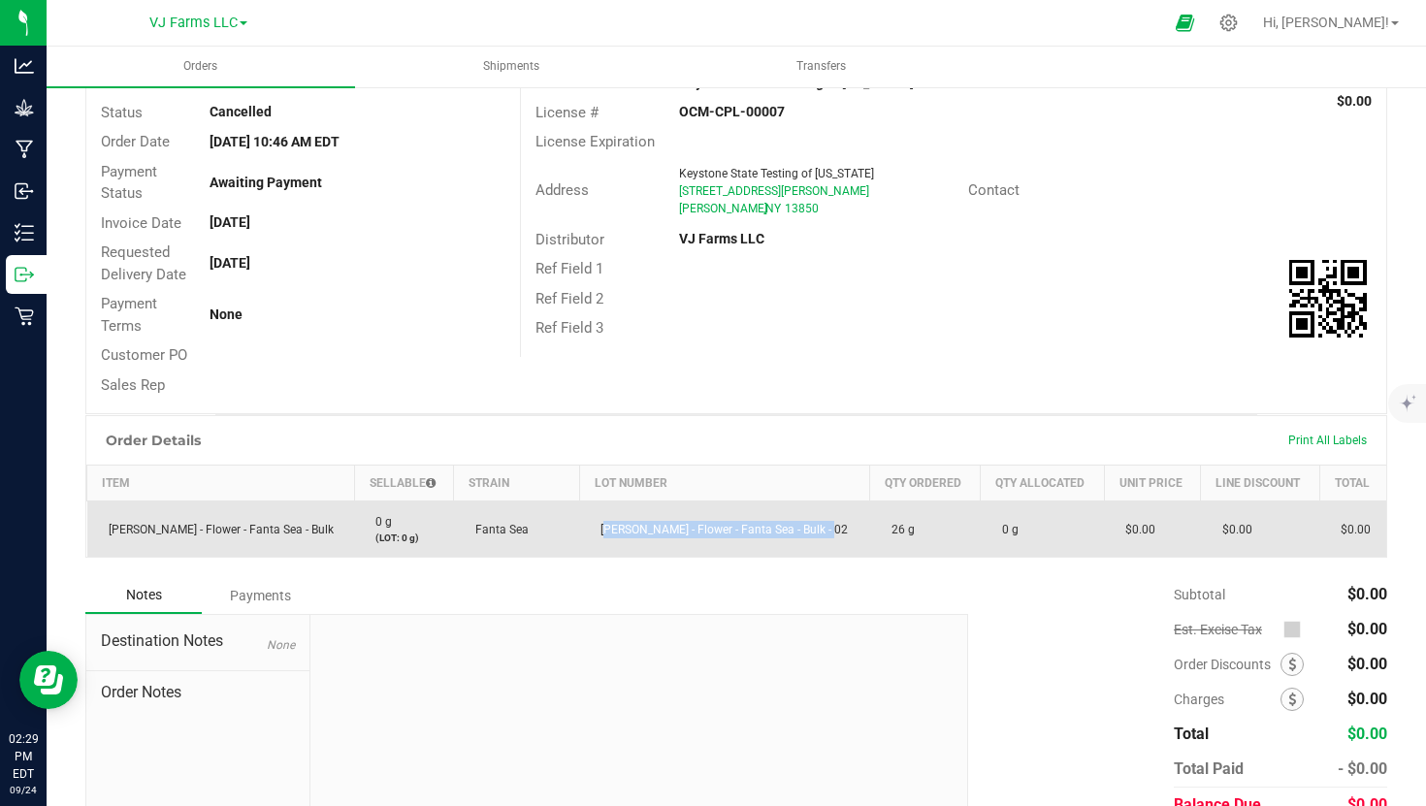
drag, startPoint x: 821, startPoint y: 526, endPoint x: 600, endPoint y: 529, distance: 220.2
click at [600, 529] on td "[PERSON_NAME] - Flower - Fanta Sea - Bulk - 02" at bounding box center [724, 529] width 291 height 56
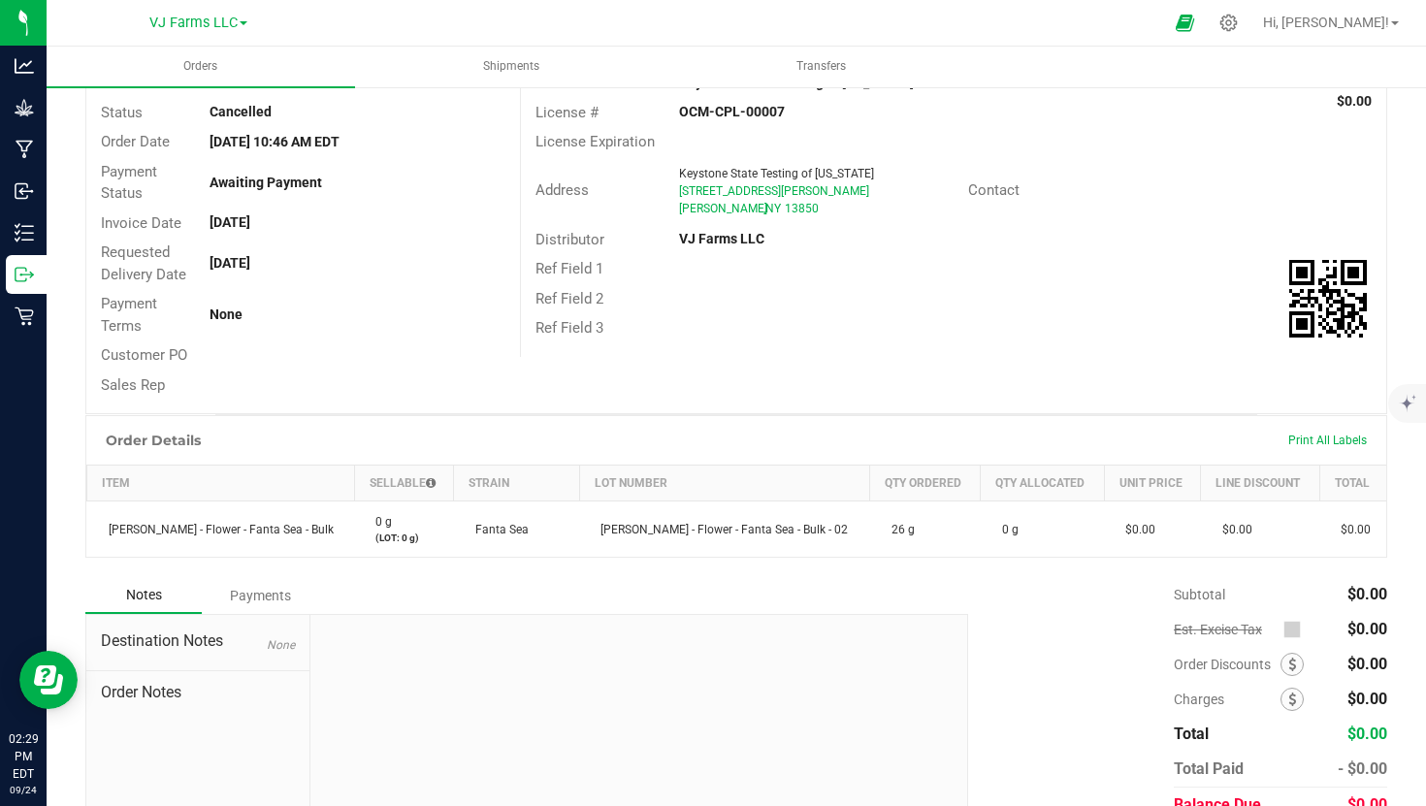
click at [675, 576] on div "Order Details Print All Labels Item Sellable Strain Lot Number Qty Ordered Qty …" at bounding box center [736, 496] width 1302 height 162
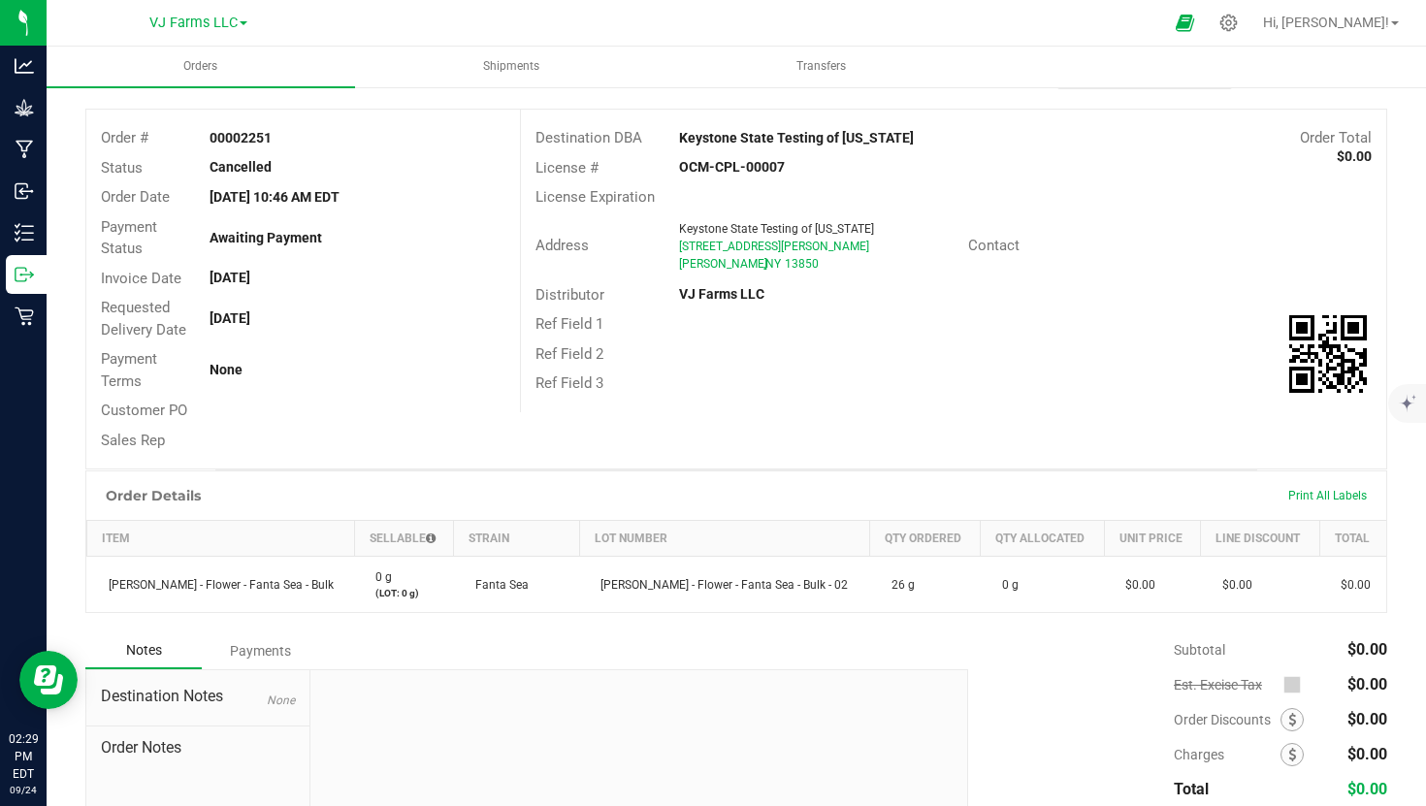
scroll to position [156, 0]
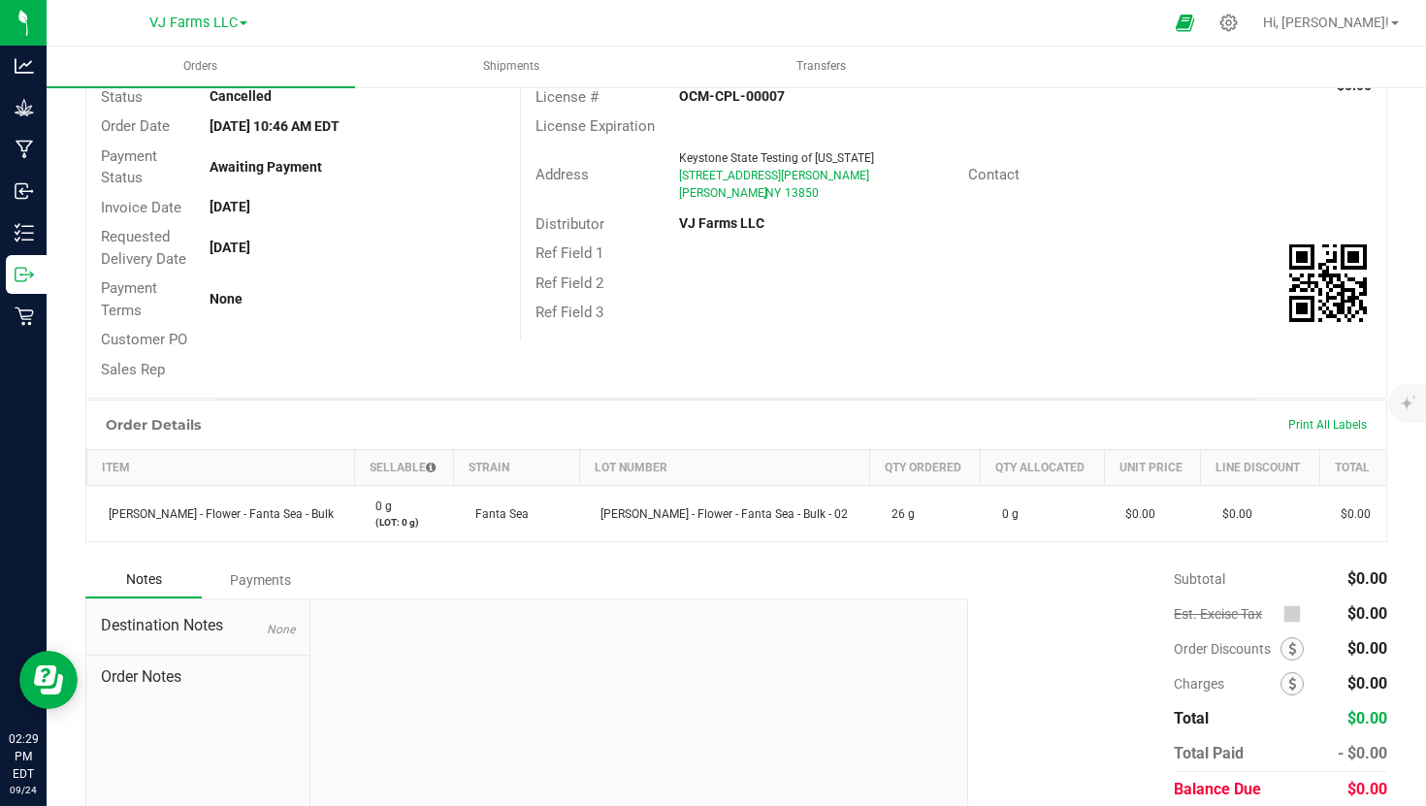
click at [754, 580] on div "Notes Payments" at bounding box center [519, 580] width 868 height 37
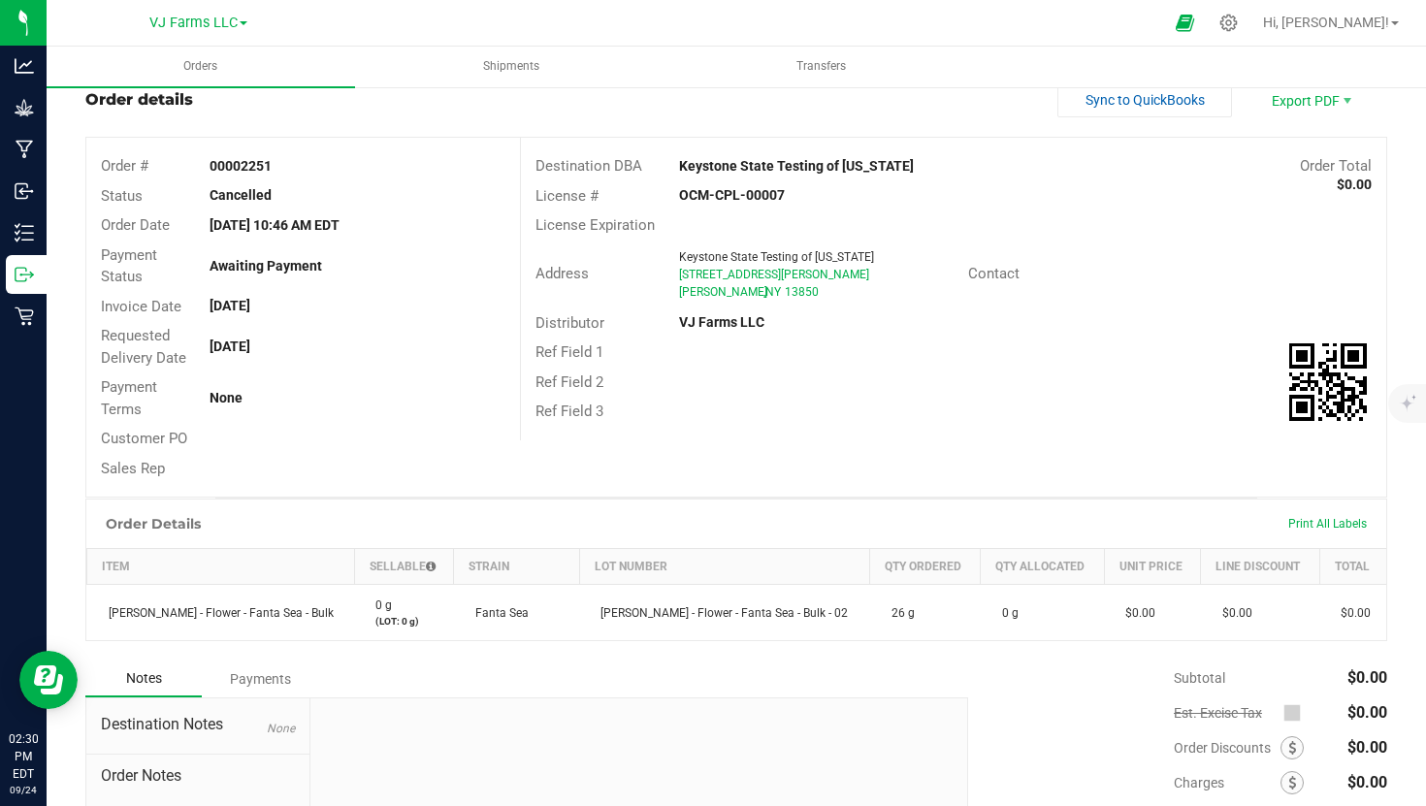
scroll to position [142, 0]
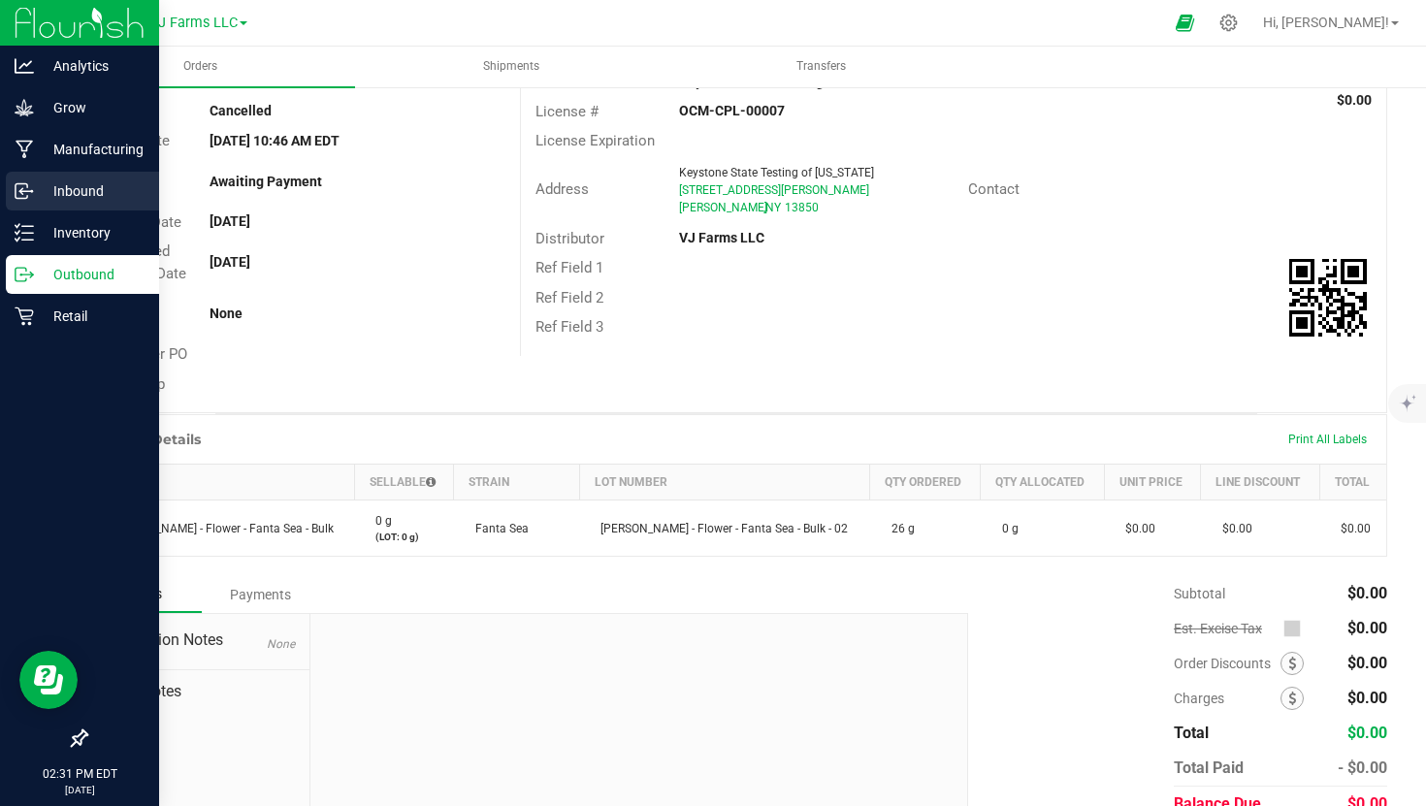
click at [90, 199] on p "Inbound" at bounding box center [92, 190] width 116 height 23
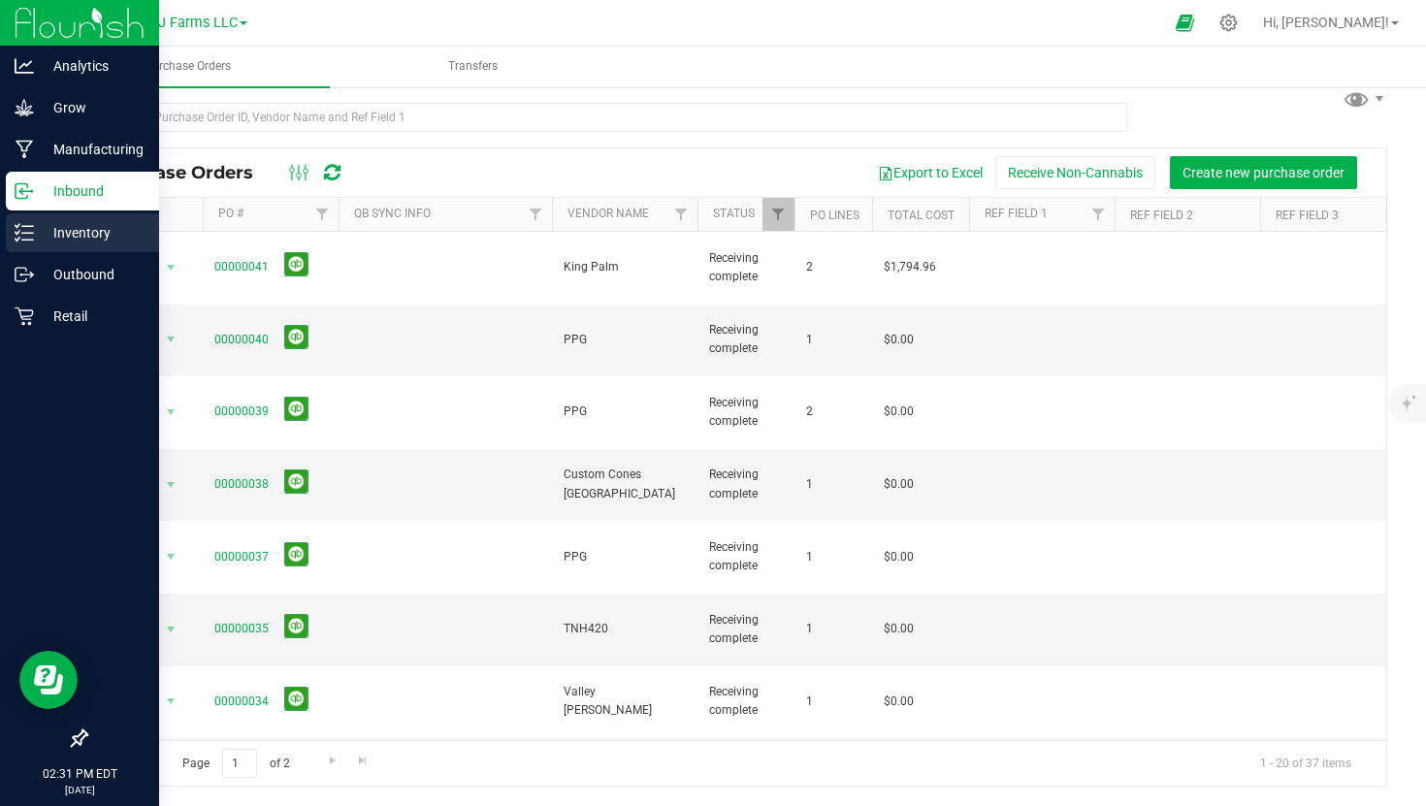
click at [94, 227] on p "Inventory" at bounding box center [92, 232] width 116 height 23
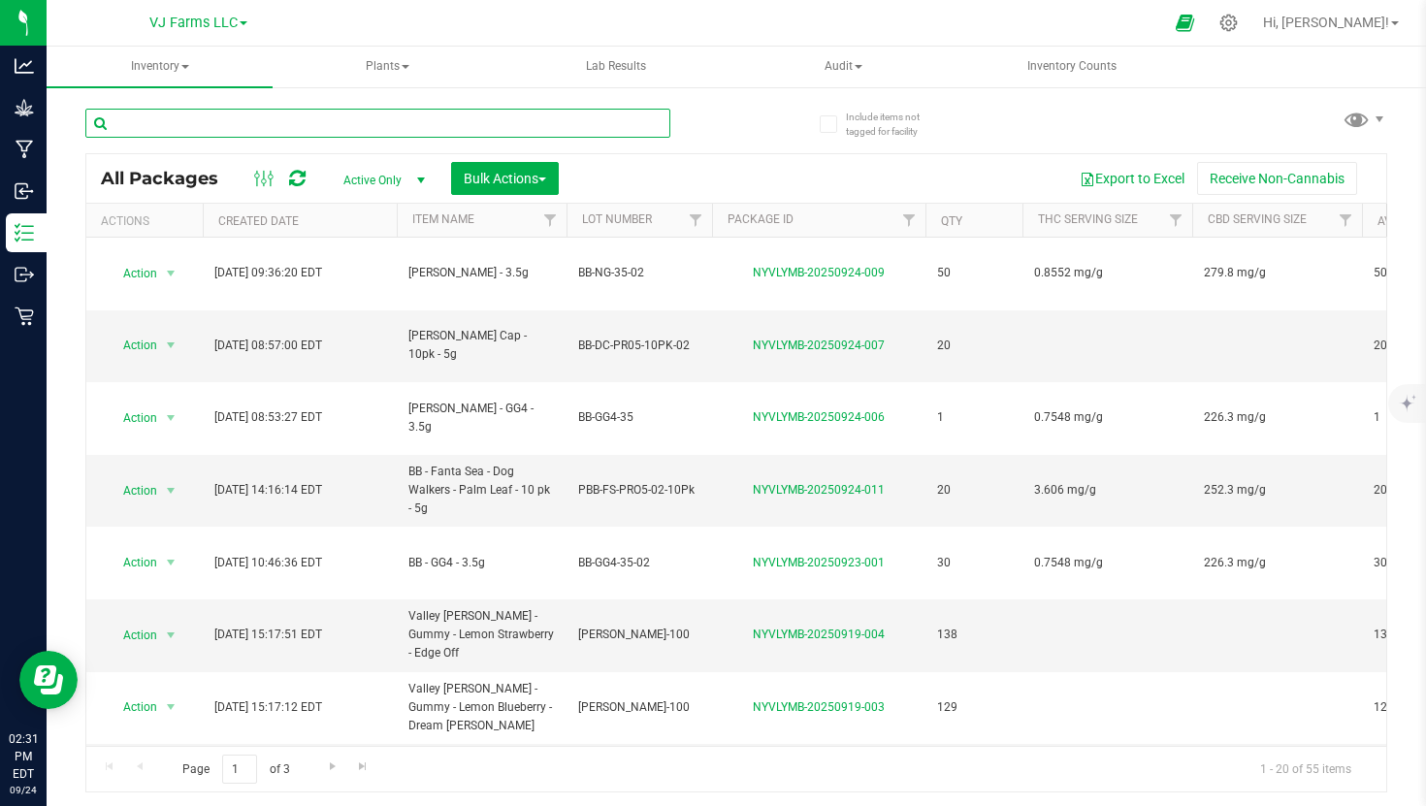
click at [349, 117] on input "text" at bounding box center [377, 123] width 585 height 29
type input "fanta sea"
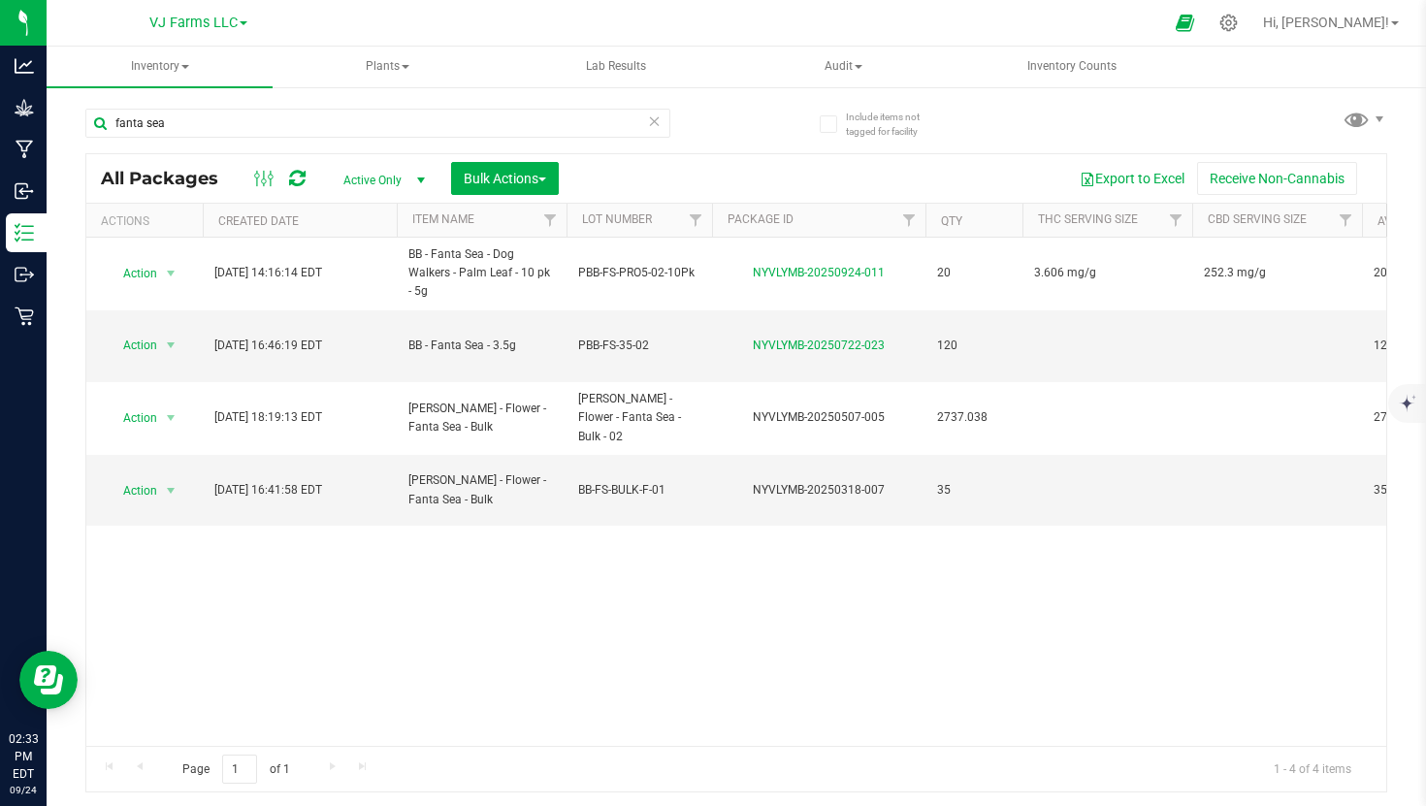
click at [649, 120] on icon at bounding box center [655, 120] width 14 height 23
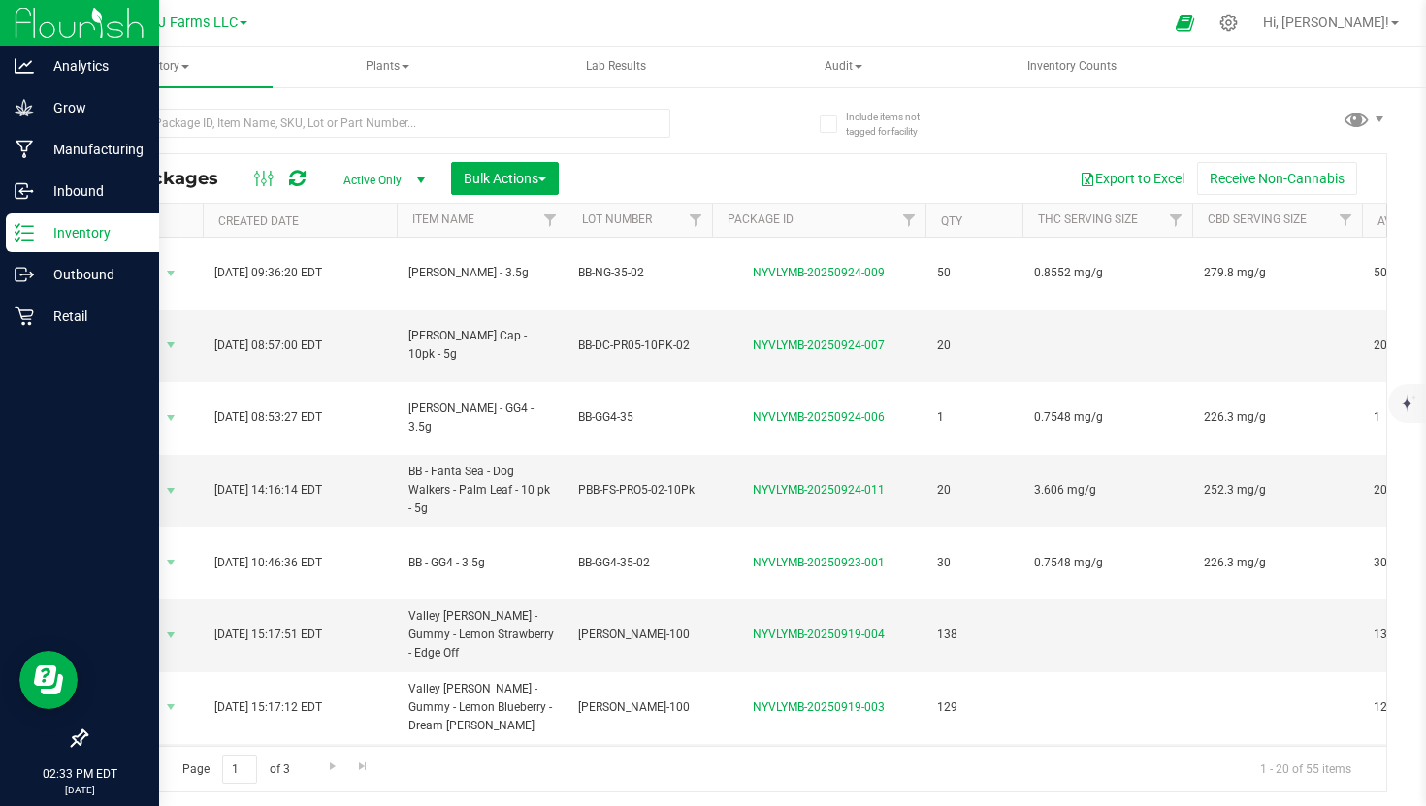
click at [39, 236] on p "Inventory" at bounding box center [92, 232] width 116 height 23
click at [31, 272] on icon at bounding box center [31, 273] width 3 height 3
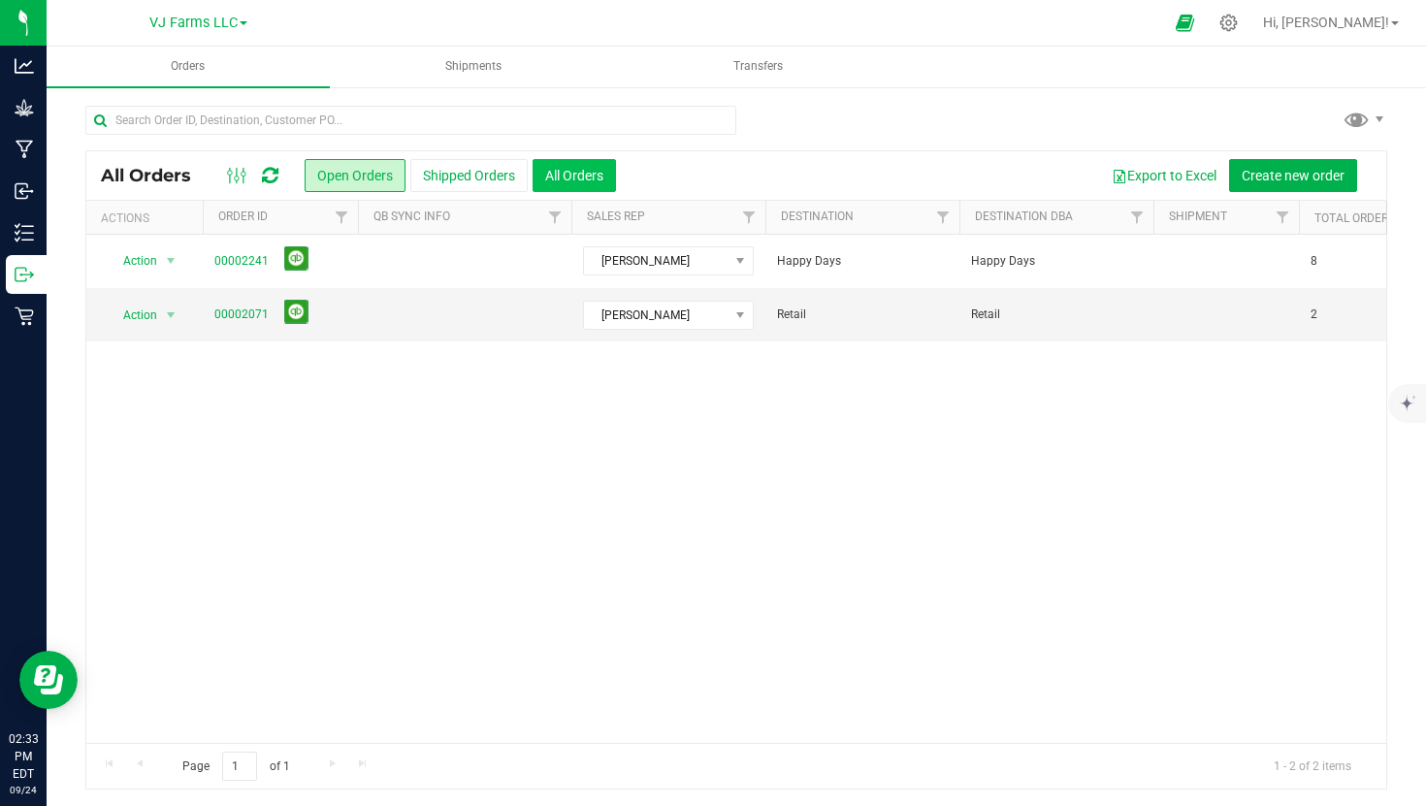
click at [567, 166] on button "All Orders" at bounding box center [573, 175] width 83 height 33
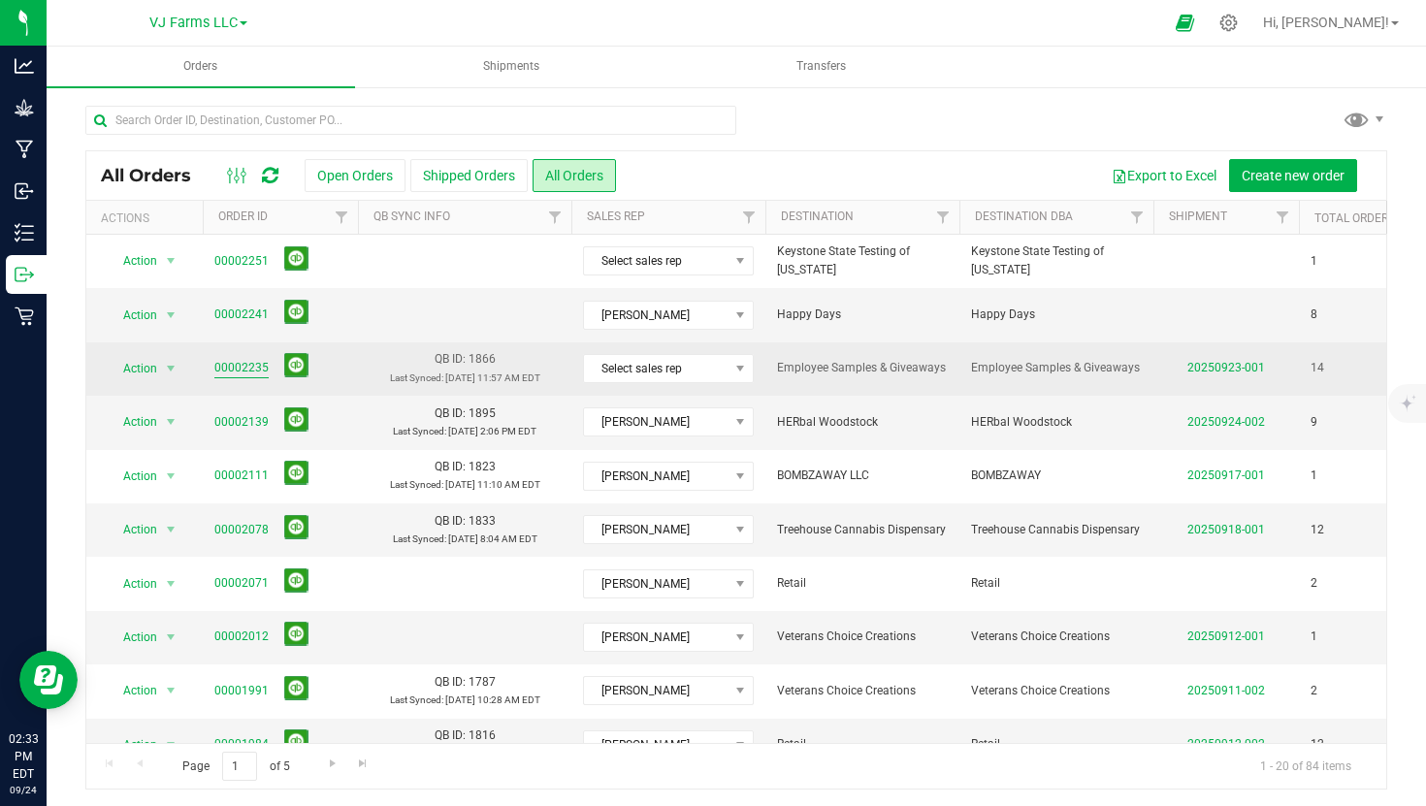
click at [253, 364] on link "00002235" at bounding box center [241, 368] width 54 height 18
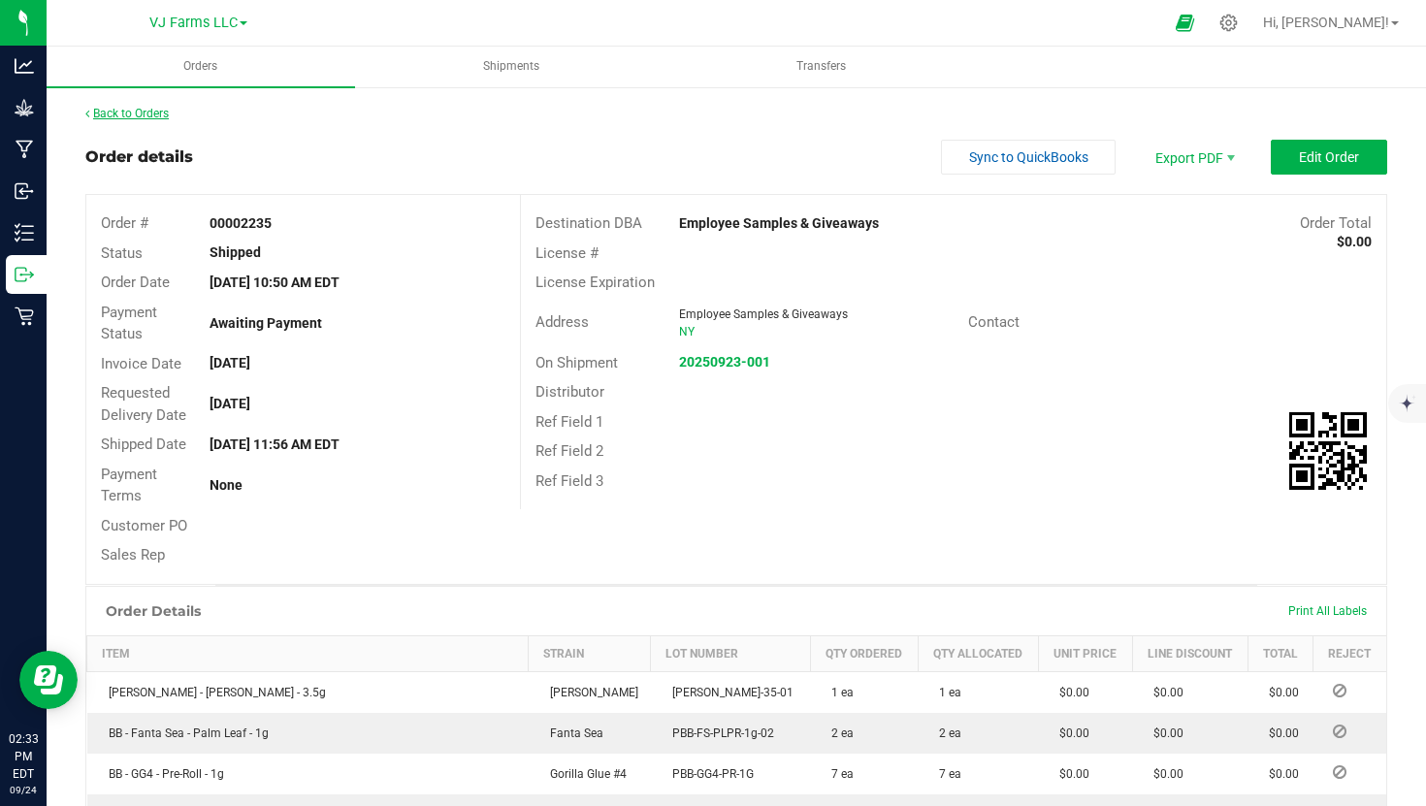
click at [120, 113] on link "Back to Orders" at bounding box center [126, 114] width 83 height 14
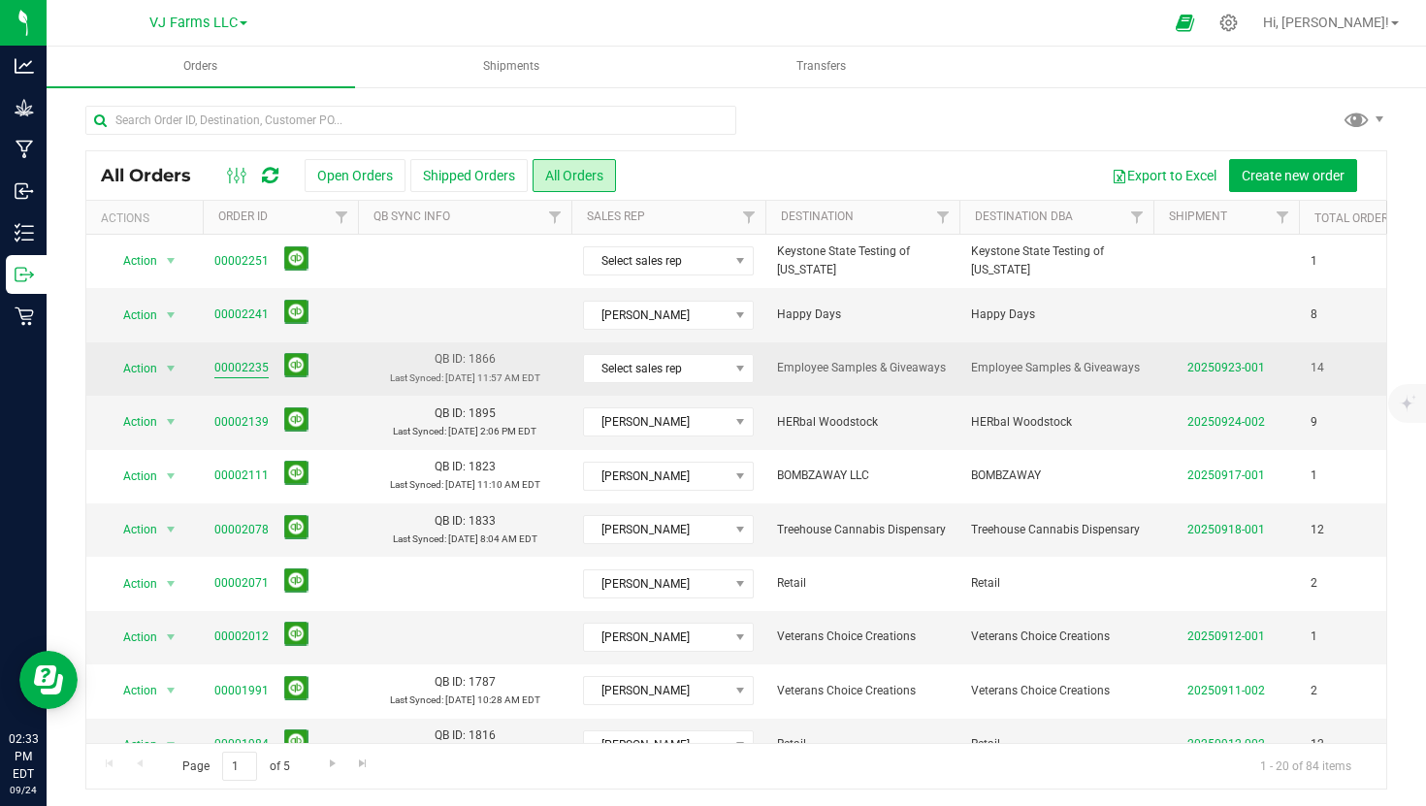
click at [264, 366] on link "00002235" at bounding box center [241, 368] width 54 height 18
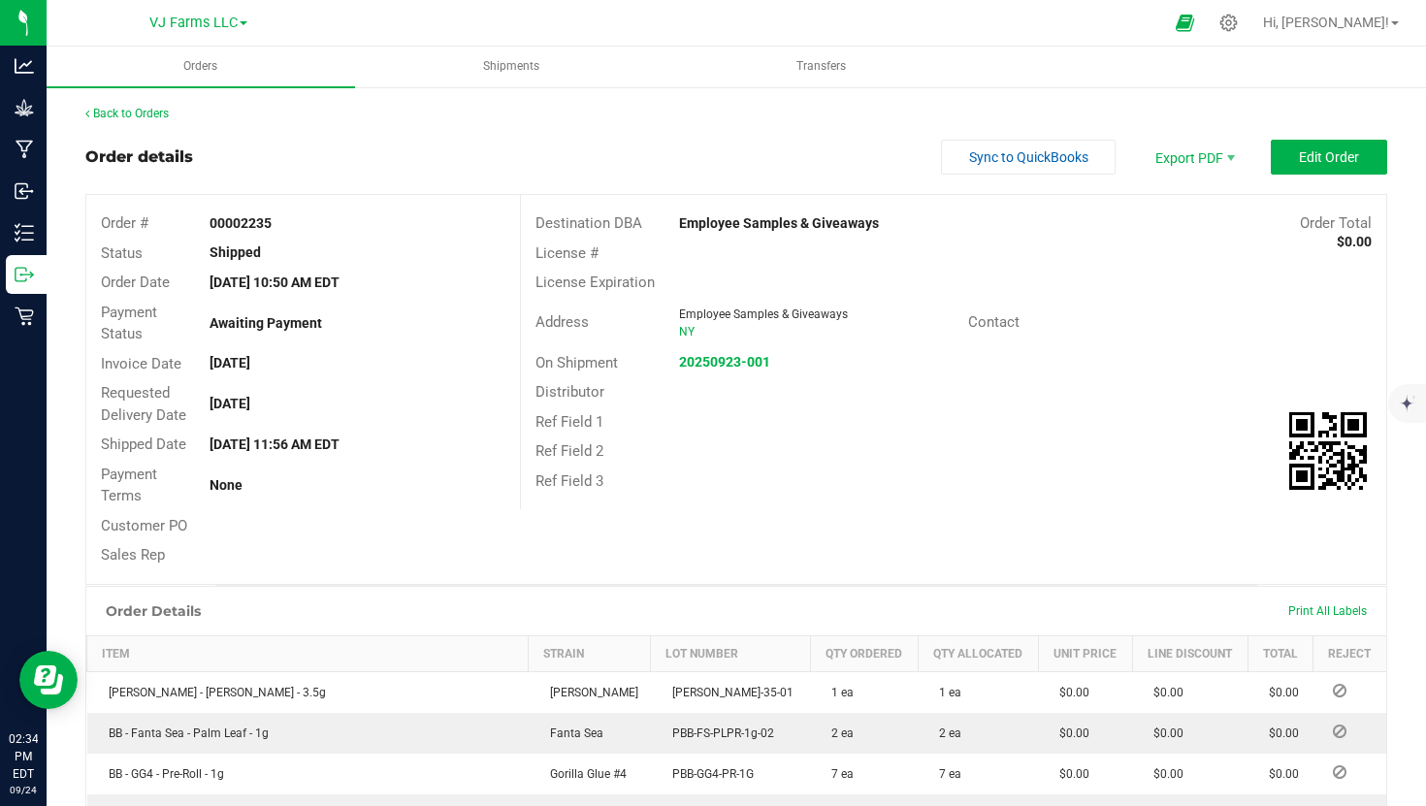
click at [134, 119] on link "Back to Orders" at bounding box center [126, 114] width 83 height 14
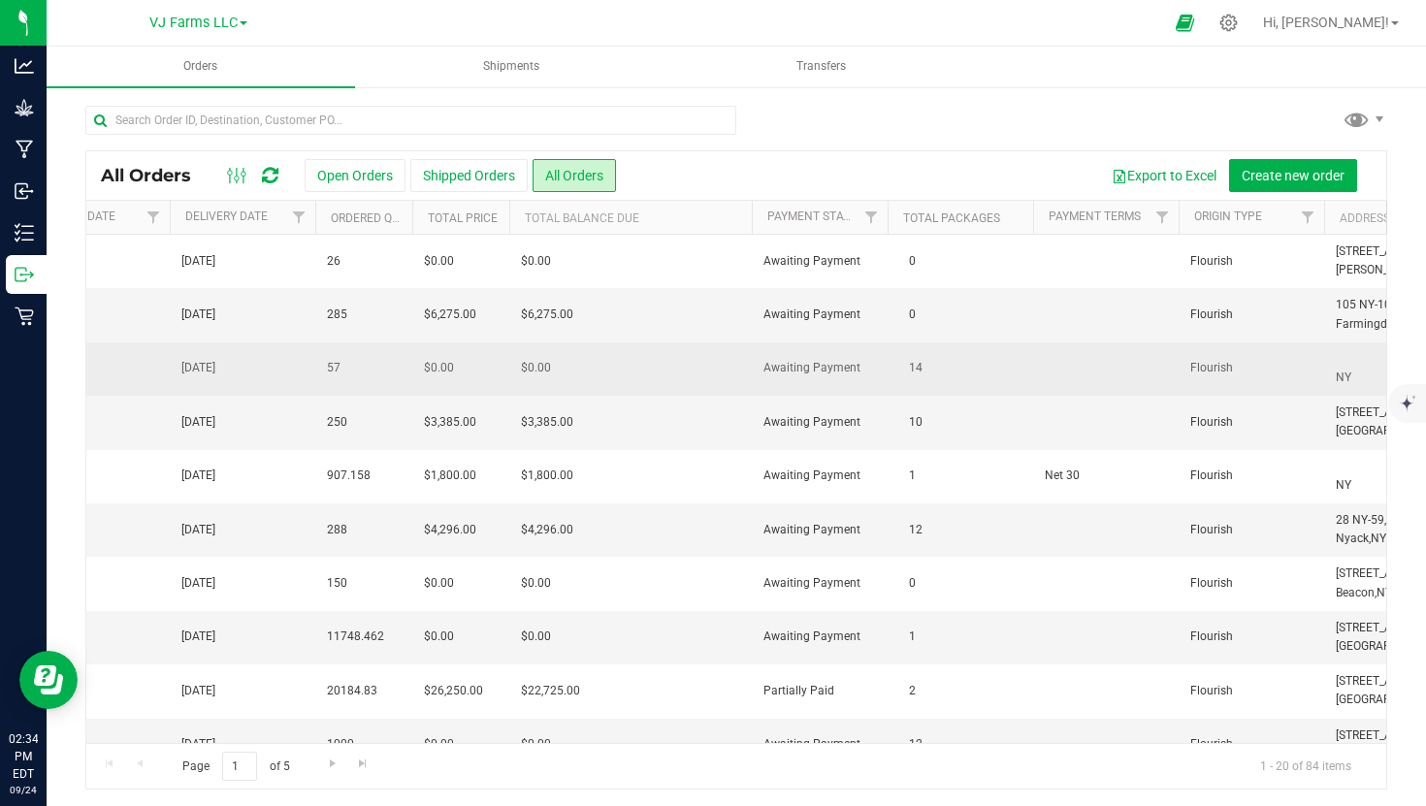
scroll to position [0, 2202]
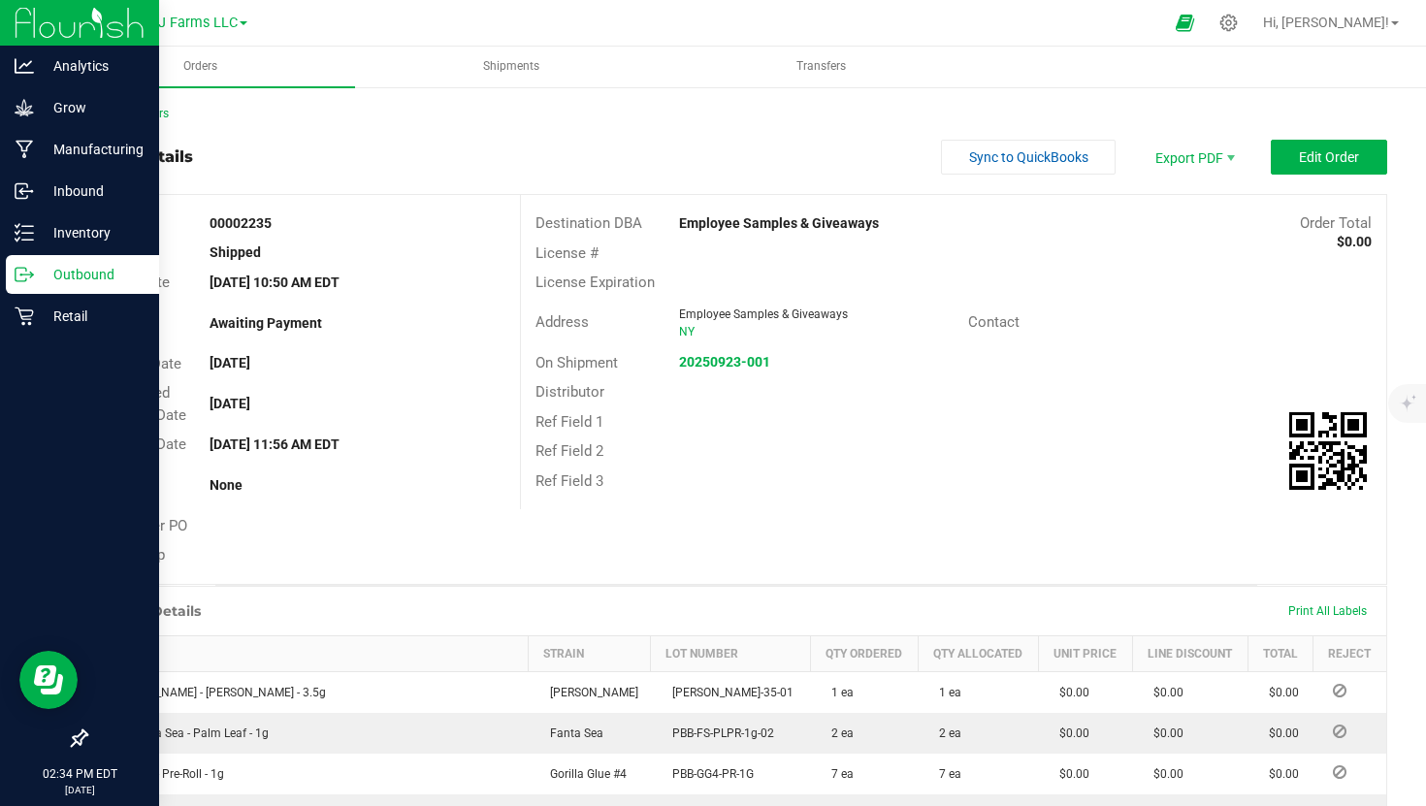
click at [87, 256] on div "Outbound" at bounding box center [82, 274] width 153 height 39
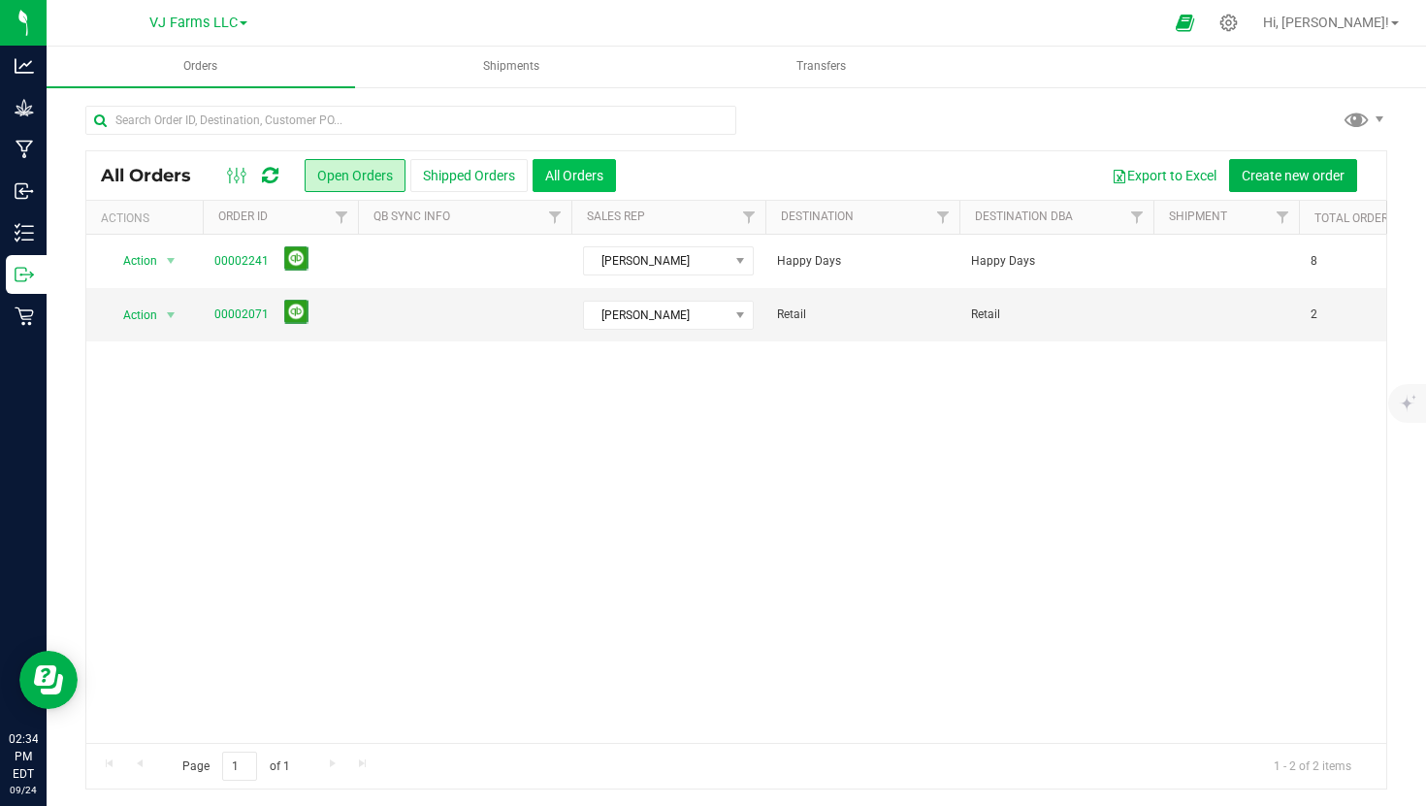
click at [551, 182] on button "All Orders" at bounding box center [573, 175] width 83 height 33
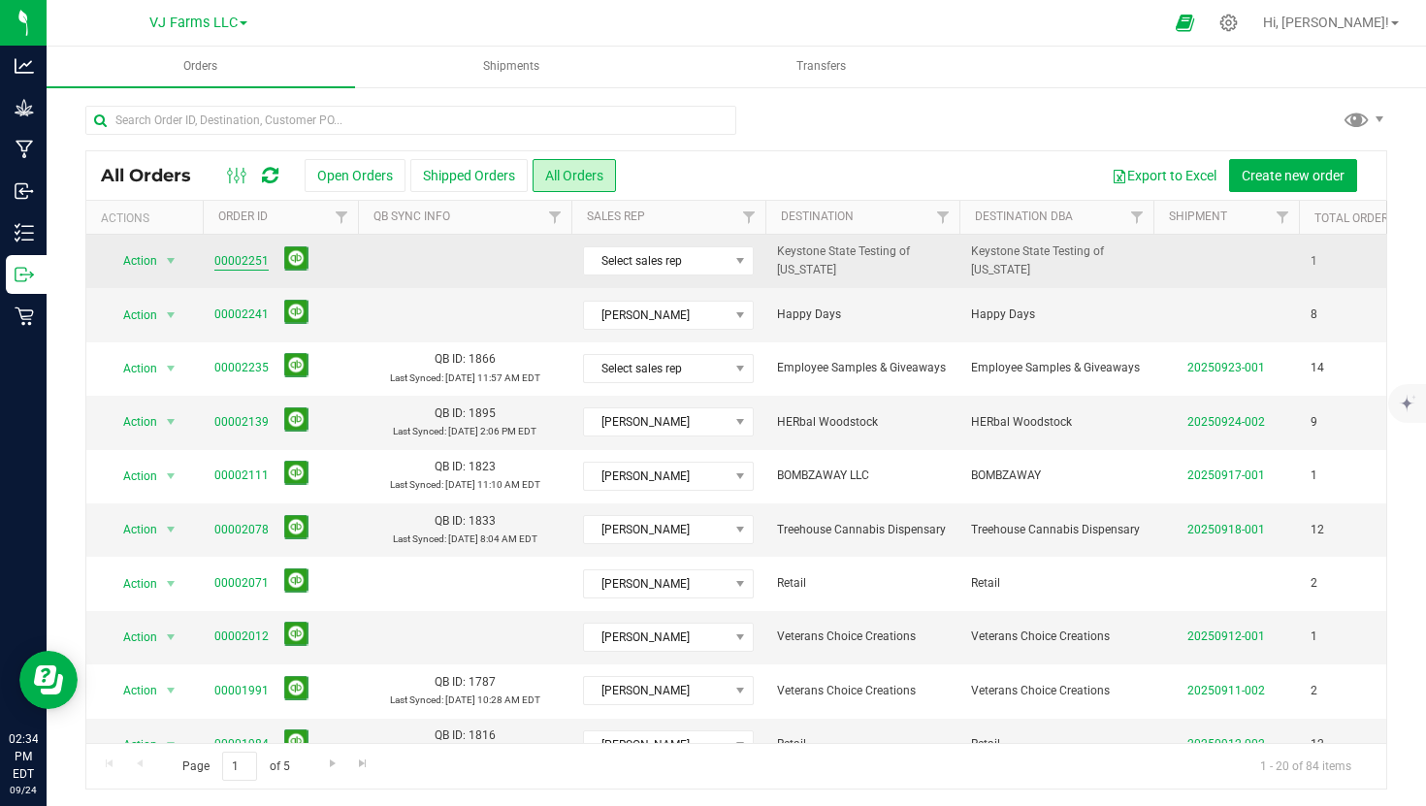
click at [249, 259] on link "00002251" at bounding box center [241, 261] width 54 height 18
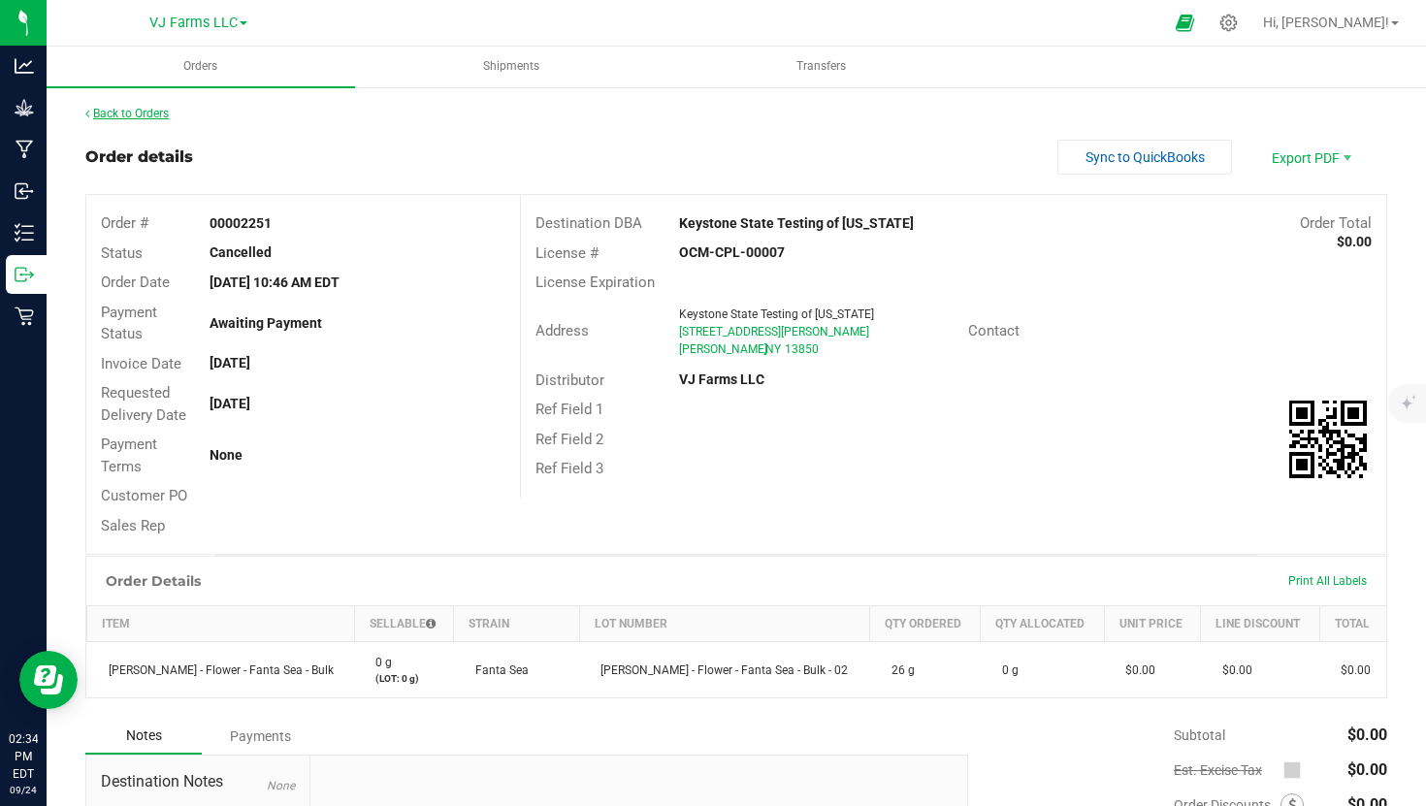
click at [156, 112] on link "Back to Orders" at bounding box center [126, 114] width 83 height 14
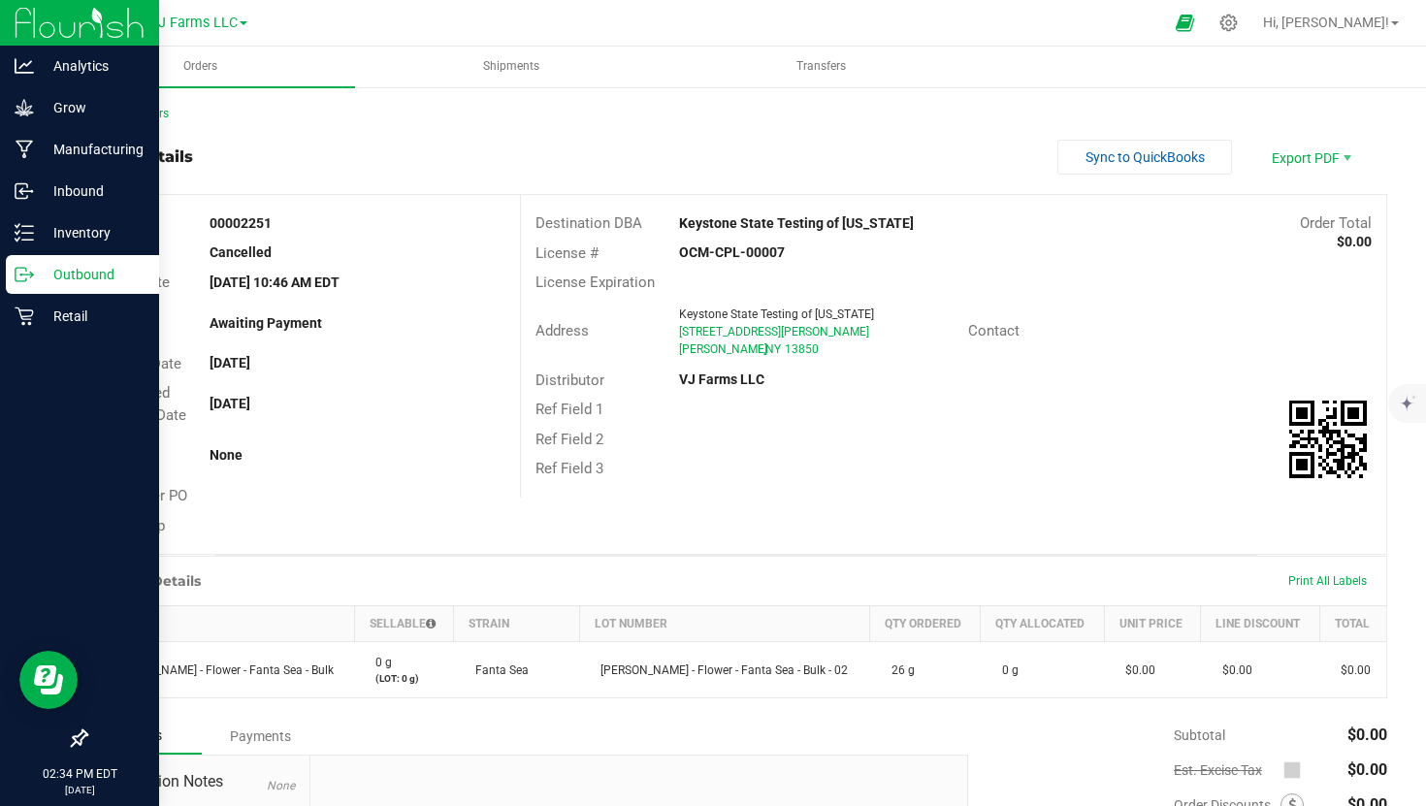
click at [96, 270] on p "Outbound" at bounding box center [92, 274] width 116 height 23
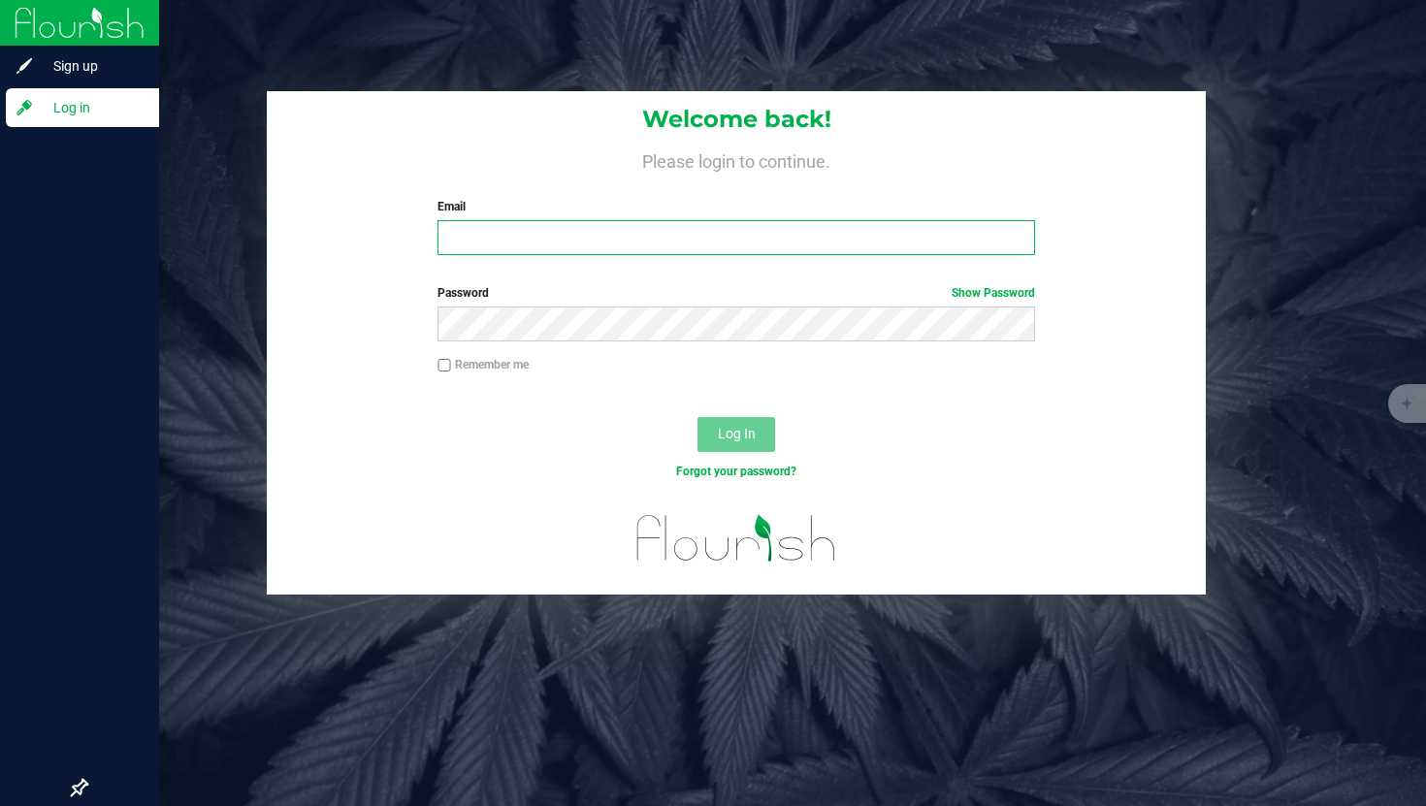
type input "[PERSON_NAME][EMAIL_ADDRESS][DOMAIN_NAME]"
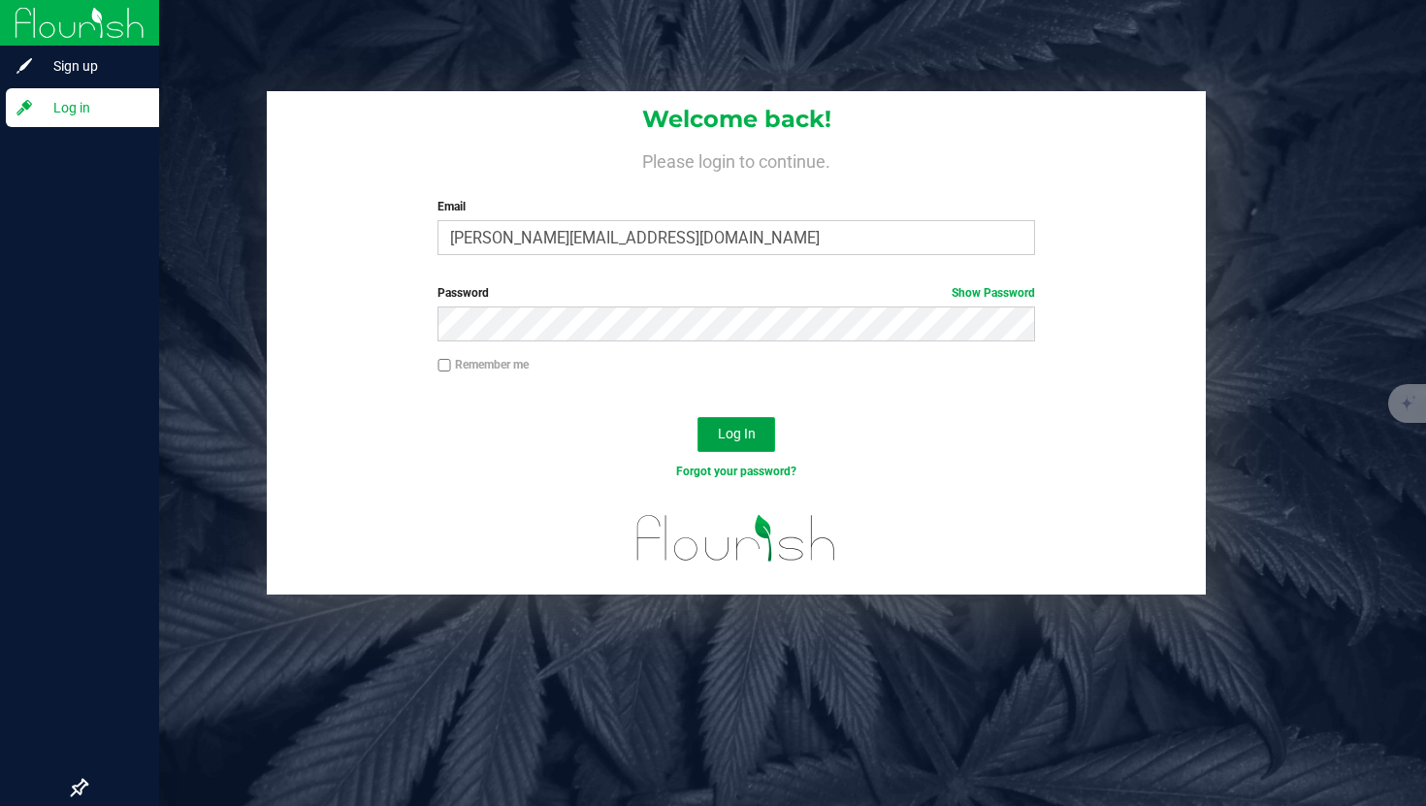
click at [751, 428] on span "Log In" at bounding box center [737, 434] width 38 height 16
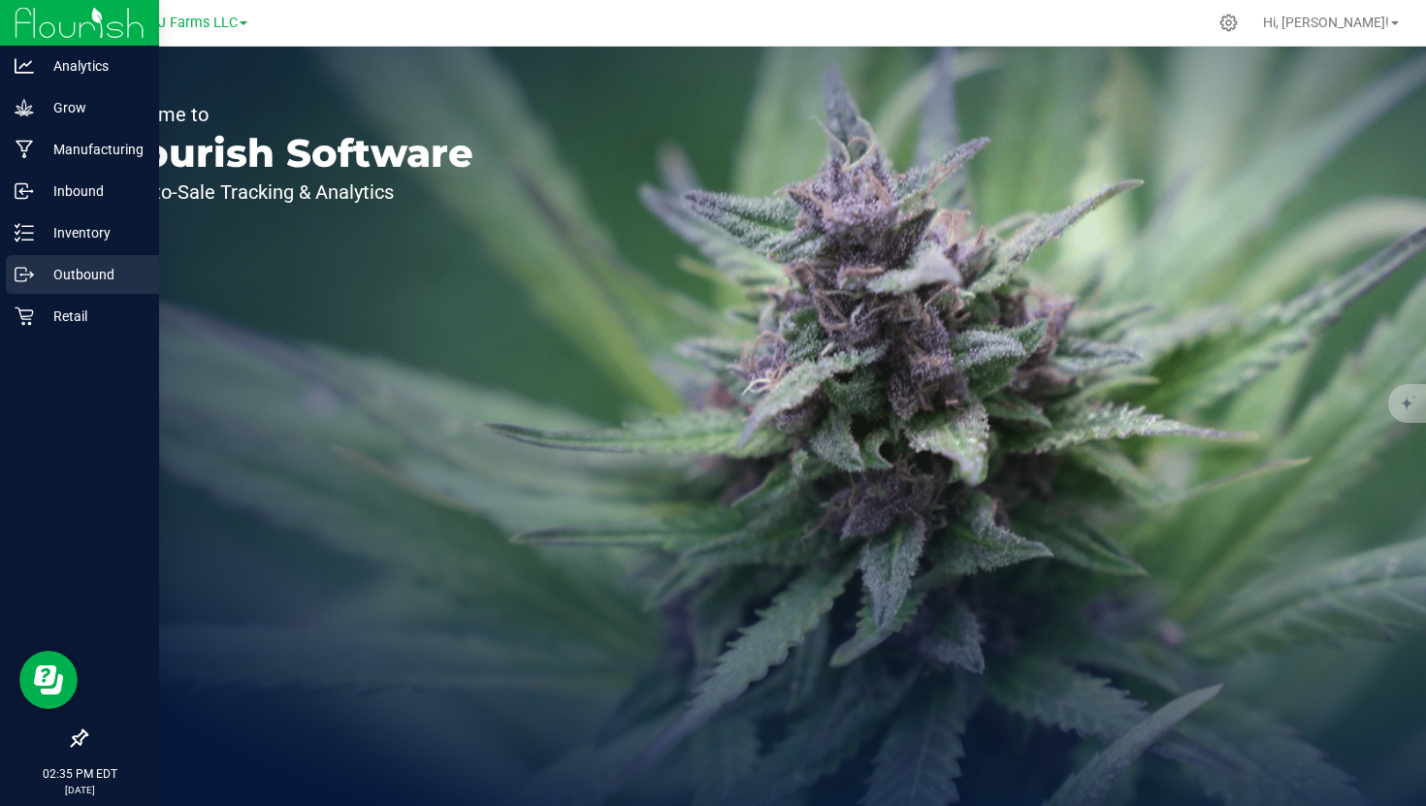
click at [112, 275] on p "Outbound" at bounding box center [92, 274] width 116 height 23
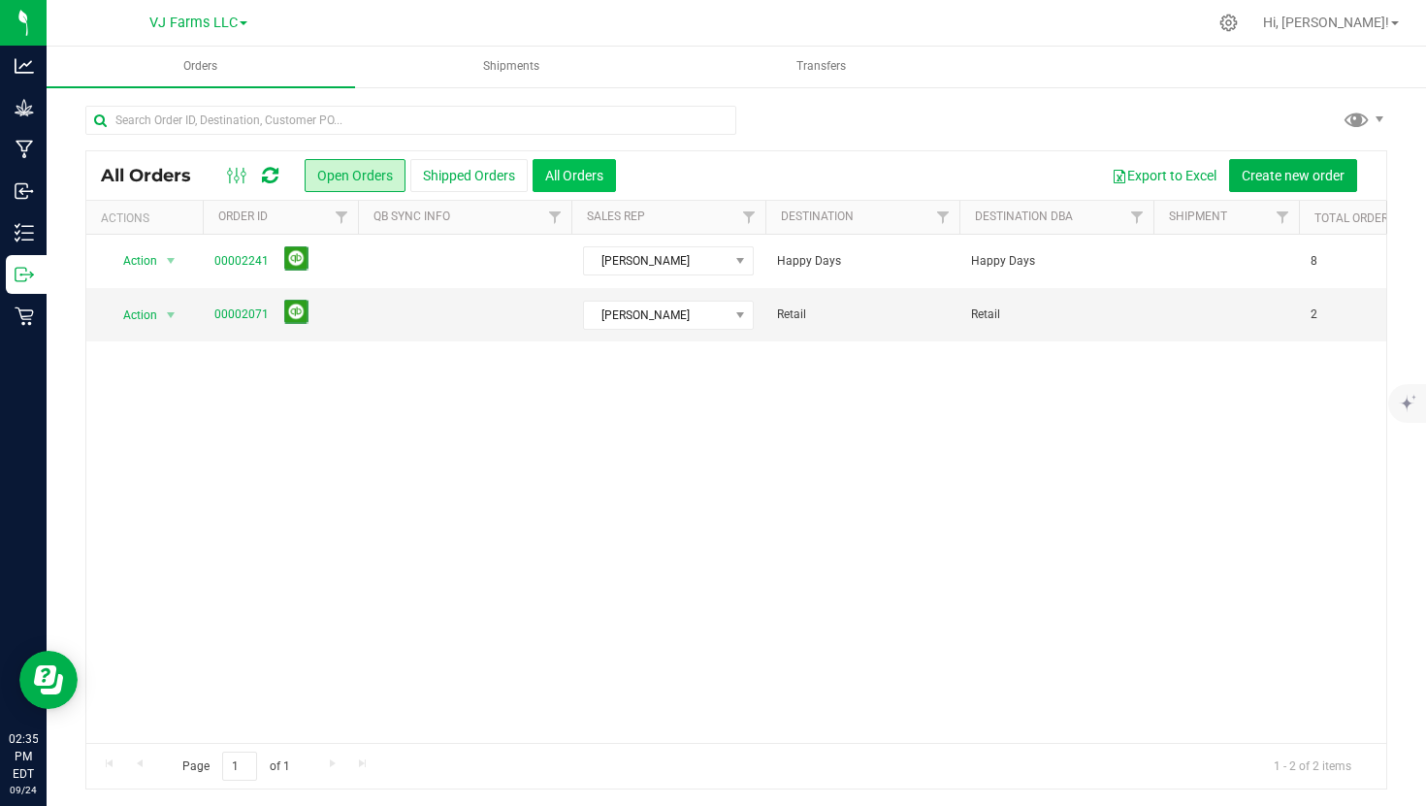
click at [583, 182] on button "All Orders" at bounding box center [573, 175] width 83 height 33
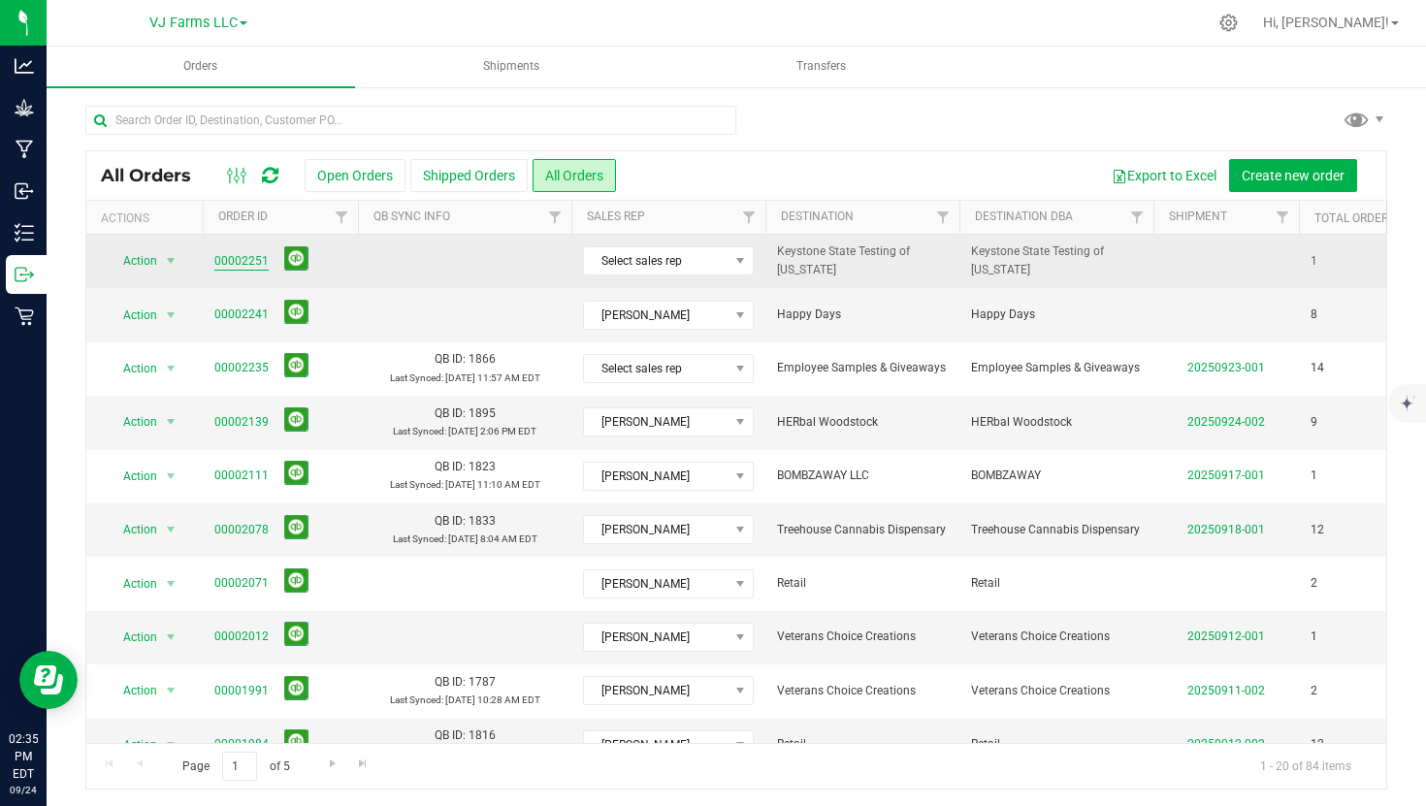
click at [254, 256] on link "00002251" at bounding box center [241, 261] width 54 height 18
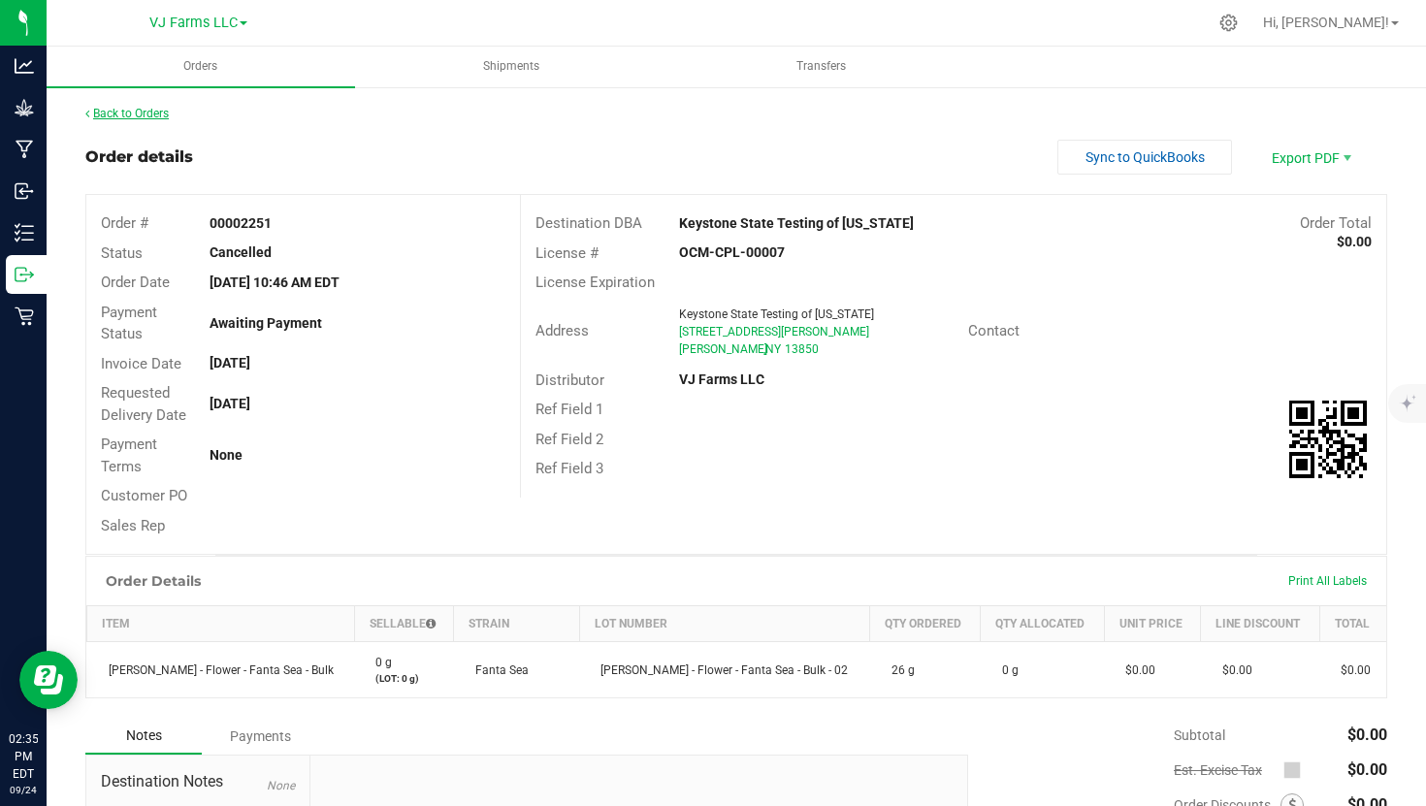
click at [122, 110] on link "Back to Orders" at bounding box center [126, 114] width 83 height 14
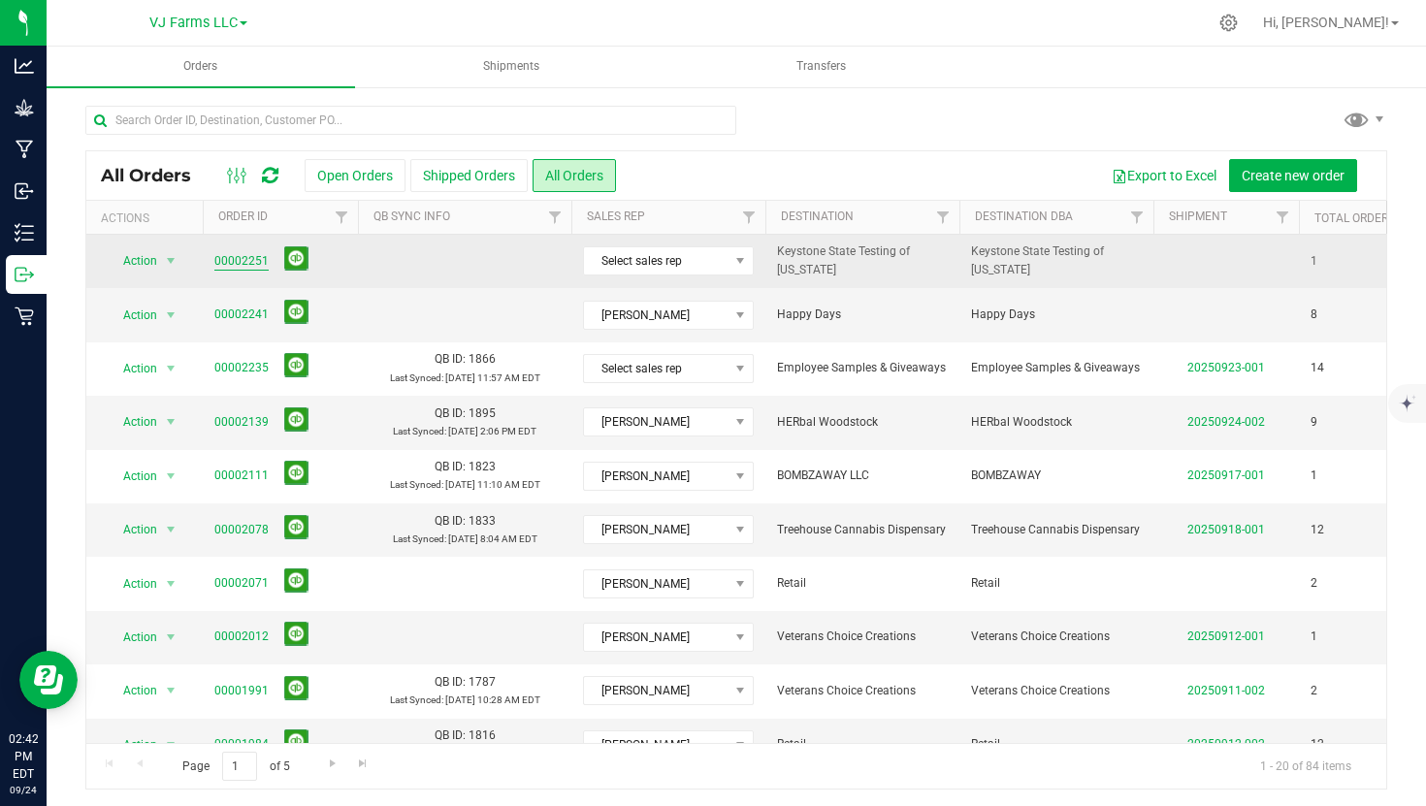
click at [240, 266] on link "00002251" at bounding box center [241, 261] width 54 height 18
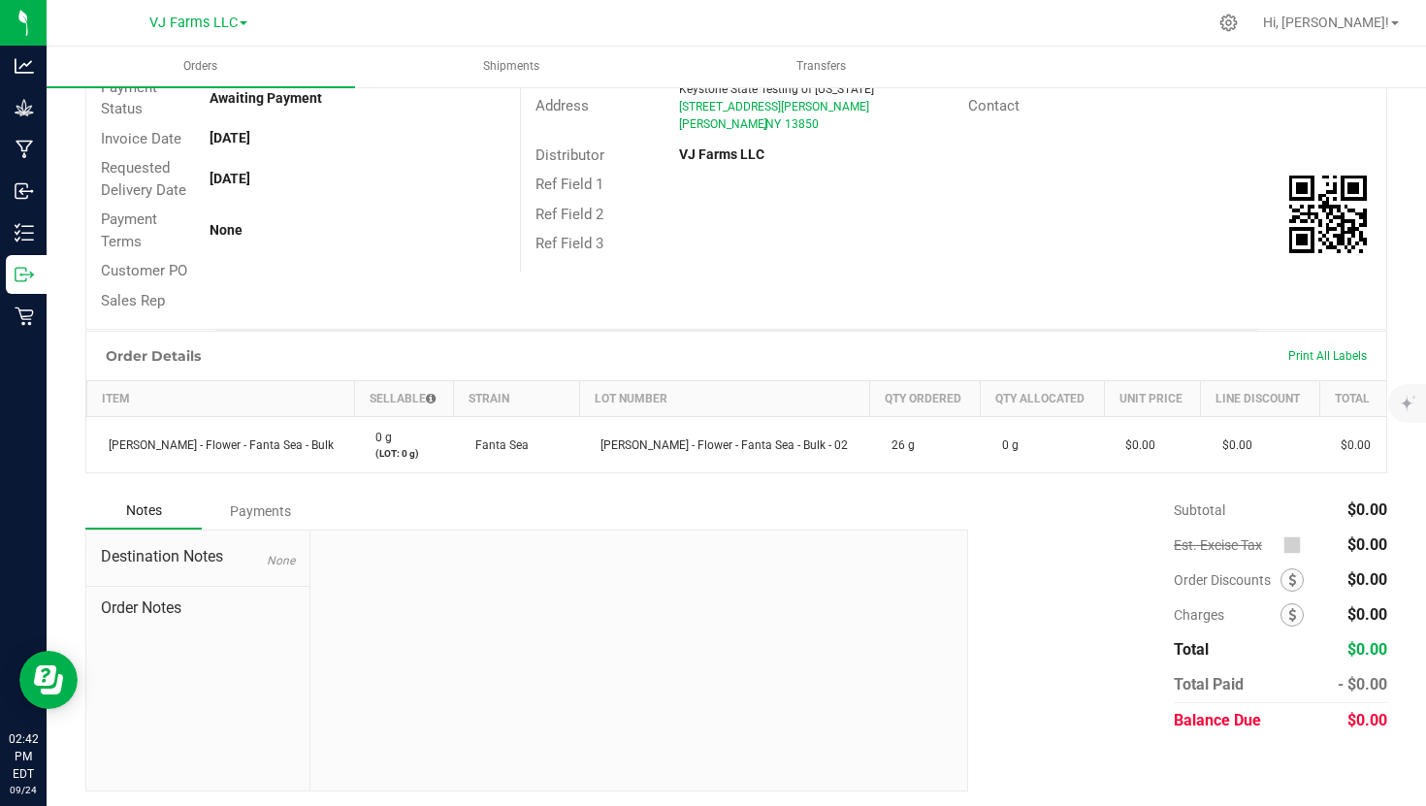
scroll to position [230, 0]
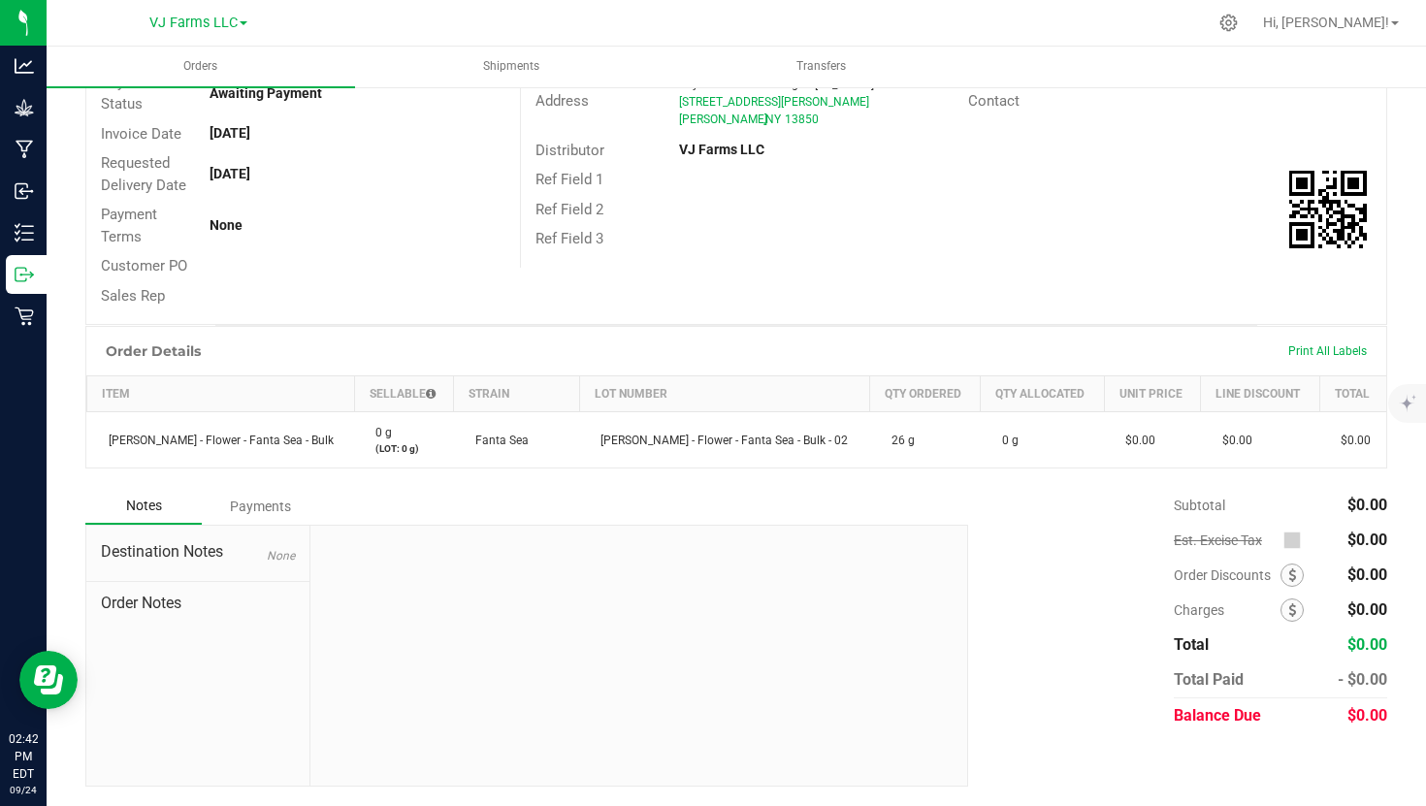
click at [755, 327] on div "Order Details Print All Labels" at bounding box center [736, 351] width 1300 height 48
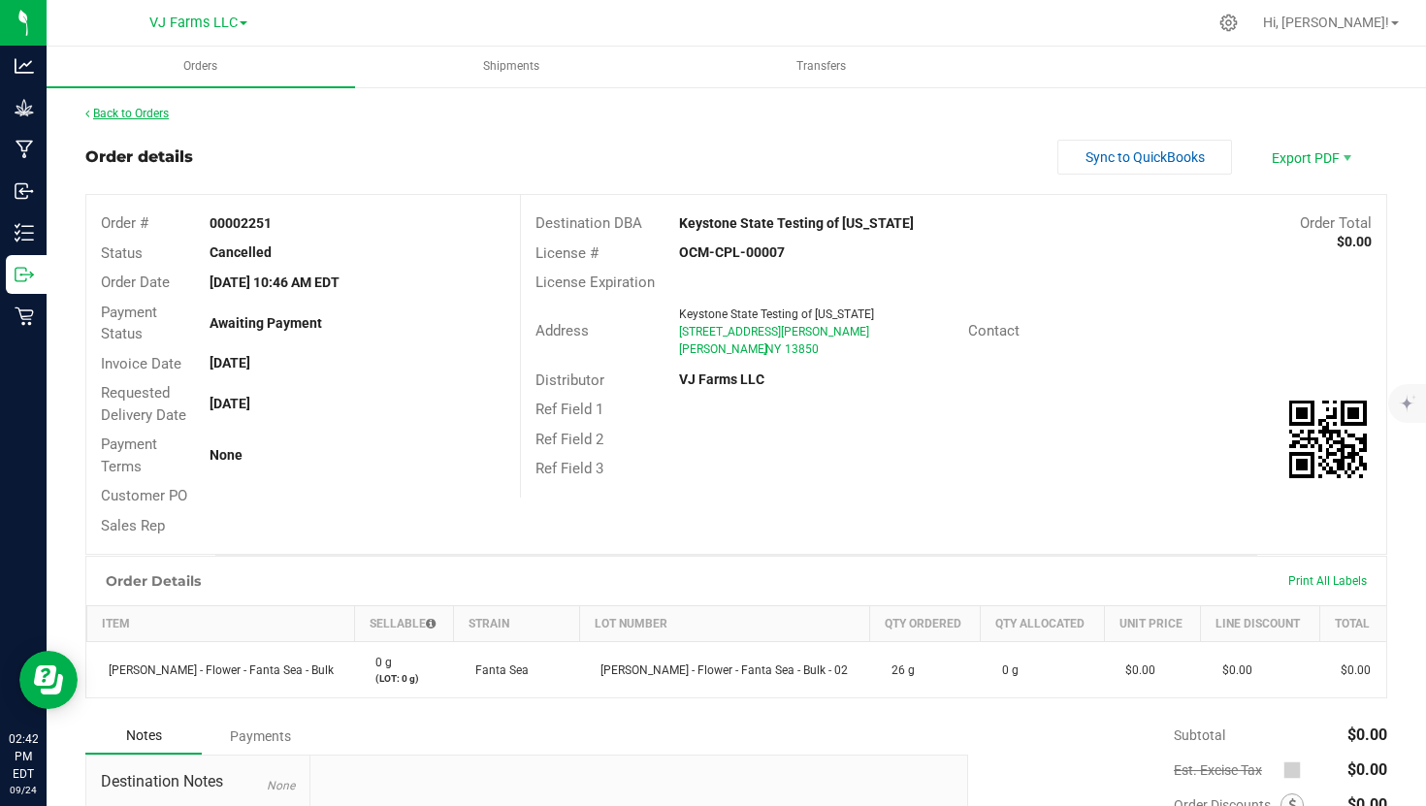
click at [150, 111] on link "Back to Orders" at bounding box center [126, 114] width 83 height 14
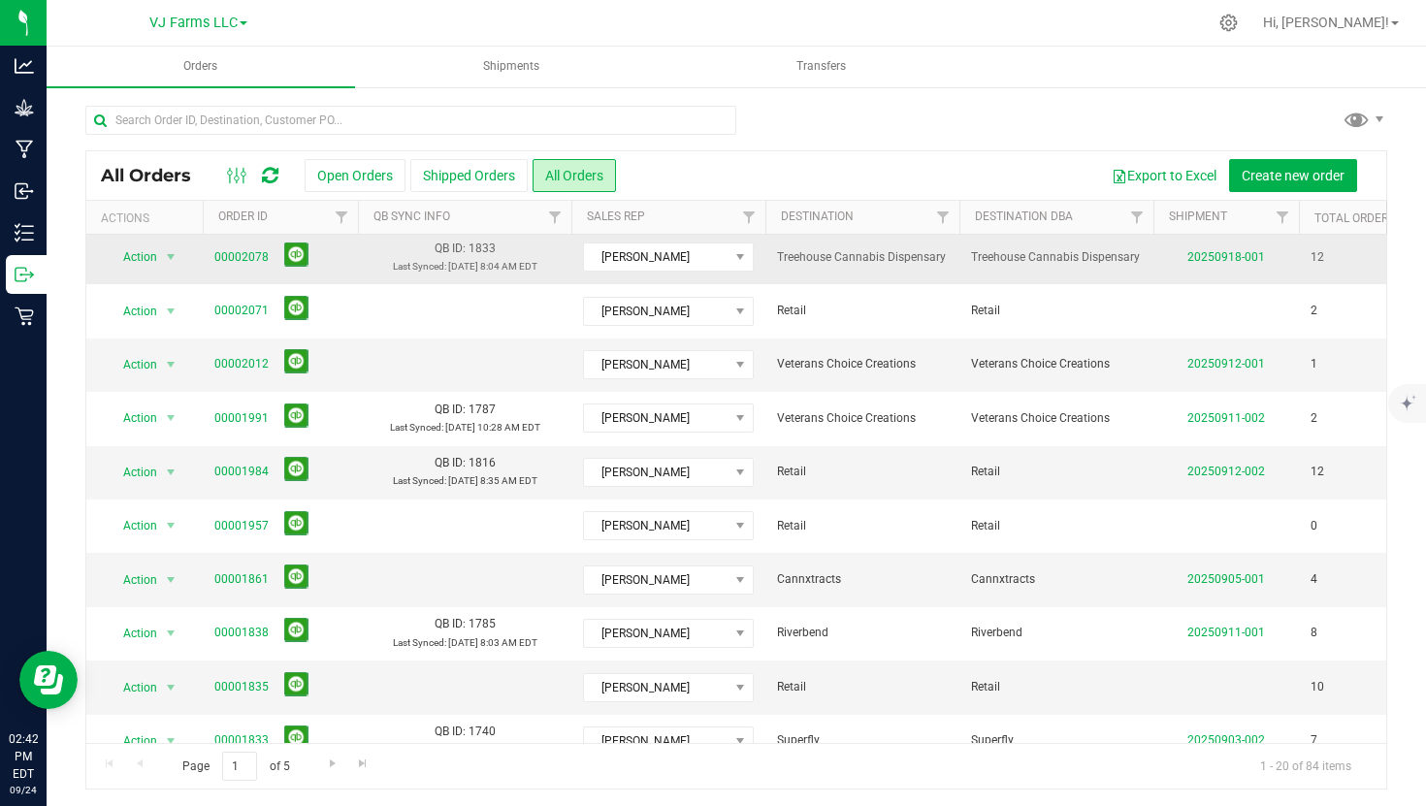
scroll to position [276, 0]
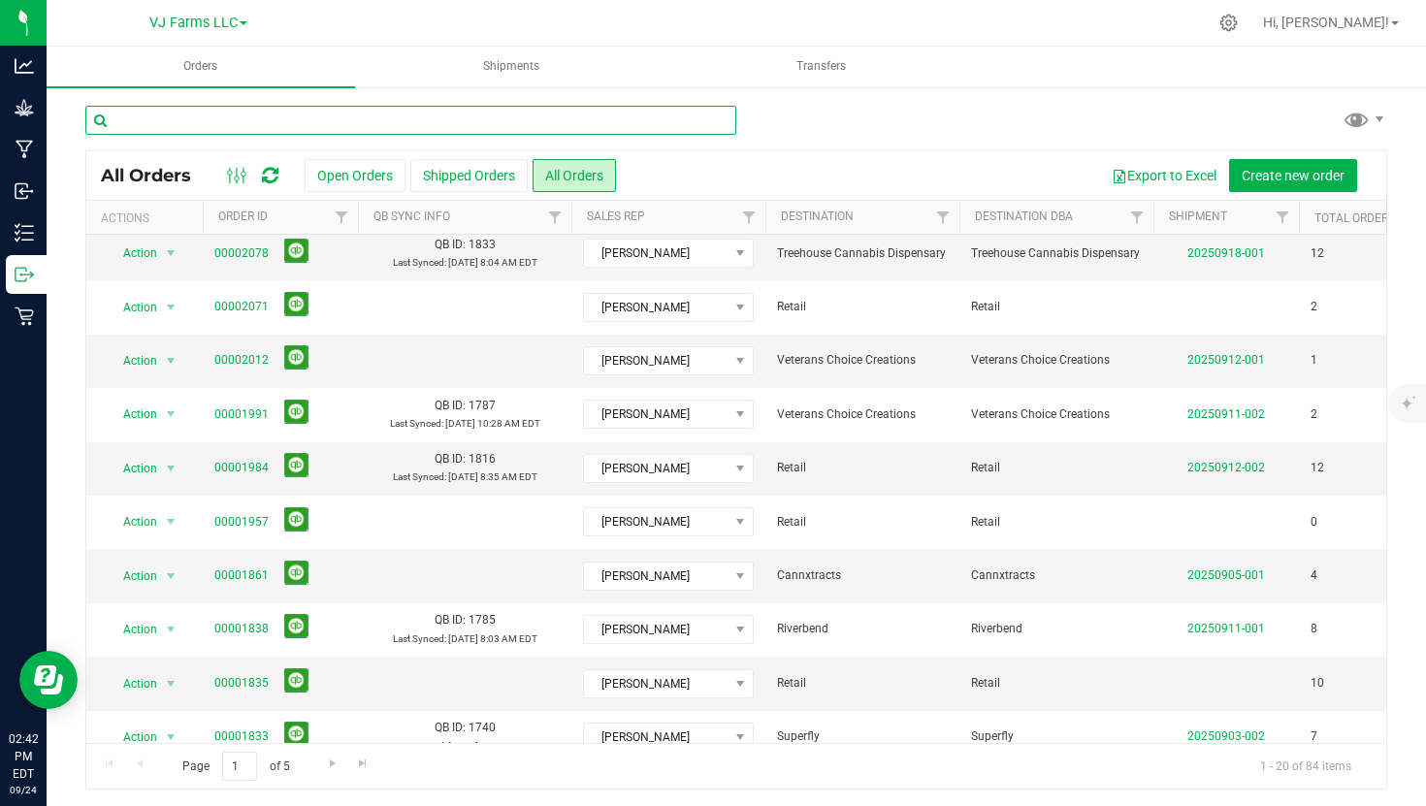
click at [342, 109] on input "text" at bounding box center [410, 120] width 651 height 29
type input "key"
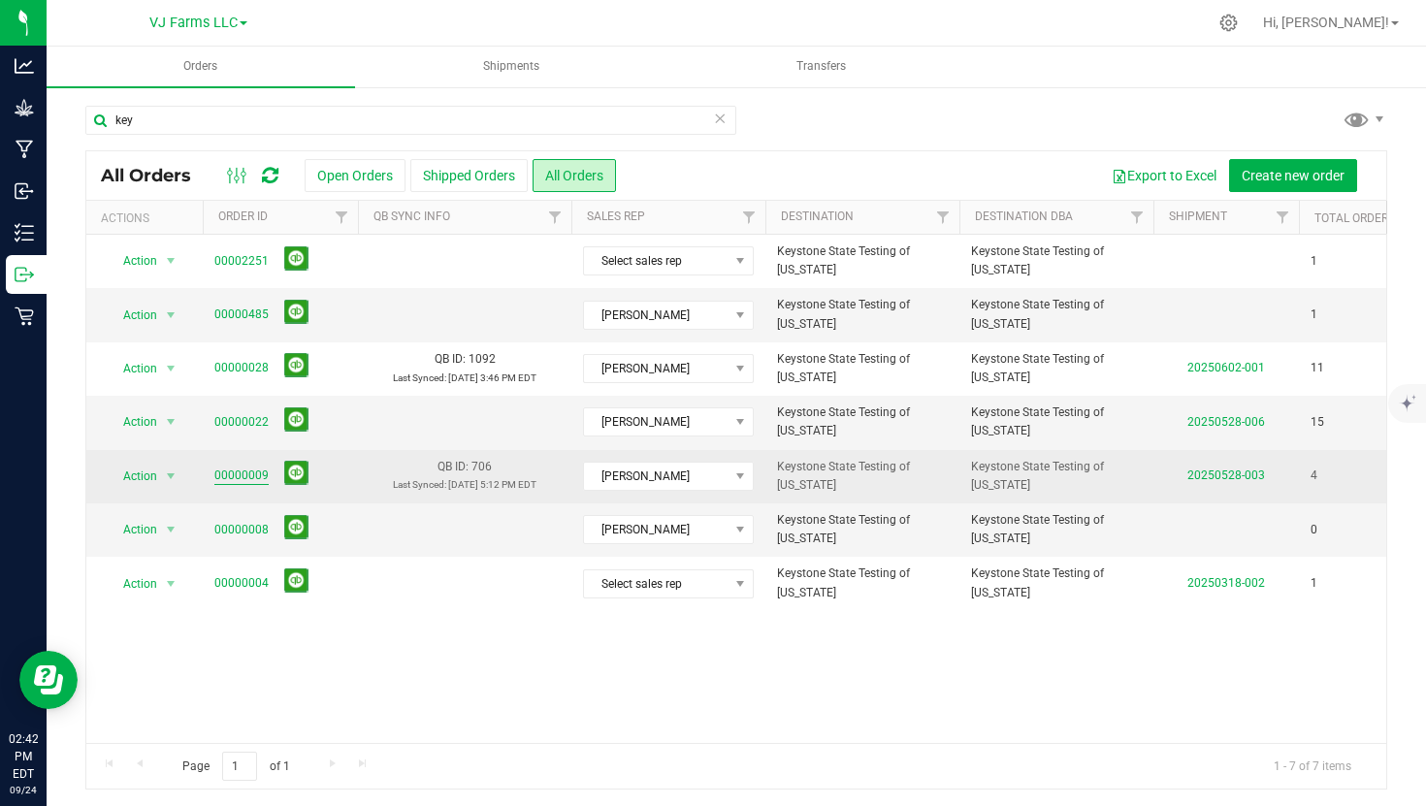
click at [247, 480] on link "00000009" at bounding box center [241, 476] width 54 height 18
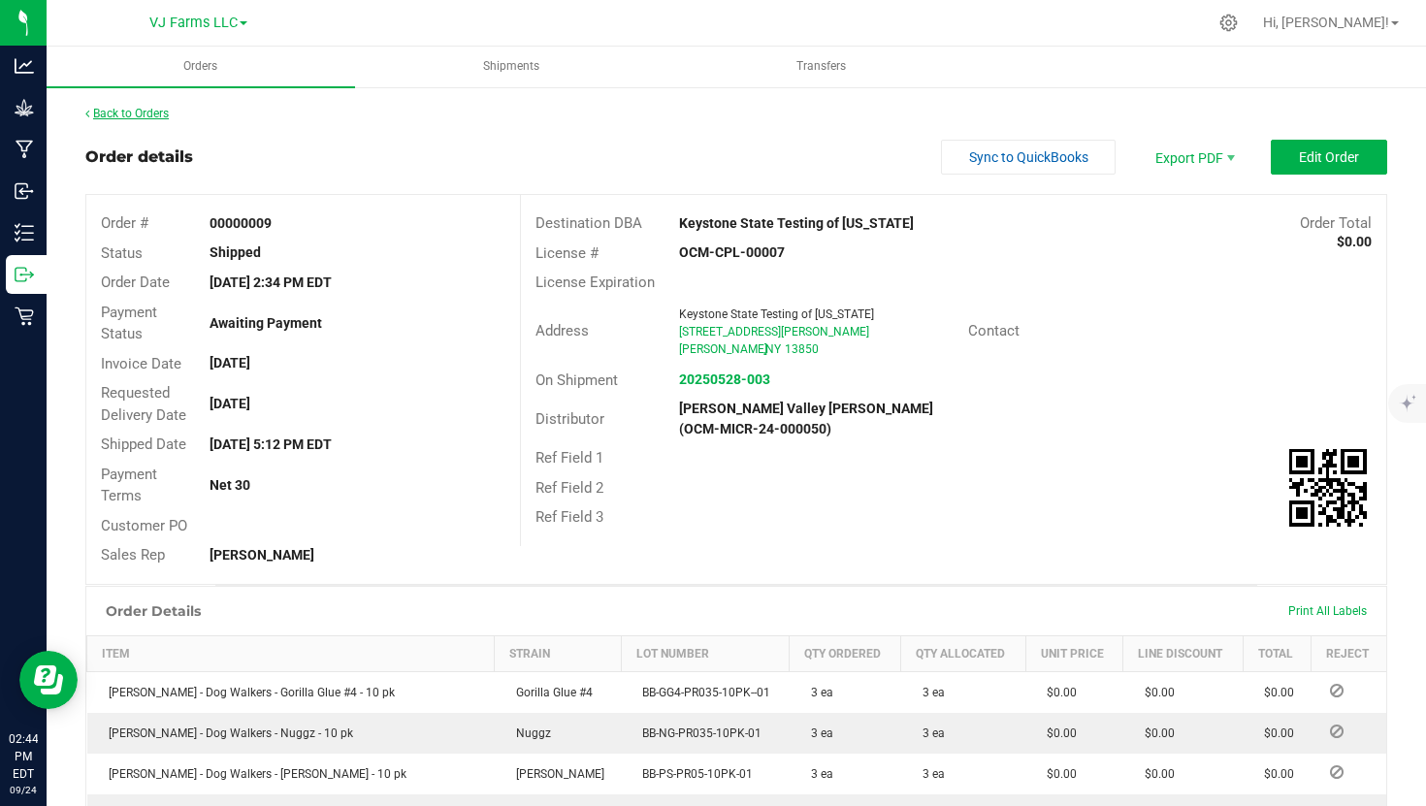
click at [145, 116] on link "Back to Orders" at bounding box center [126, 114] width 83 height 14
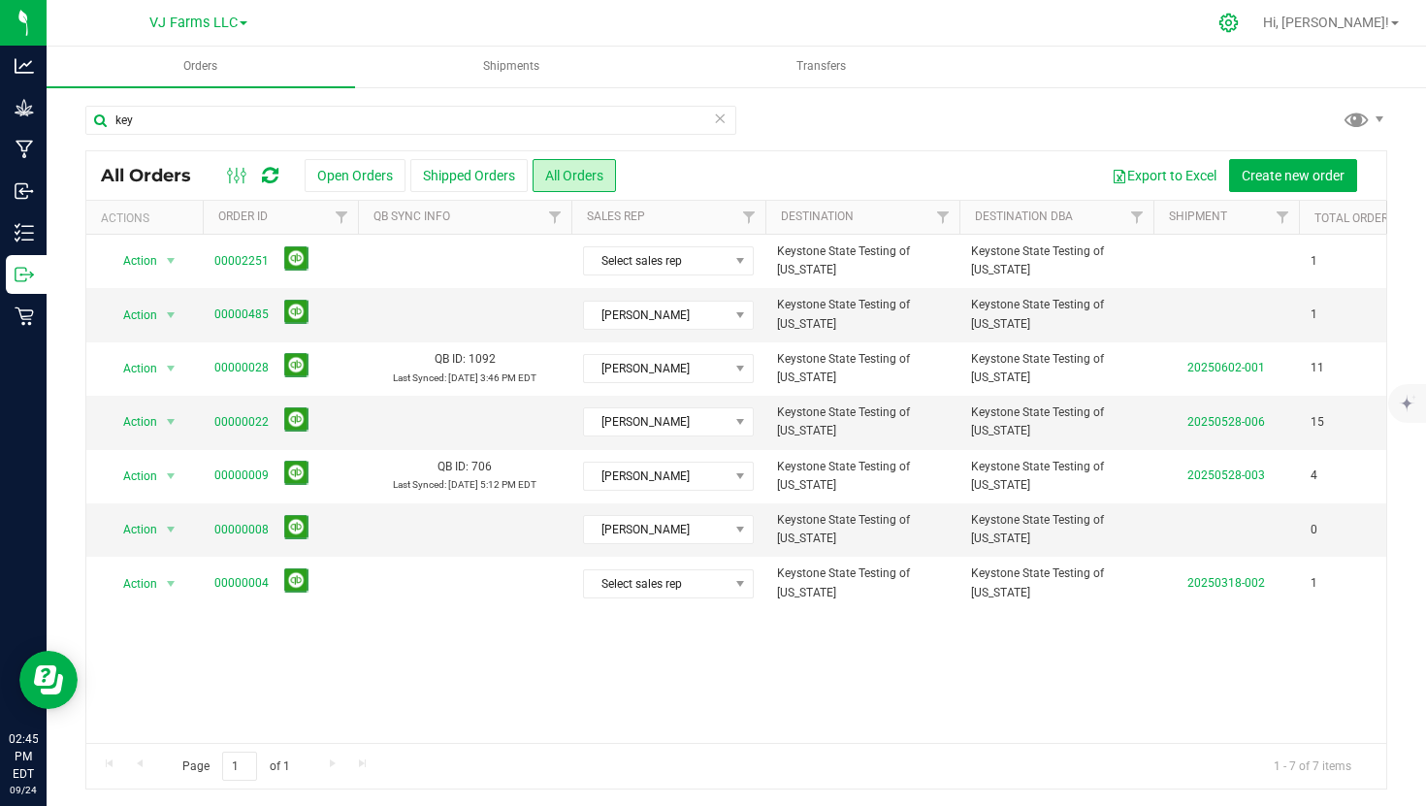
click at [1242, 20] on div at bounding box center [1228, 23] width 27 height 20
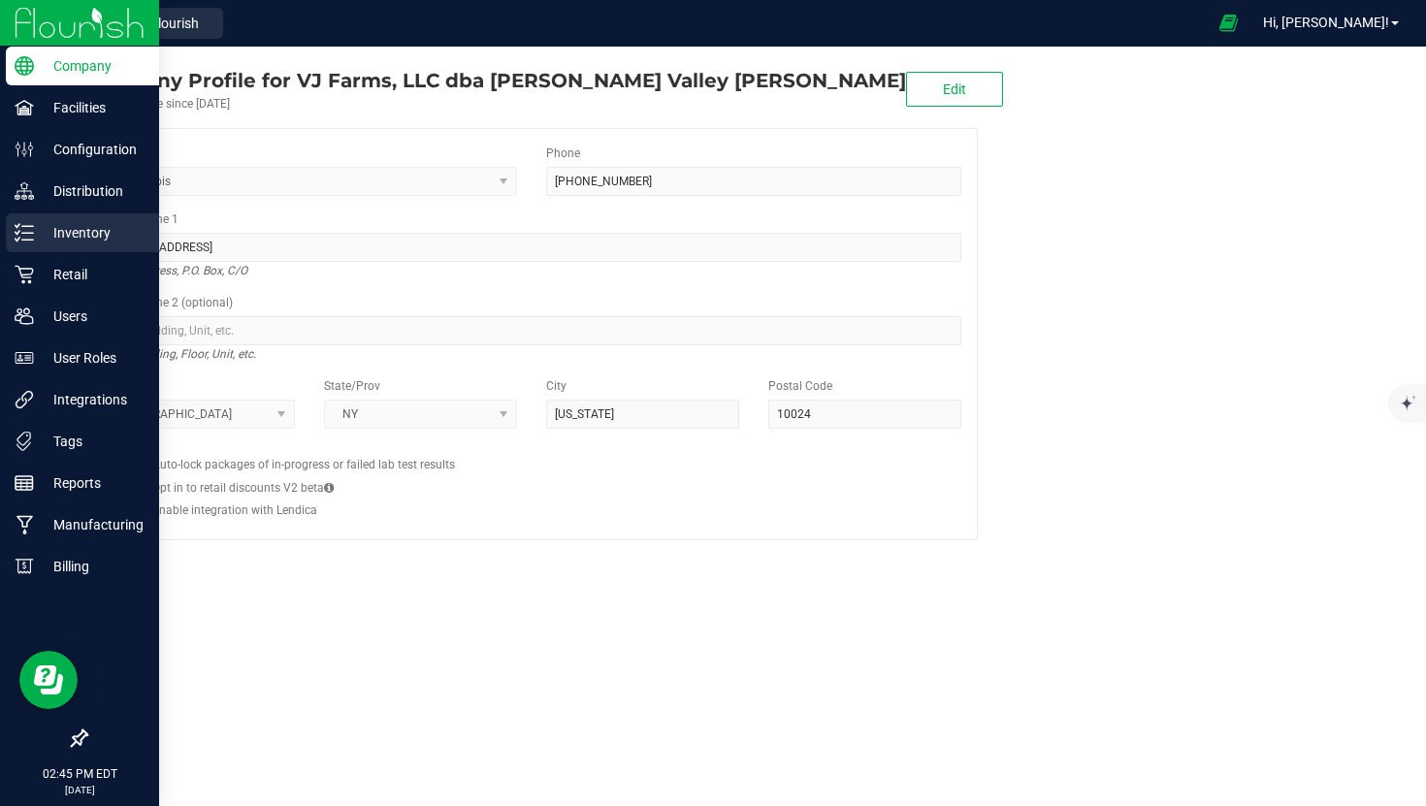
click at [113, 237] on p "Inventory" at bounding box center [92, 232] width 116 height 23
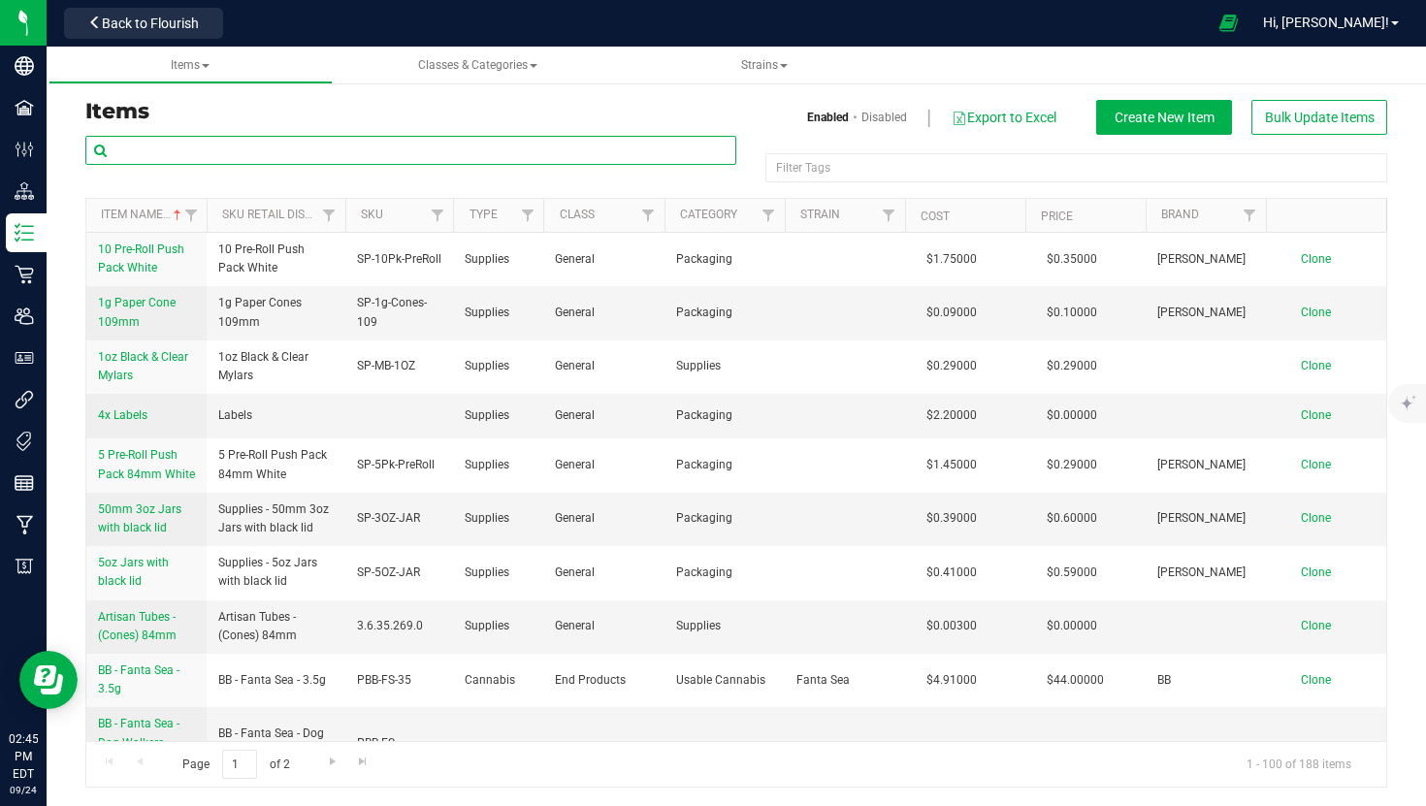
click at [347, 148] on input "text" at bounding box center [410, 150] width 651 height 29
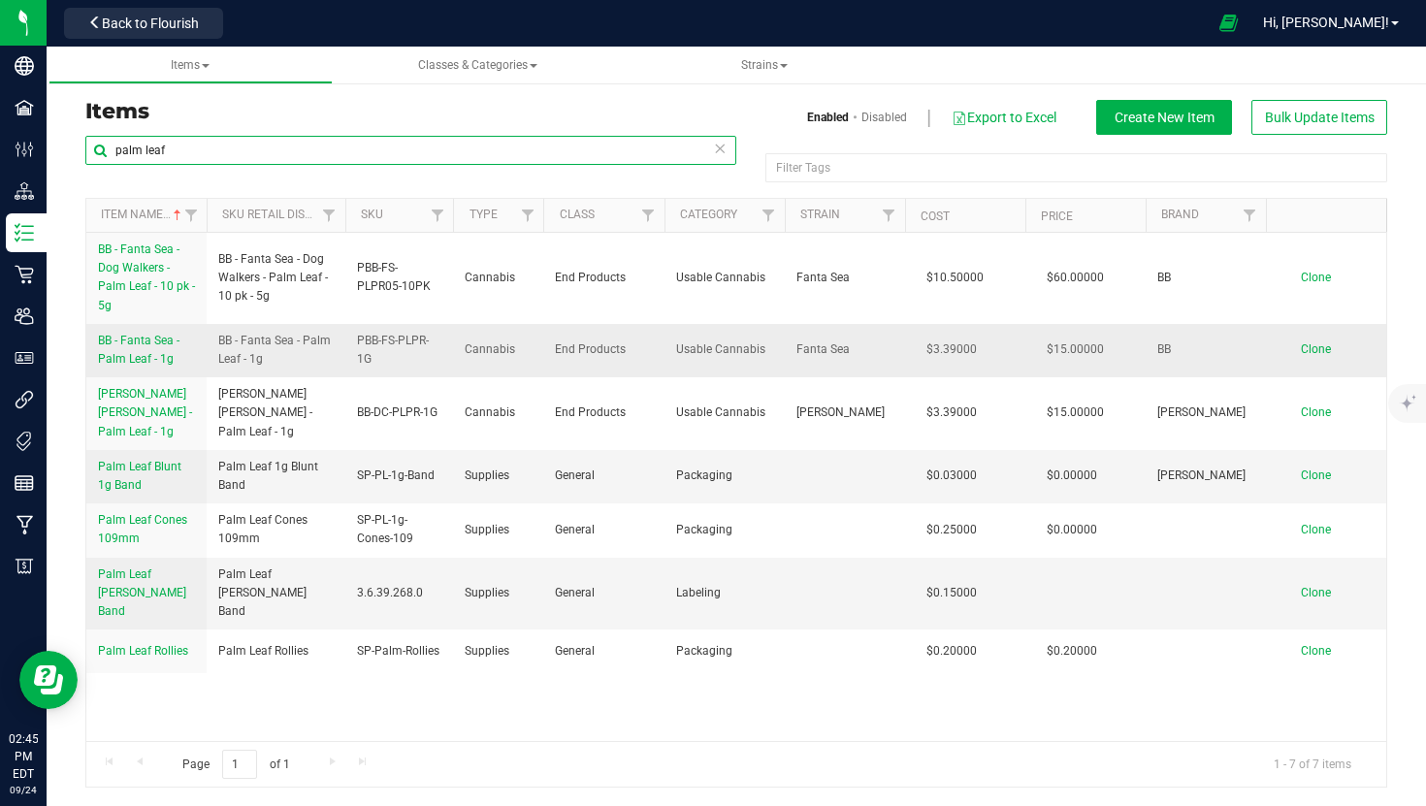
type input "palm leaf"
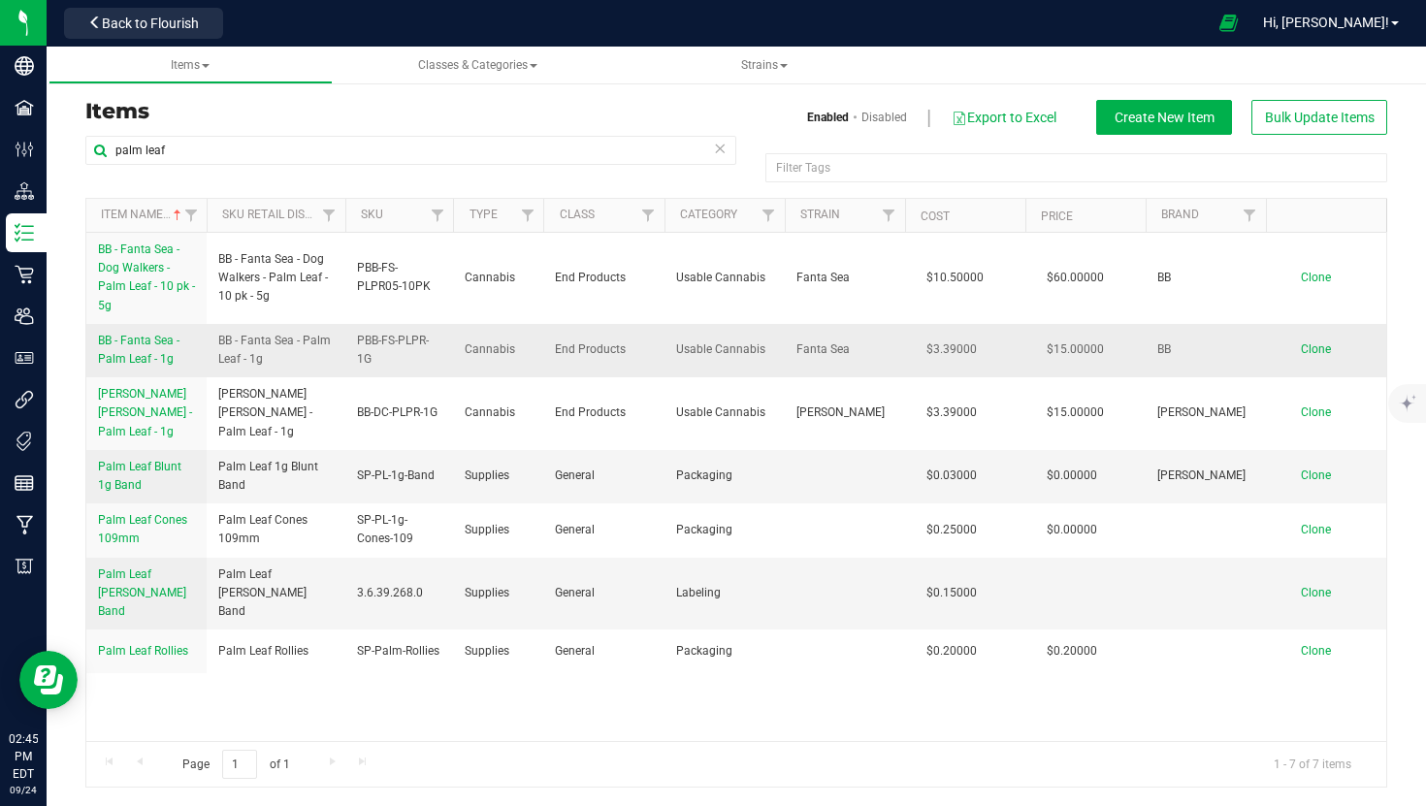
click at [149, 346] on span "BB - Fanta Sea - Palm Leaf - 1g" at bounding box center [138, 350] width 81 height 32
